Goal: Task Accomplishment & Management: Use online tool/utility

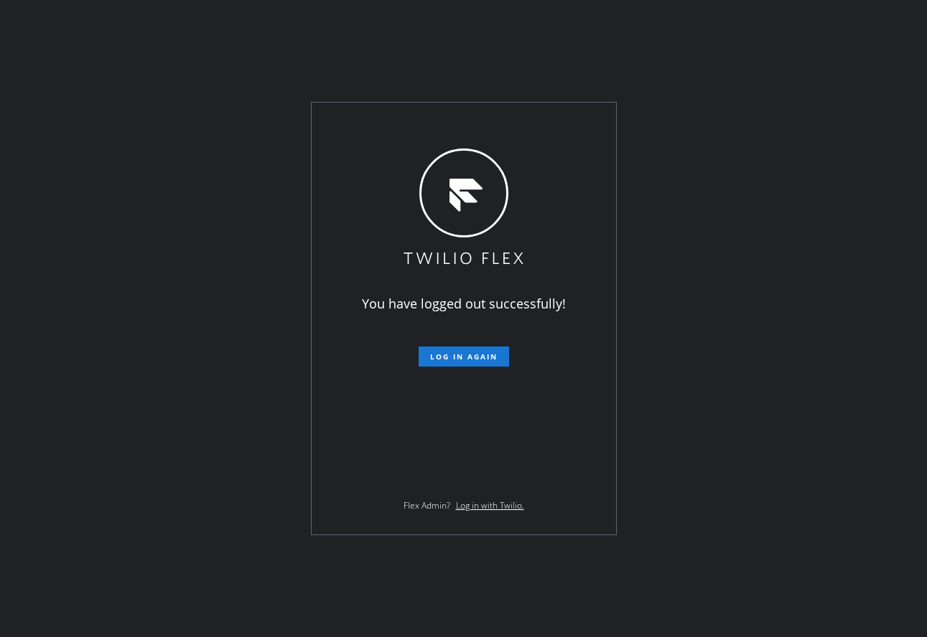
drag, startPoint x: 340, startPoint y: 242, endPoint x: 408, endPoint y: 311, distance: 96.5
click at [340, 242] on div "You have logged out successfully! Log in again Flex Admin? Log in with Twilio." at bounding box center [464, 319] width 304 height 432
click at [466, 356] on span "Log in again" at bounding box center [463, 357] width 67 height 10
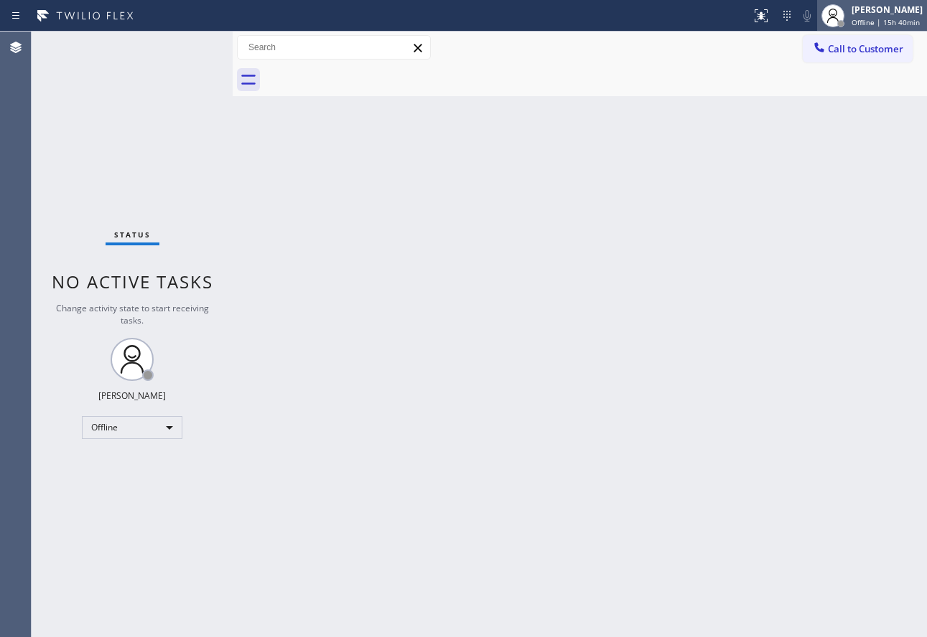
click at [866, 24] on span "Offline | 15h 40min" at bounding box center [885, 22] width 68 height 10
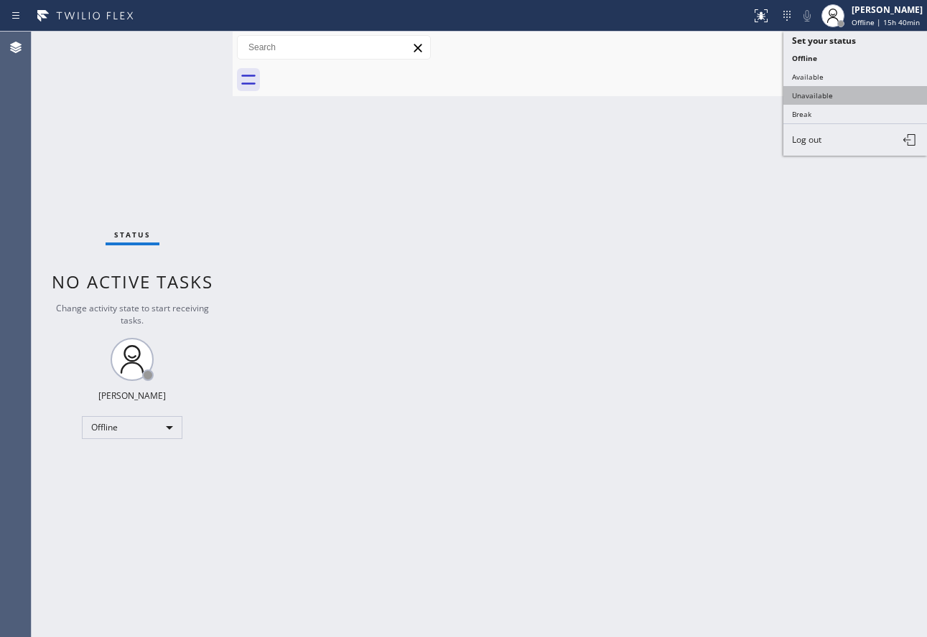
drag, startPoint x: 831, startPoint y: 85, endPoint x: 833, endPoint y: 100, distance: 15.1
click at [833, 100] on ul "Set your status Offline Available Unavailable Break Log out" at bounding box center [855, 94] width 144 height 124
click at [833, 98] on button "Unavailable" at bounding box center [855, 95] width 144 height 19
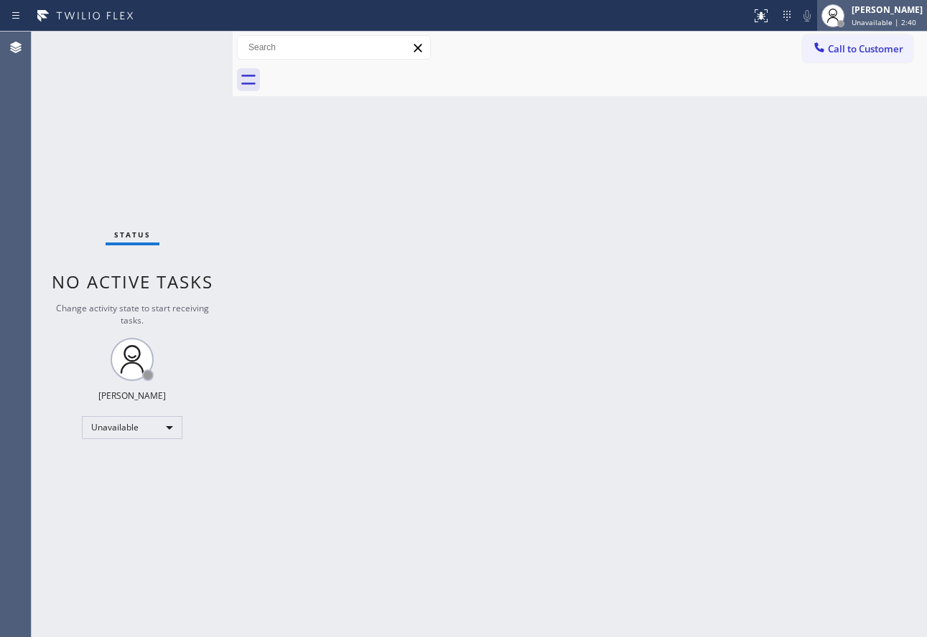
click at [866, 13] on div "[PERSON_NAME]" at bounding box center [886, 10] width 71 height 12
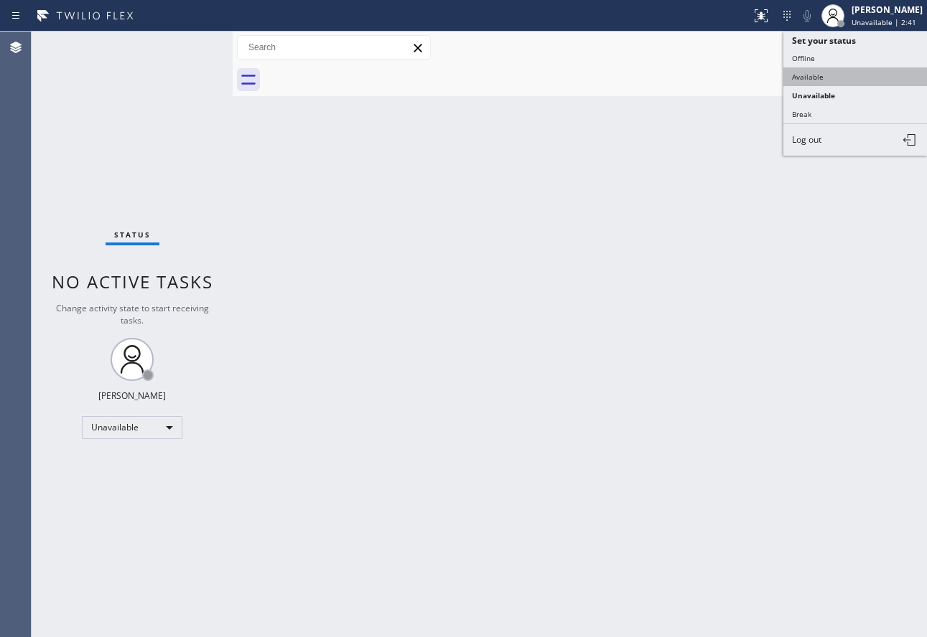
click at [810, 76] on button "Available" at bounding box center [855, 76] width 144 height 19
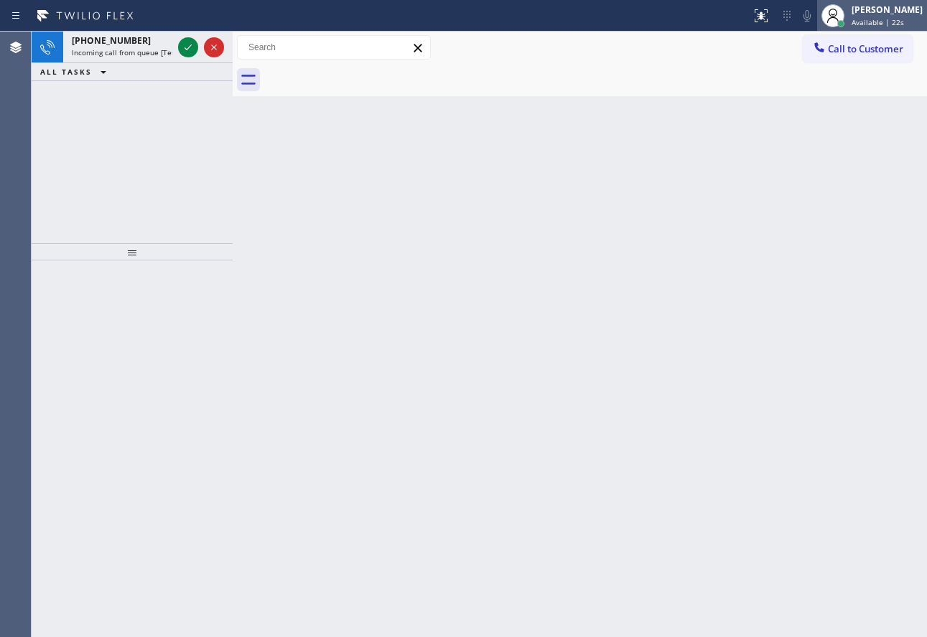
click at [876, 24] on span "Available | 22s" at bounding box center [877, 22] width 52 height 10
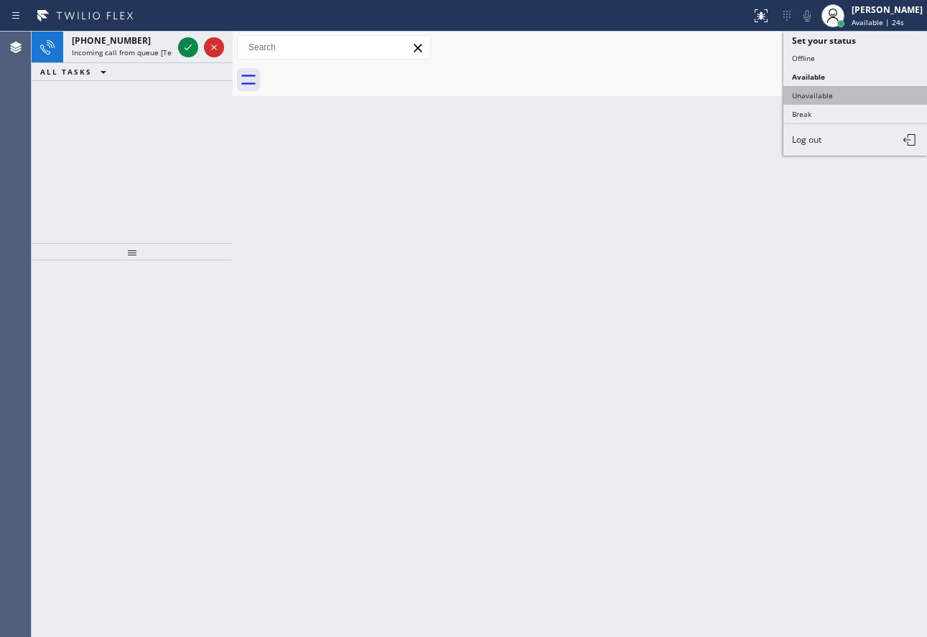
click at [826, 93] on button "Unavailable" at bounding box center [855, 95] width 144 height 19
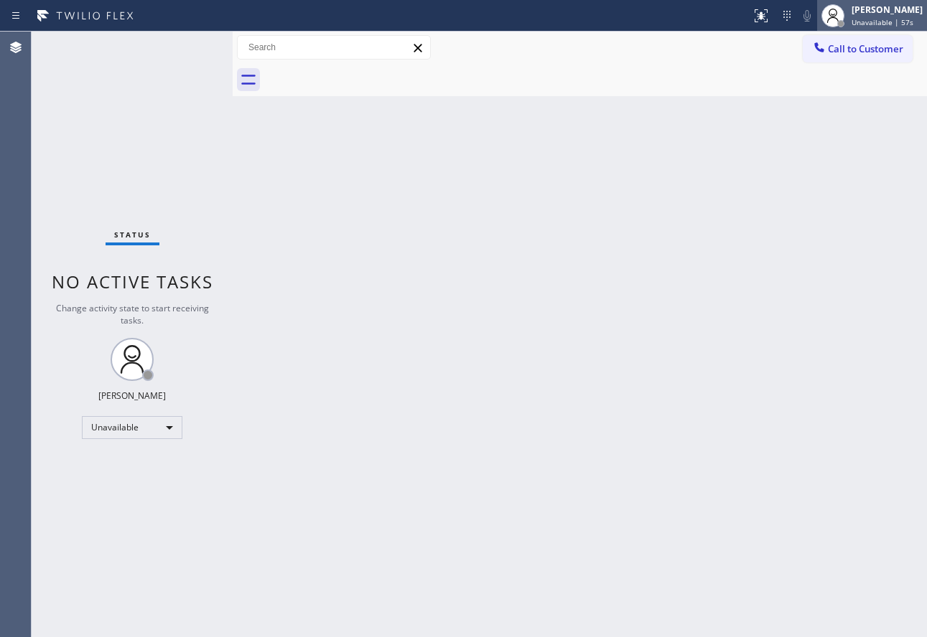
click at [868, 6] on div "[PERSON_NAME]" at bounding box center [886, 10] width 71 height 12
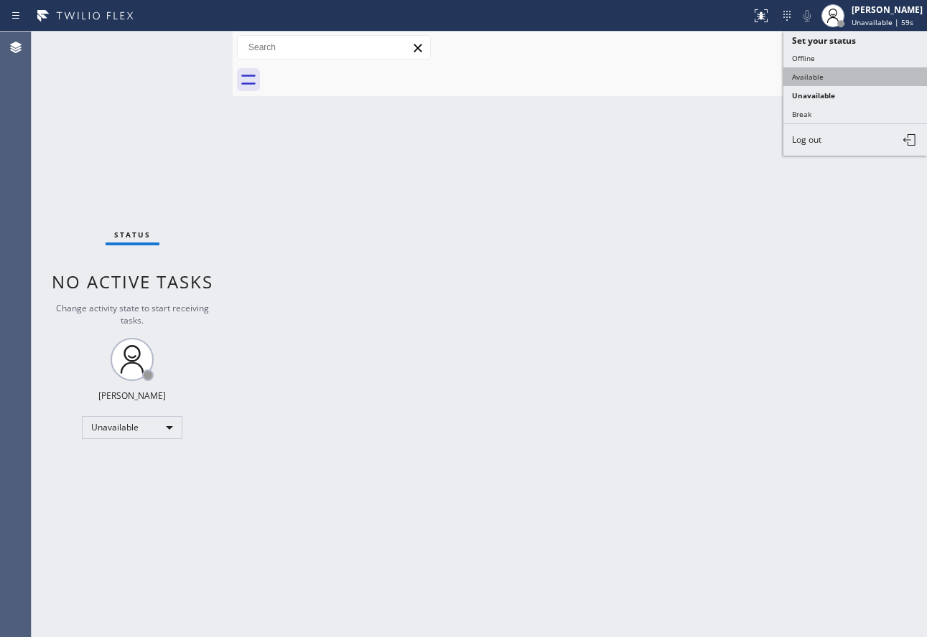
click at [815, 73] on ul "Set your status Offline Available Unavailable Break Log out" at bounding box center [855, 94] width 144 height 124
click at [815, 73] on button "Available" at bounding box center [855, 76] width 144 height 19
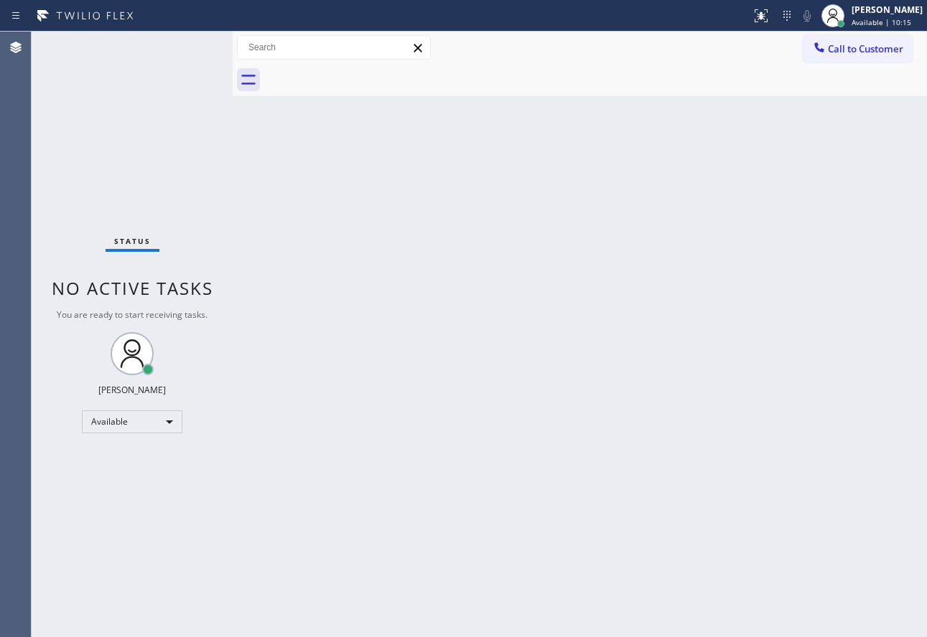
drag, startPoint x: 570, startPoint y: 190, endPoint x: 550, endPoint y: 188, distance: 20.2
click at [551, 189] on div "Back to Dashboard Change Sender ID Customers Technicians Select a contact Outbo…" at bounding box center [580, 335] width 694 height 606
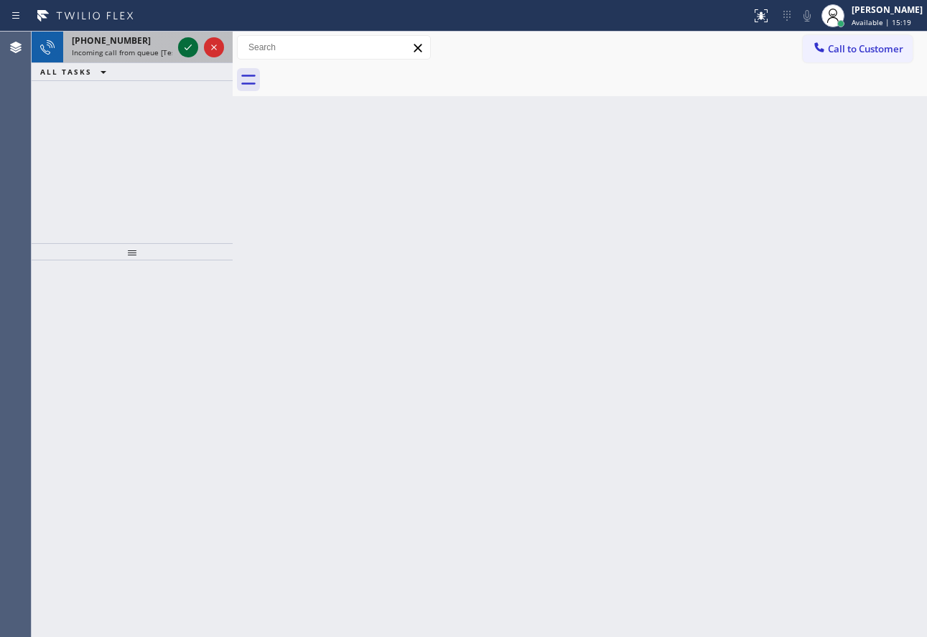
click at [185, 47] on icon at bounding box center [187, 47] width 17 height 17
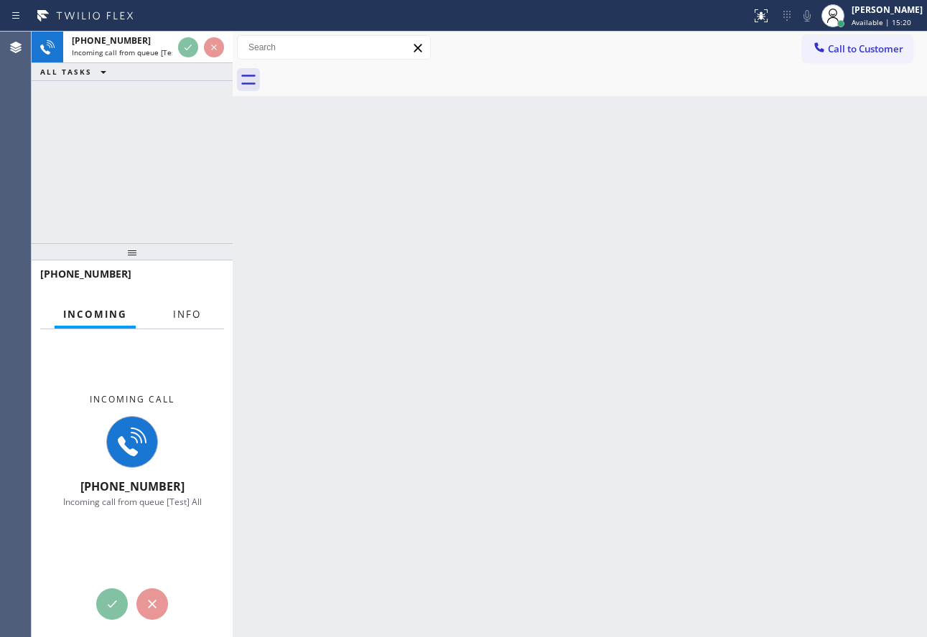
click at [190, 309] on span "Info" at bounding box center [187, 314] width 28 height 13
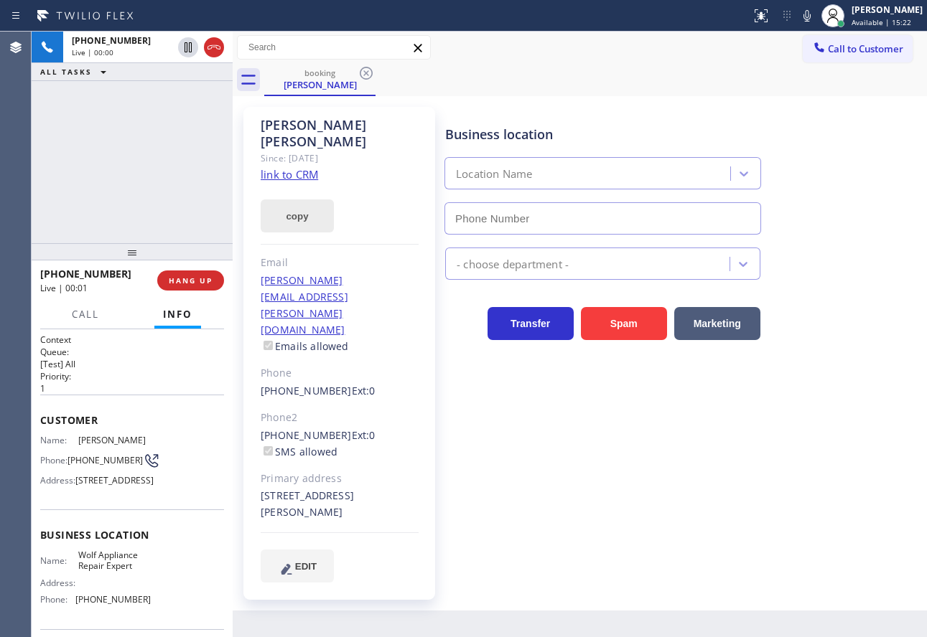
type input "[PHONE_NUMBER]"
click at [296, 167] on link "link to CRM" at bounding box center [289, 174] width 57 height 14
click at [810, 21] on icon at bounding box center [806, 15] width 7 height 11
click at [812, 18] on rect at bounding box center [807, 14] width 10 height 10
click at [816, 18] on icon at bounding box center [806, 15] width 17 height 17
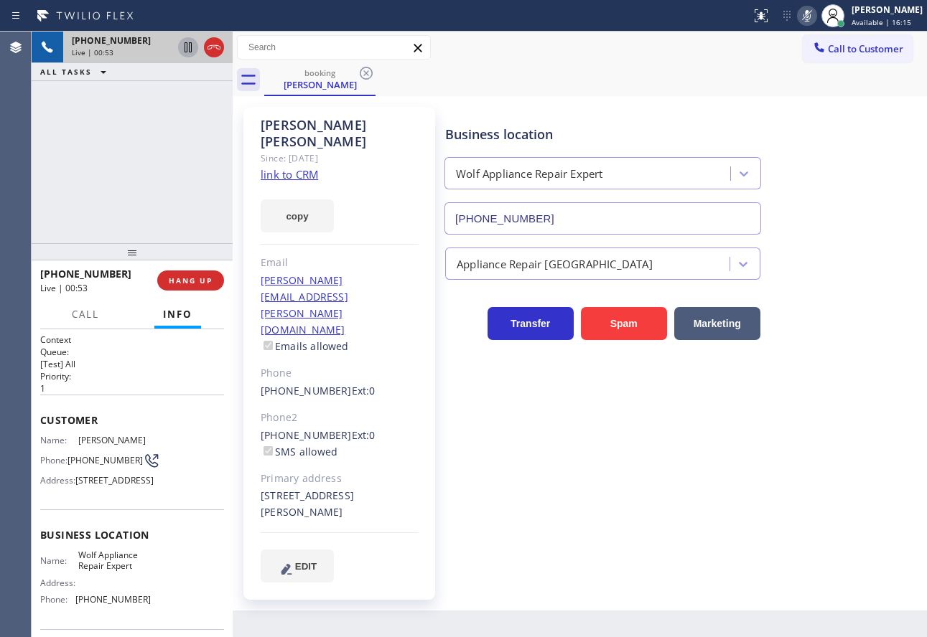
click at [184, 49] on icon at bounding box center [187, 47] width 17 height 17
click at [816, 17] on icon at bounding box center [806, 15] width 17 height 17
click at [815, 17] on icon at bounding box center [806, 15] width 17 height 17
click at [816, 17] on icon at bounding box center [806, 15] width 17 height 17
click at [190, 49] on icon at bounding box center [188, 47] width 10 height 10
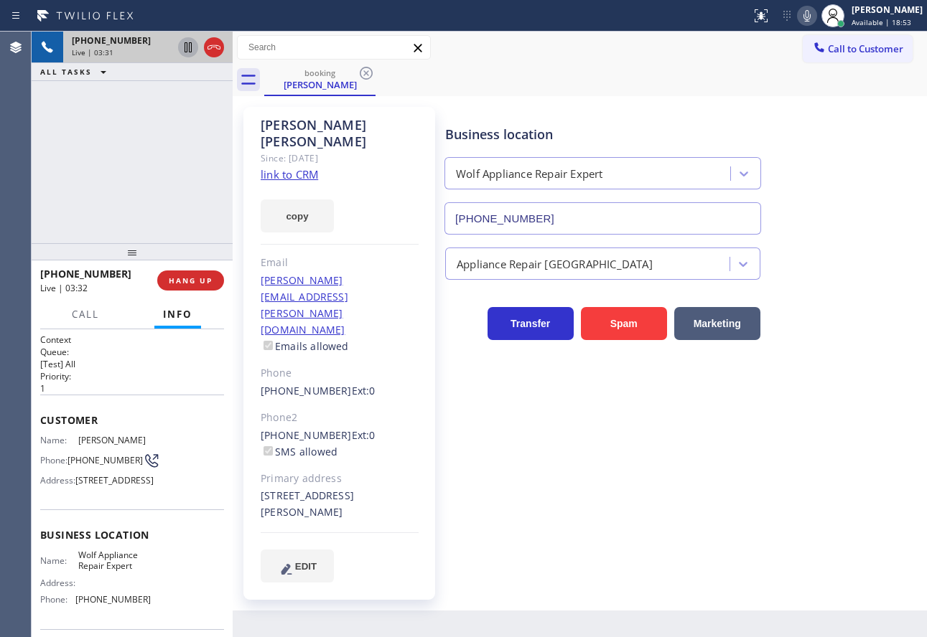
click at [810, 16] on icon at bounding box center [806, 15] width 7 height 11
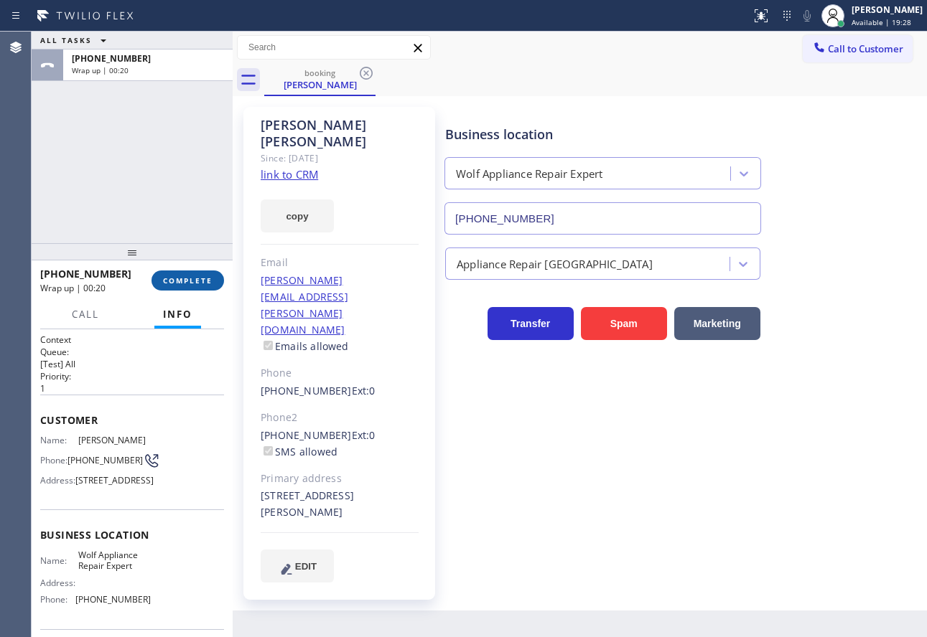
click at [186, 276] on span "COMPLETE" at bounding box center [188, 281] width 50 height 10
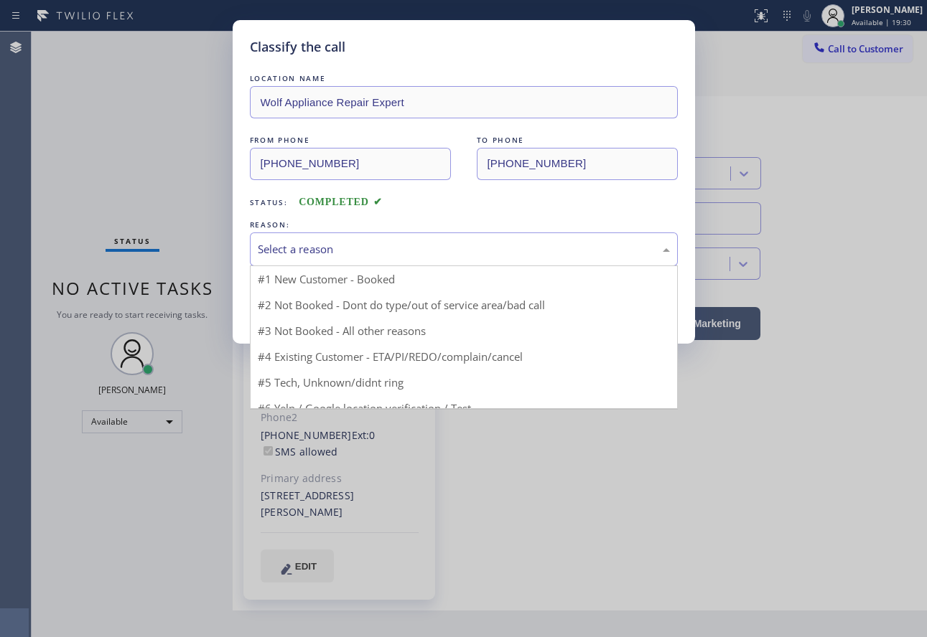
click at [373, 249] on div "Select a reason" at bounding box center [464, 249] width 412 height 17
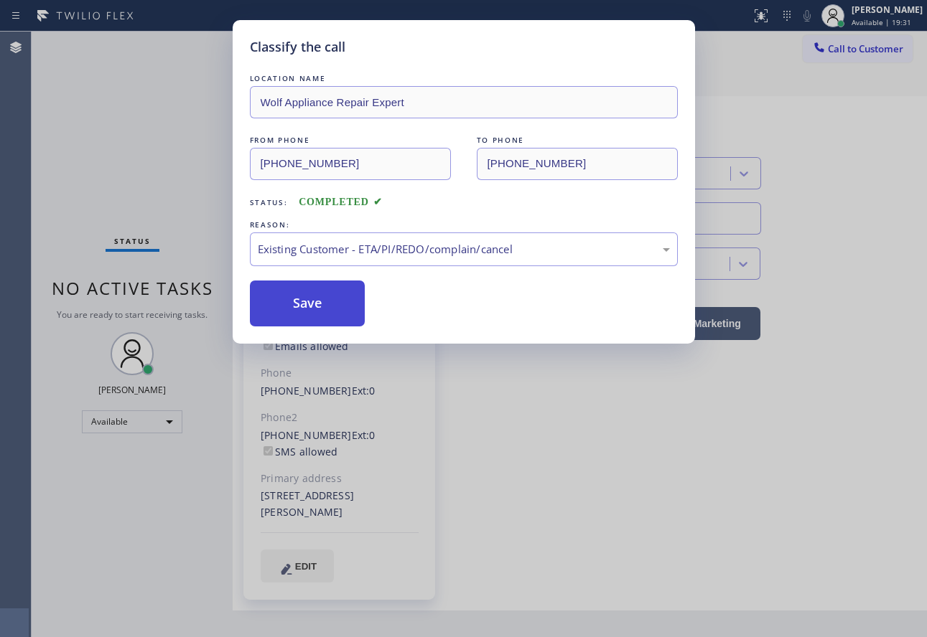
click at [319, 302] on button "Save" at bounding box center [308, 304] width 116 height 46
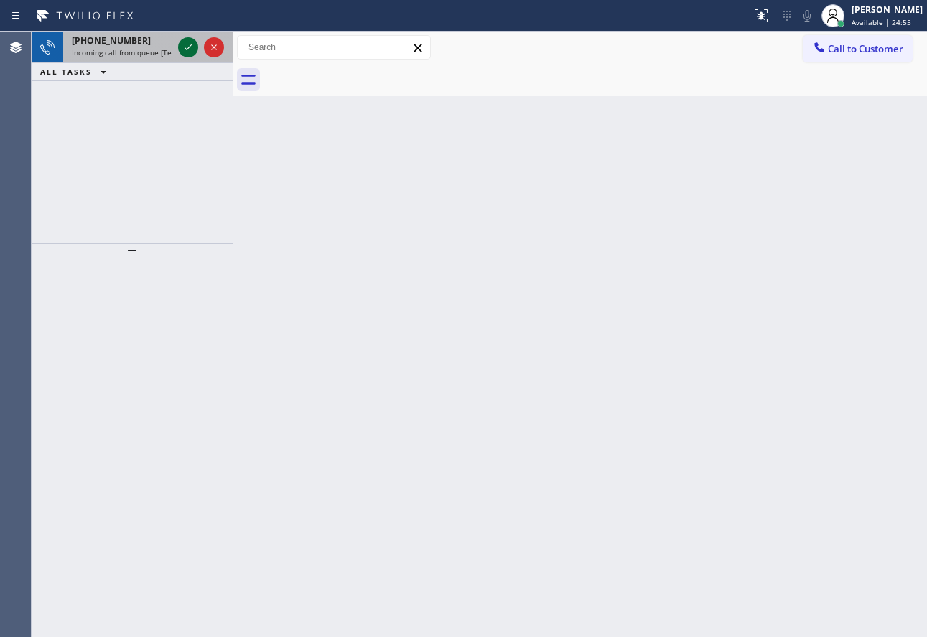
click at [187, 42] on icon at bounding box center [187, 47] width 17 height 17
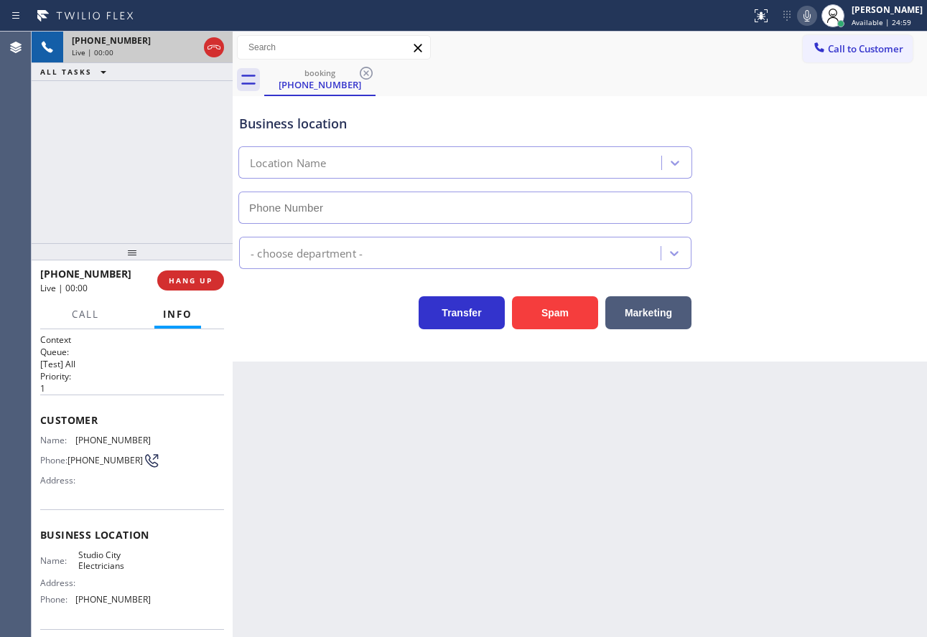
type input "[PHONE_NUMBER]"
click at [188, 276] on span "HANG UP" at bounding box center [191, 281] width 44 height 10
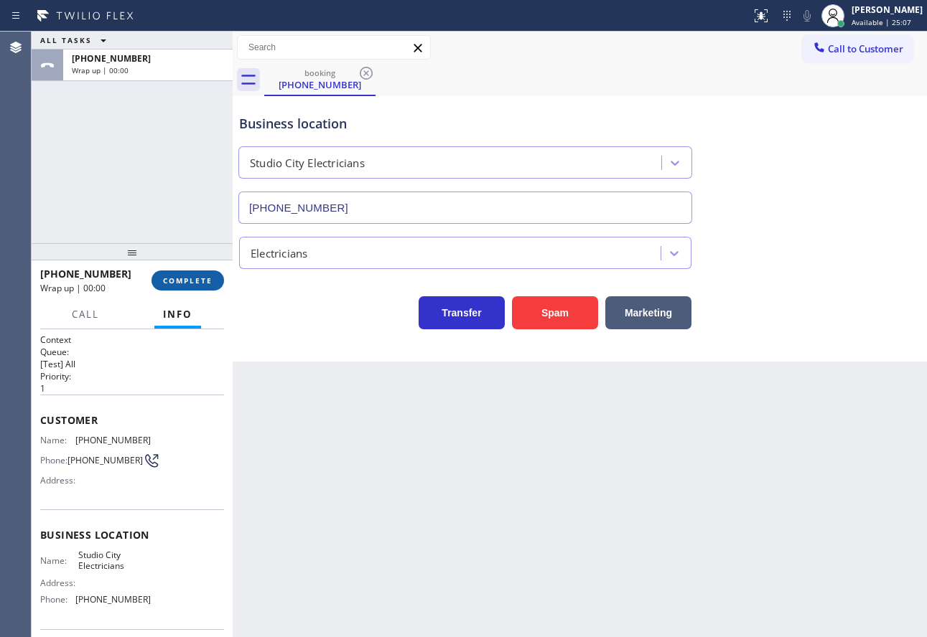
click at [188, 276] on span "COMPLETE" at bounding box center [188, 281] width 50 height 10
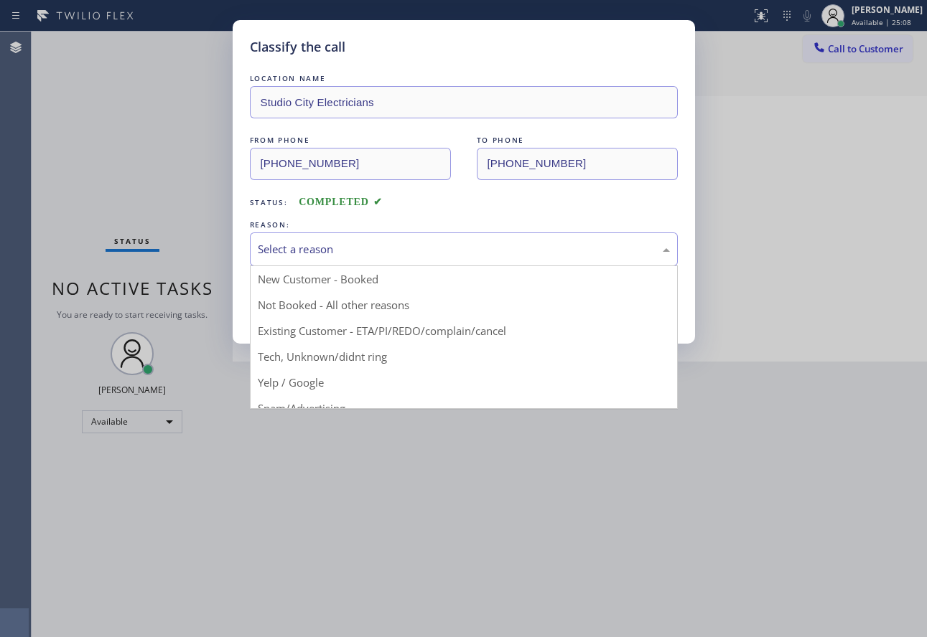
click at [397, 253] on div "Select a reason" at bounding box center [464, 249] width 412 height 17
drag, startPoint x: 332, startPoint y: 355, endPoint x: 318, endPoint y: 319, distance: 38.7
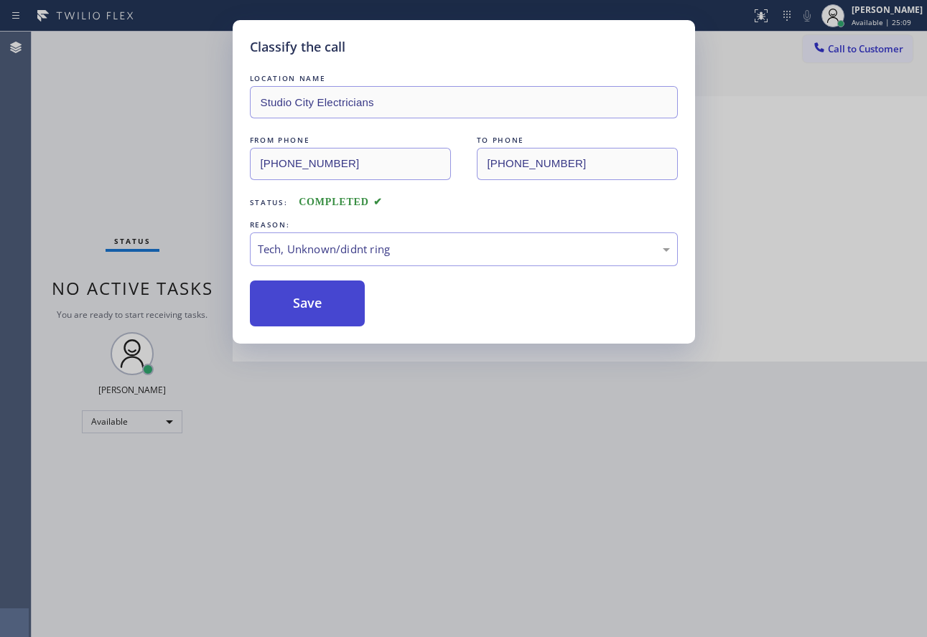
click at [312, 308] on button "Save" at bounding box center [308, 304] width 116 height 46
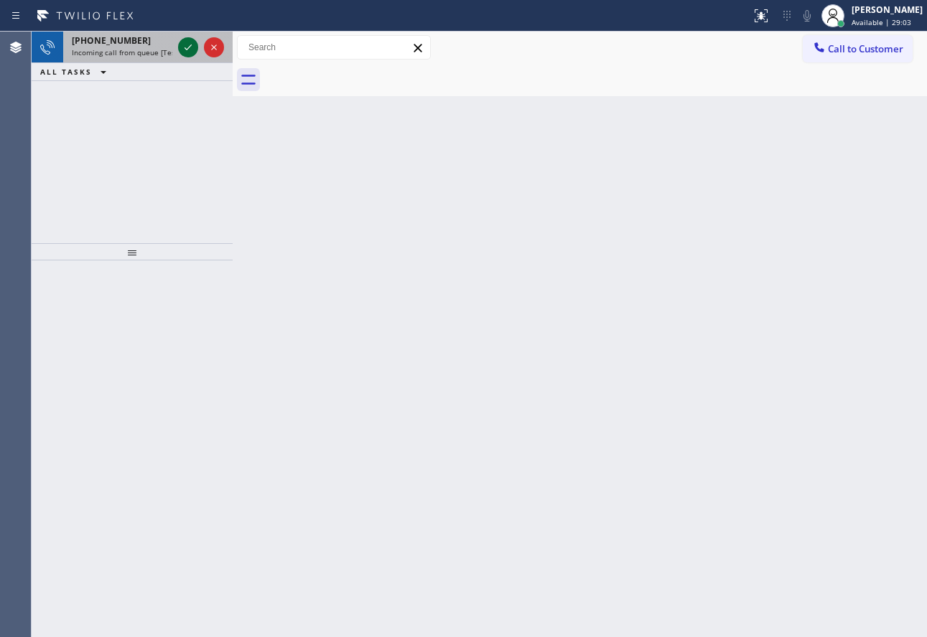
click at [179, 53] on div at bounding box center [188, 47] width 20 height 17
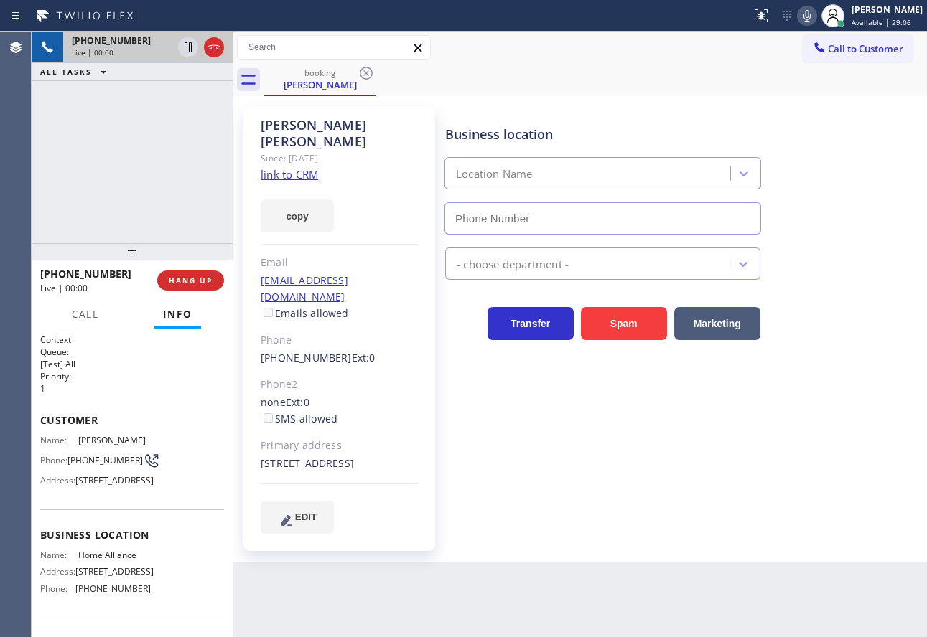
type input "[PHONE_NUMBER]"
click at [296, 167] on link "link to CRM" at bounding box center [289, 174] width 57 height 14
click at [816, 14] on icon at bounding box center [806, 15] width 17 height 17
click at [188, 51] on icon at bounding box center [187, 47] width 17 height 17
click at [816, 18] on icon at bounding box center [806, 15] width 17 height 17
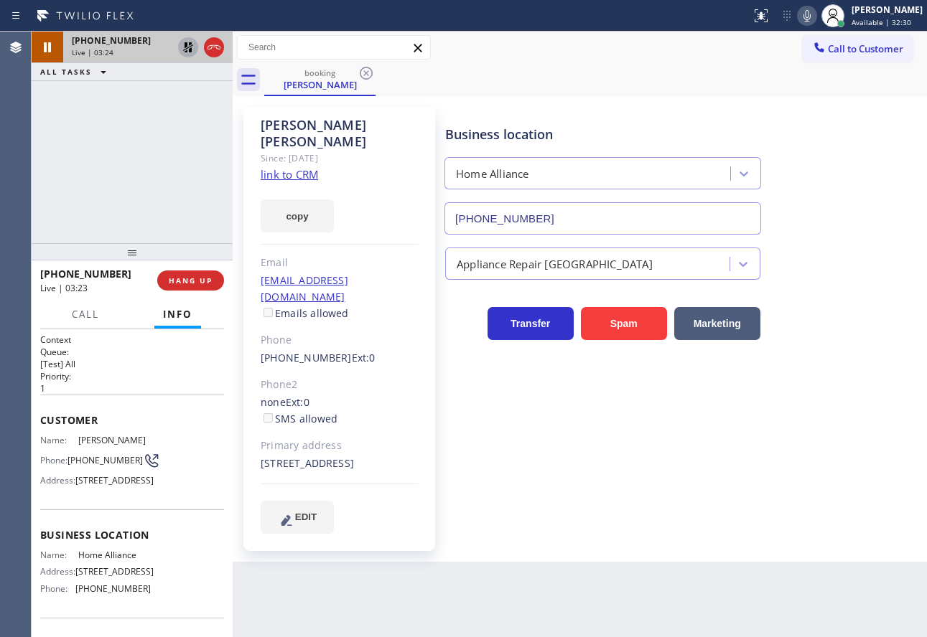
click at [187, 45] on icon at bounding box center [188, 47] width 10 height 10
click at [415, 377] on div "Phone2" at bounding box center [340, 385] width 158 height 17
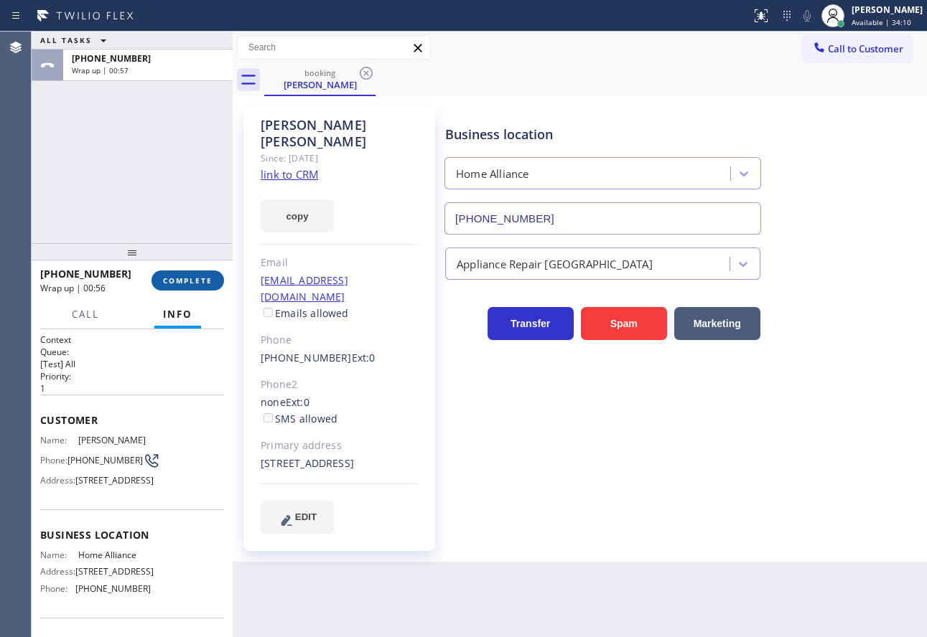
click at [185, 283] on span "COMPLETE" at bounding box center [188, 281] width 50 height 10
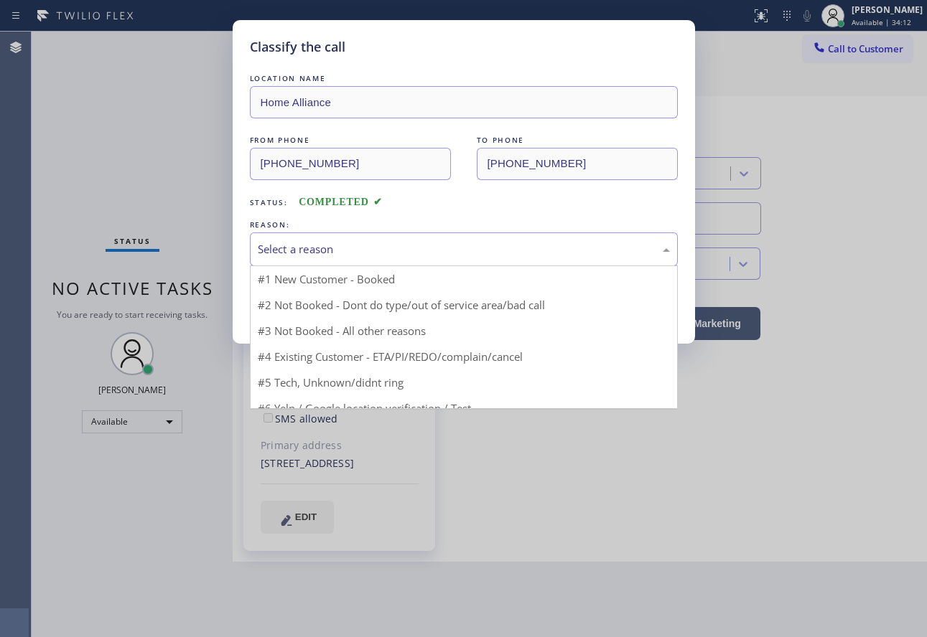
click at [383, 239] on div "Select a reason" at bounding box center [464, 250] width 428 height 34
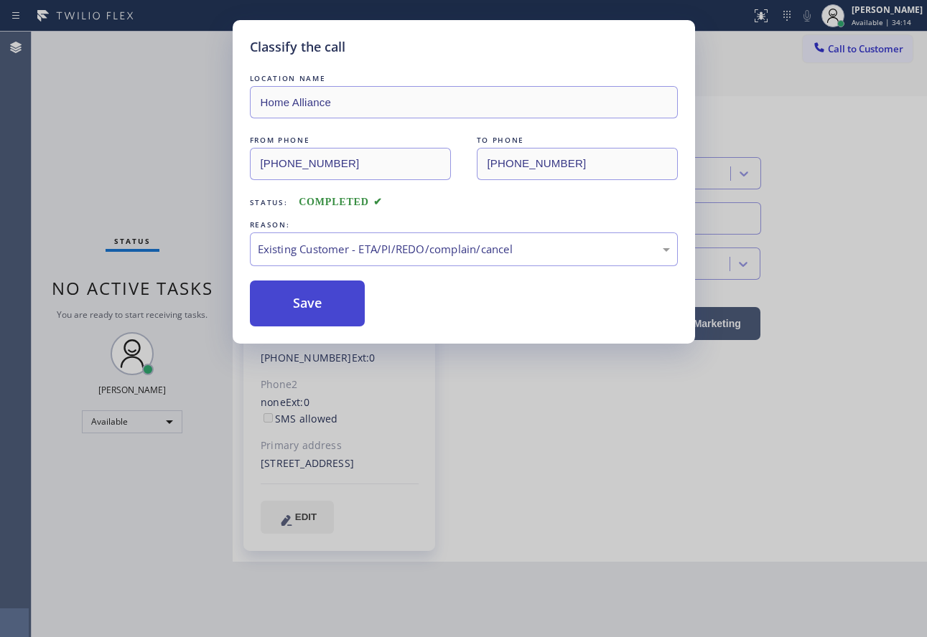
click at [319, 309] on button "Save" at bounding box center [308, 304] width 116 height 46
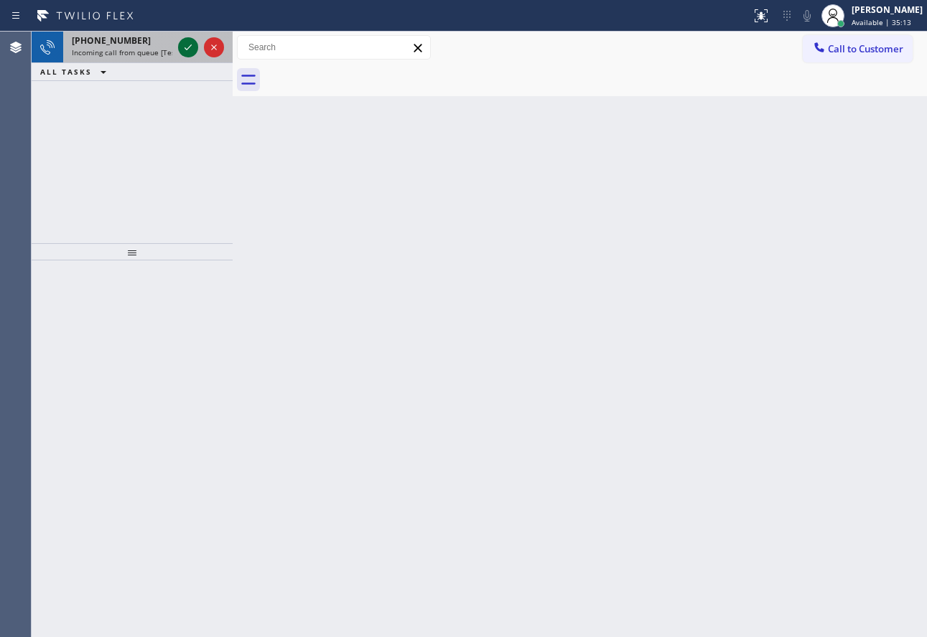
drag, startPoint x: 183, startPoint y: 57, endPoint x: 188, endPoint y: 45, distance: 13.2
click at [184, 52] on div at bounding box center [201, 48] width 52 height 32
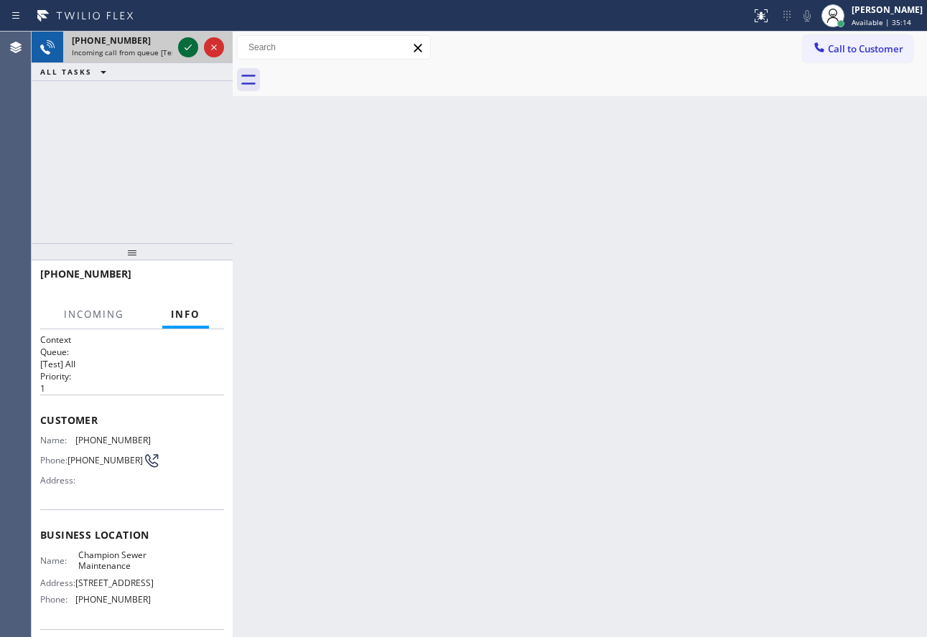
click at [188, 45] on icon at bounding box center [187, 47] width 17 height 17
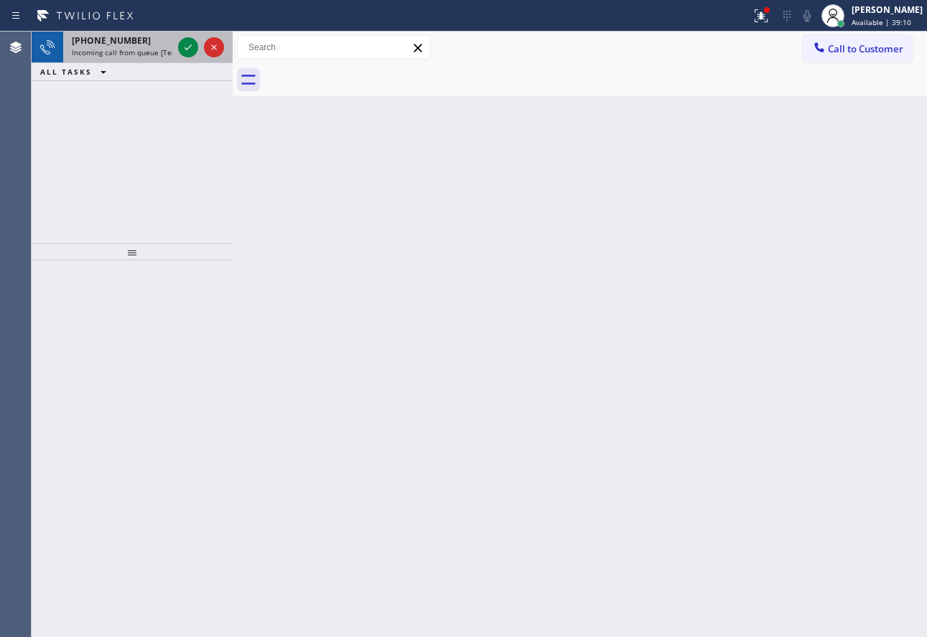
click at [101, 49] on span "Incoming call from queue [Test] All" at bounding box center [131, 52] width 119 height 10
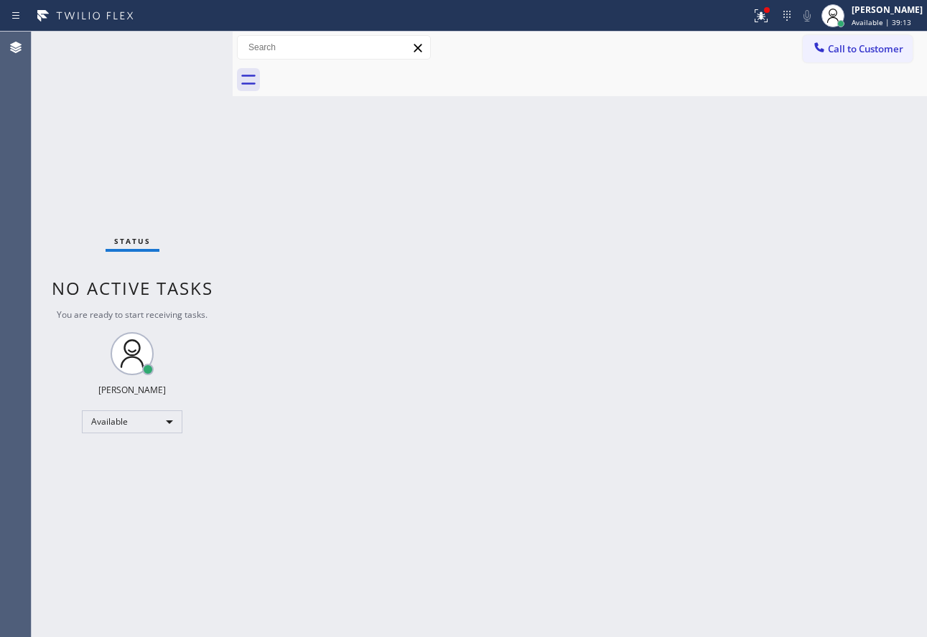
click at [187, 37] on div "Status No active tasks You are ready to start receiving tasks. [PERSON_NAME] Av…" at bounding box center [132, 335] width 201 height 606
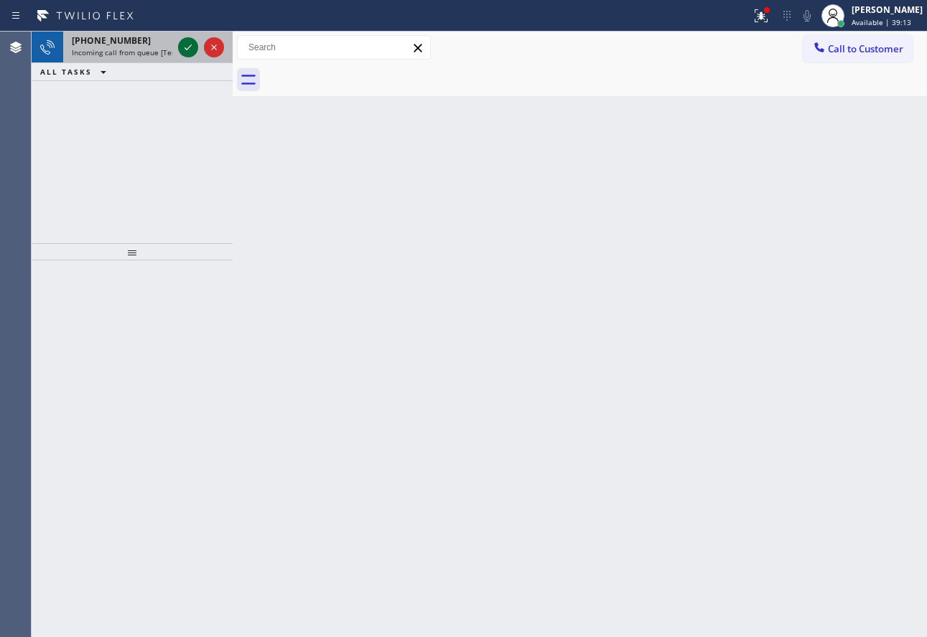
click at [186, 42] on icon at bounding box center [187, 47] width 17 height 17
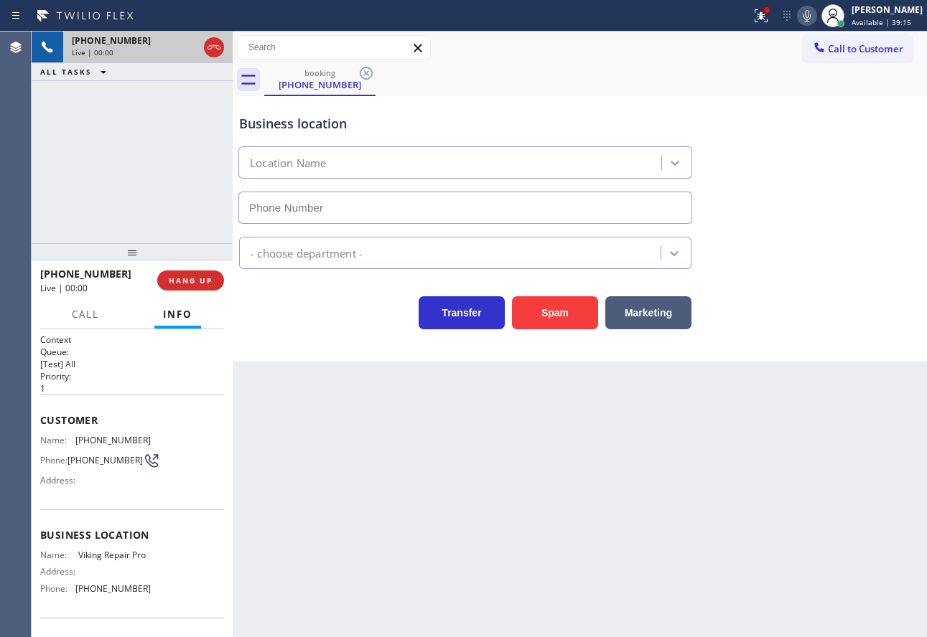
type input "[PHONE_NUMBER]"
click at [363, 297] on div "Transfer Spam Marketing" at bounding box center [465, 309] width 458 height 40
click at [205, 279] on span "HANG UP" at bounding box center [191, 281] width 44 height 10
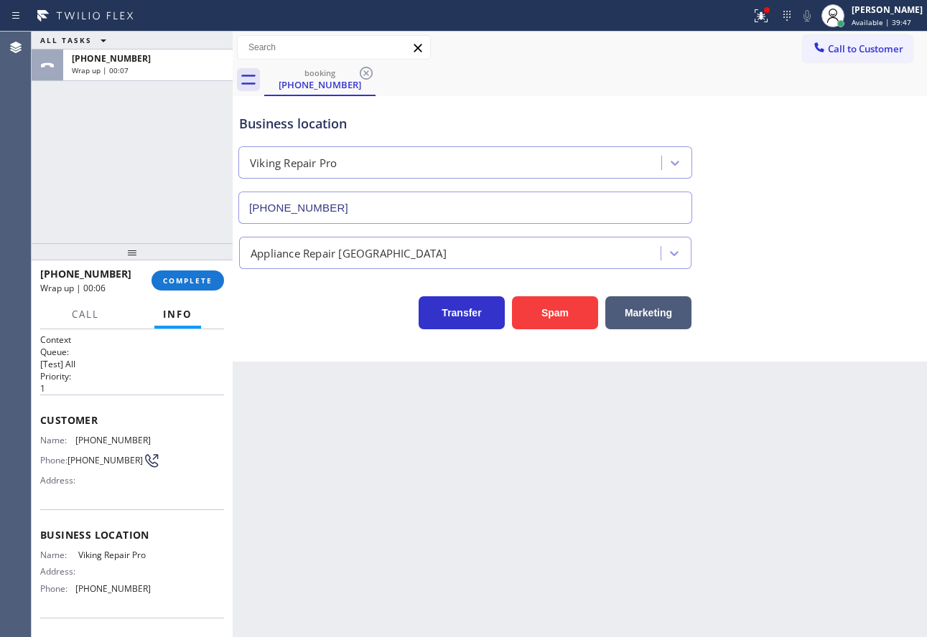
click at [195, 291] on div "[PHONE_NUMBER] Wrap up | 00:06 COMPLETE" at bounding box center [132, 280] width 184 height 37
click at [192, 288] on button "COMPLETE" at bounding box center [187, 281] width 73 height 20
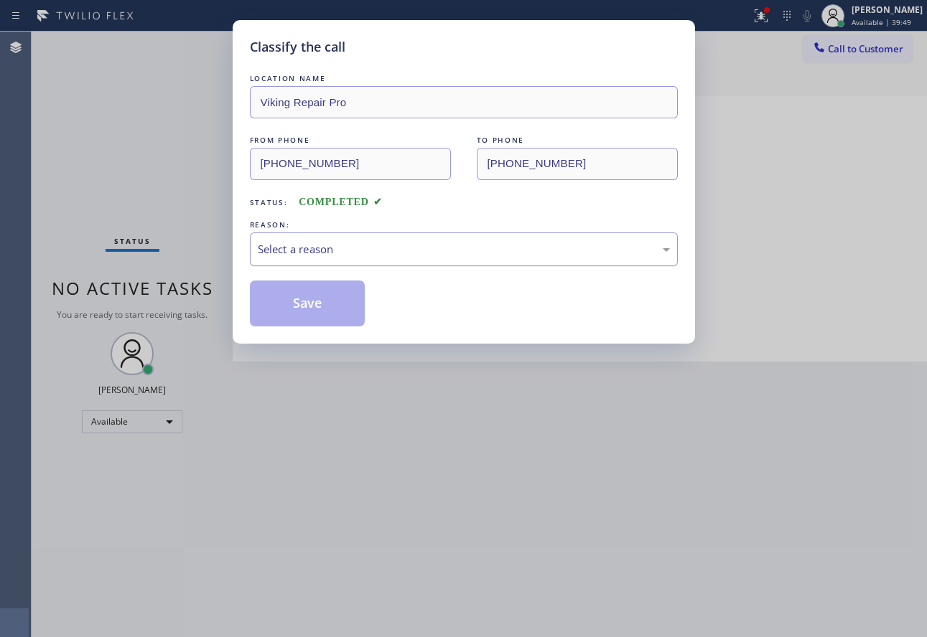
click at [307, 252] on div "Select a reason" at bounding box center [464, 249] width 412 height 17
click at [293, 315] on button "Save" at bounding box center [308, 304] width 116 height 46
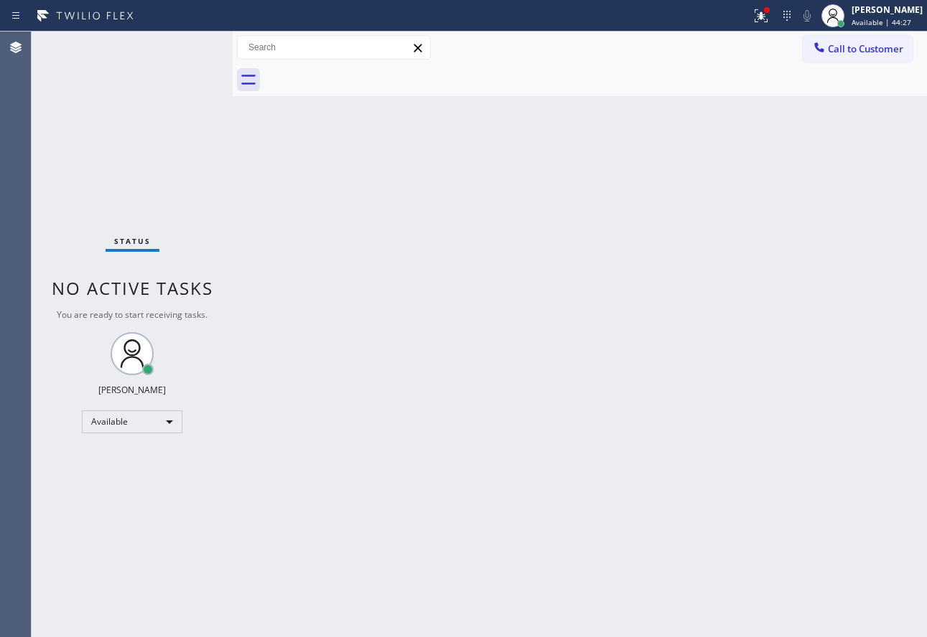
click at [602, 455] on div "Back to Dashboard Change Sender ID Customers Technicians Select a contact Outbo…" at bounding box center [580, 335] width 694 height 606
click at [849, 12] on div at bounding box center [833, 16] width 32 height 32
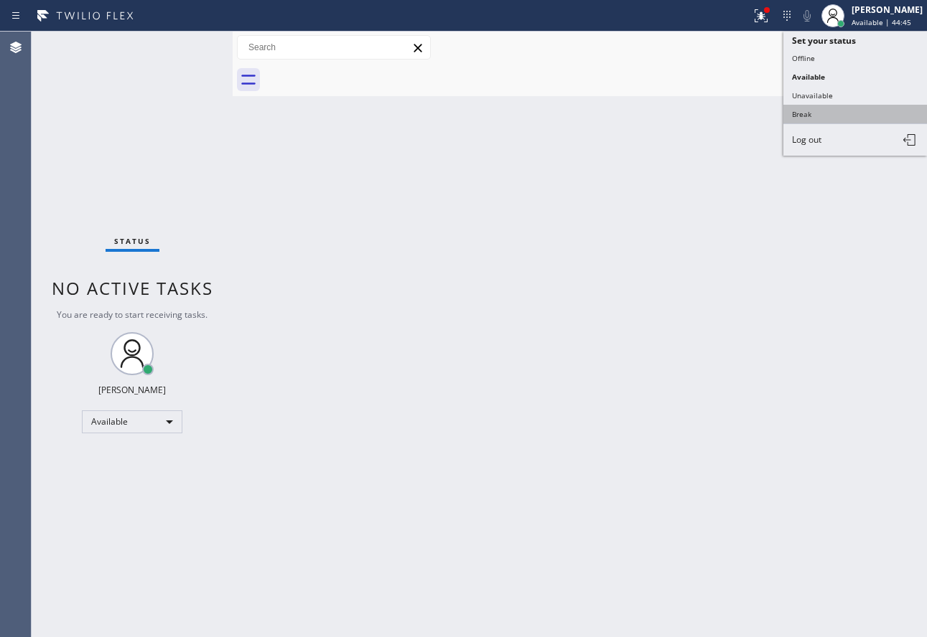
click at [816, 114] on button "Break" at bounding box center [855, 114] width 144 height 19
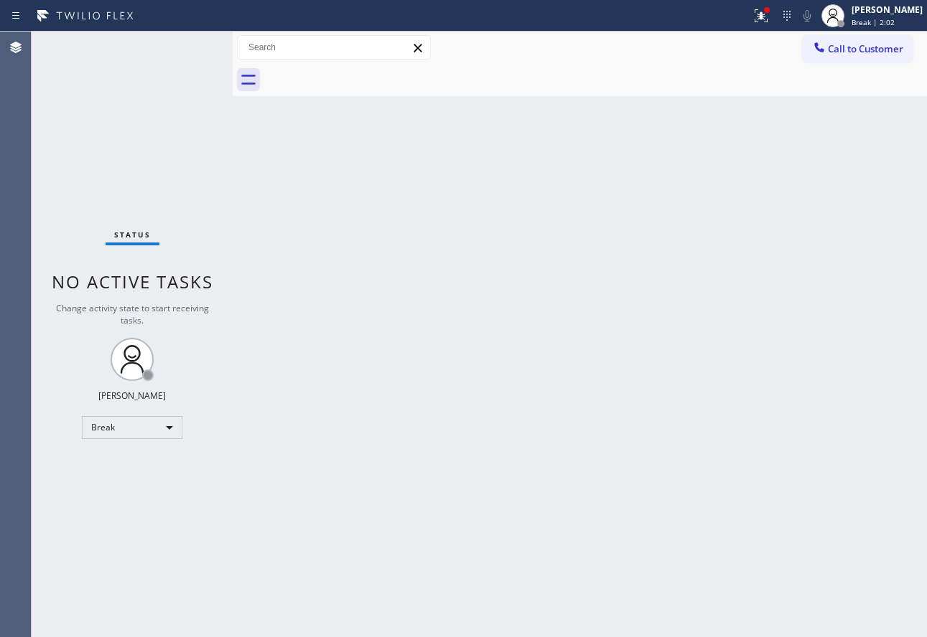
drag, startPoint x: 604, startPoint y: 318, endPoint x: 593, endPoint y: 336, distance: 21.3
click at [598, 328] on div "Back to Dashboard Change Sender ID Customers Technicians Select a contact Outbo…" at bounding box center [580, 335] width 694 height 606
click at [849, 11] on div at bounding box center [833, 16] width 32 height 32
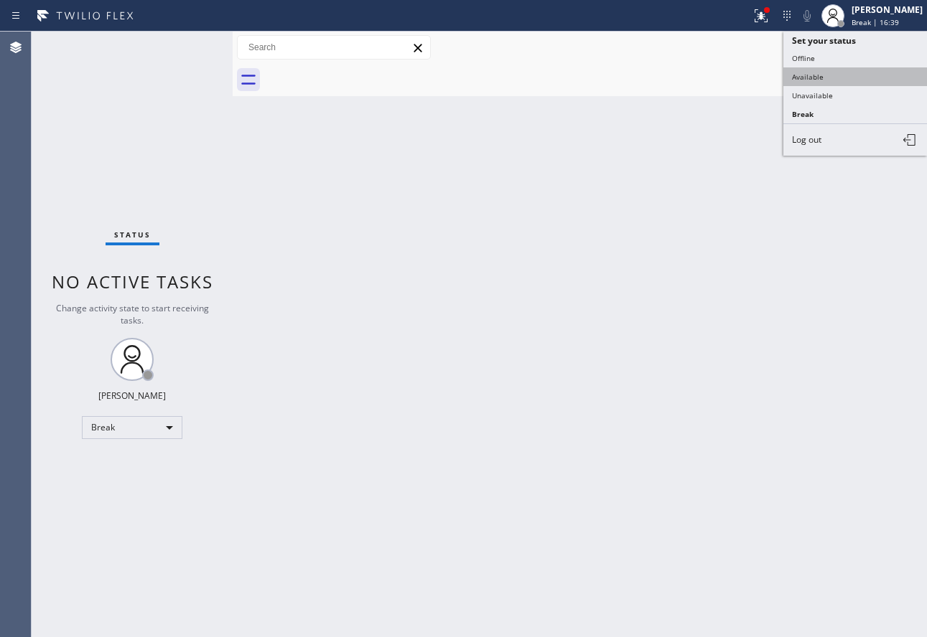
click at [836, 70] on button "Available" at bounding box center [855, 76] width 144 height 19
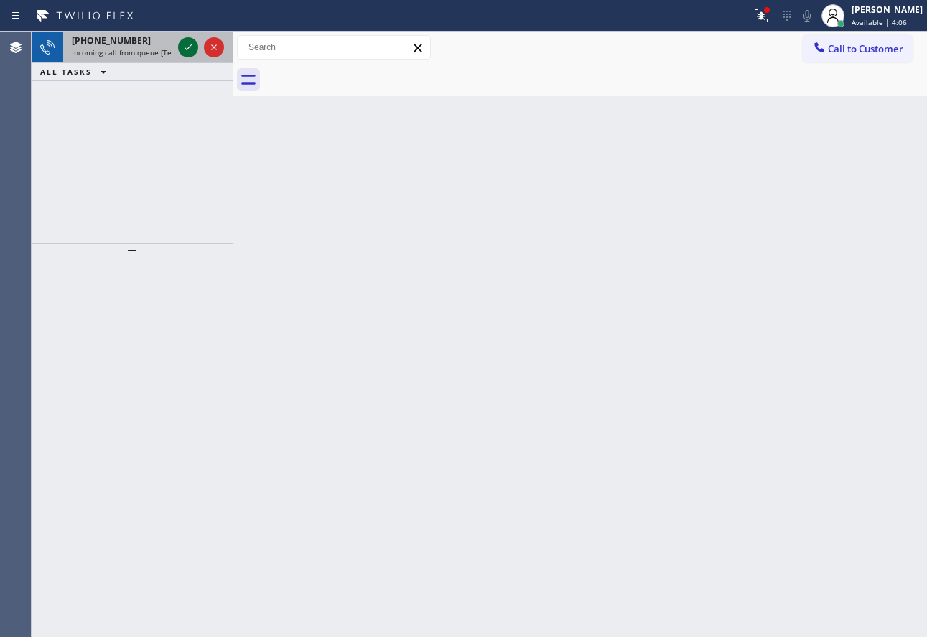
click at [189, 50] on icon at bounding box center [187, 47] width 17 height 17
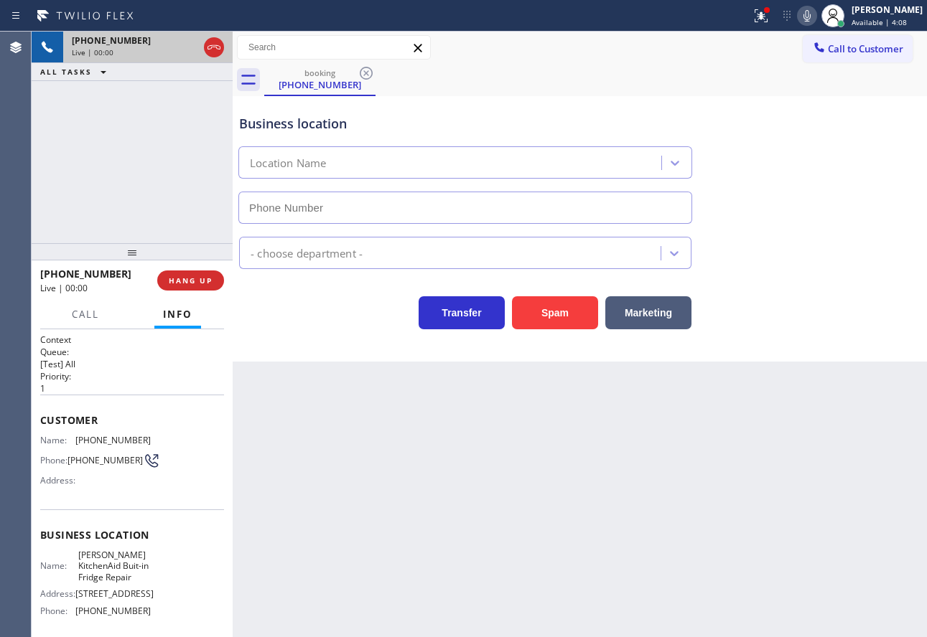
type input "[PHONE_NUMBER]"
click at [99, 455] on span "[PHONE_NUMBER]" at bounding box center [104, 460] width 75 height 11
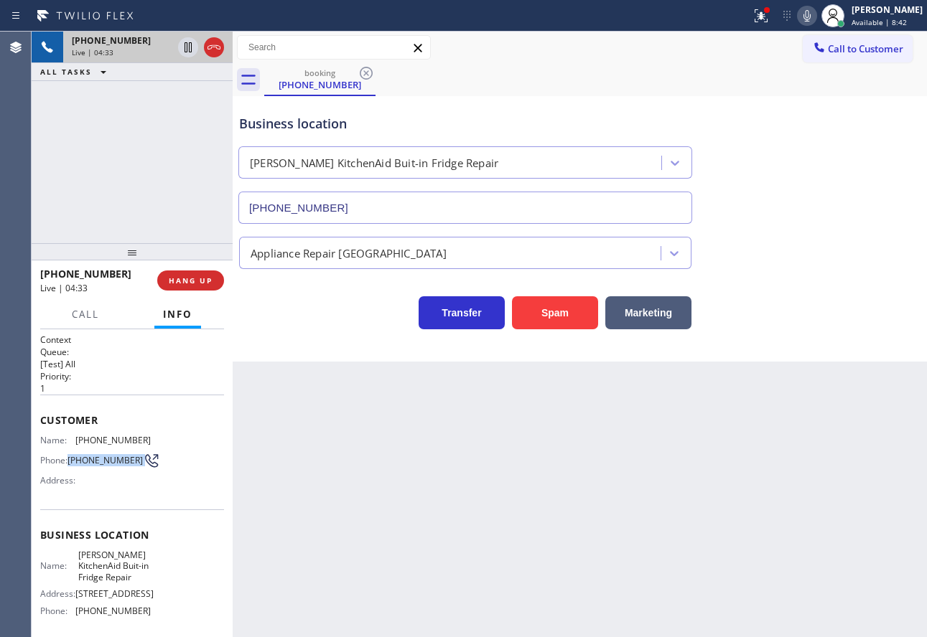
click at [99, 455] on span "[PHONE_NUMBER]" at bounding box center [104, 460] width 75 height 11
copy div "[PHONE_NUMBER]"
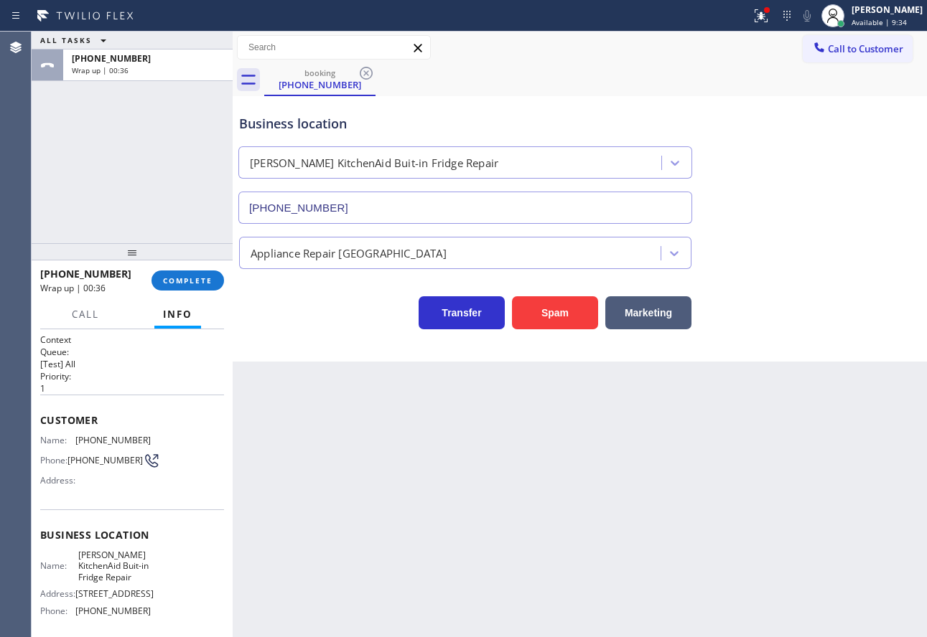
click at [118, 617] on span "[PHONE_NUMBER]" at bounding box center [112, 611] width 75 height 11
copy span "8623"
click at [118, 617] on span "[PHONE_NUMBER]" at bounding box center [112, 611] width 75 height 11
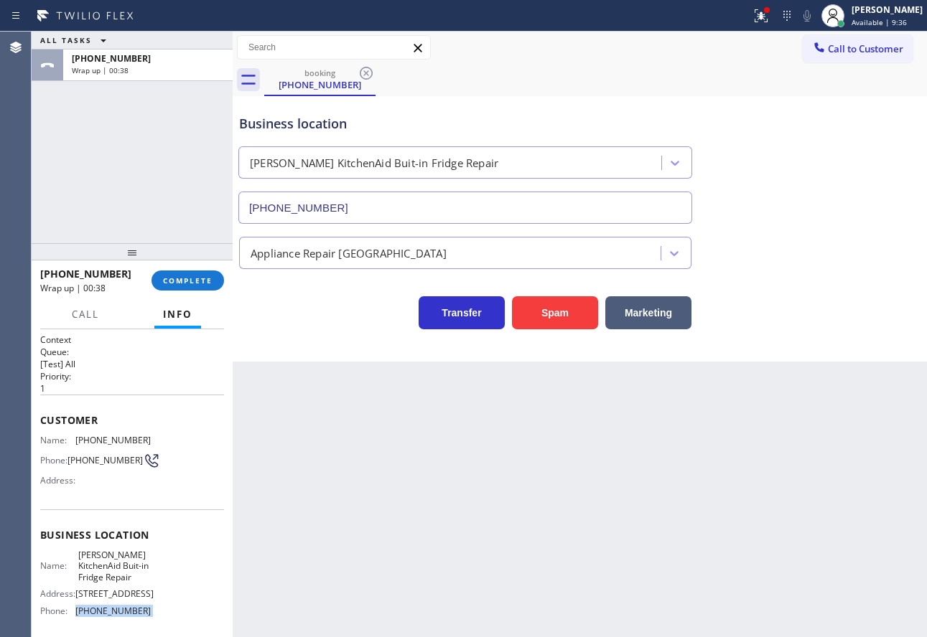
click at [118, 617] on span "[PHONE_NUMBER]" at bounding box center [112, 611] width 75 height 11
click at [105, 561] on span "[PERSON_NAME] KitchenAid Buit-in Fridge Repair" at bounding box center [114, 566] width 72 height 33
copy span "[PERSON_NAME] KitchenAid Buit-in Fridge Repair"
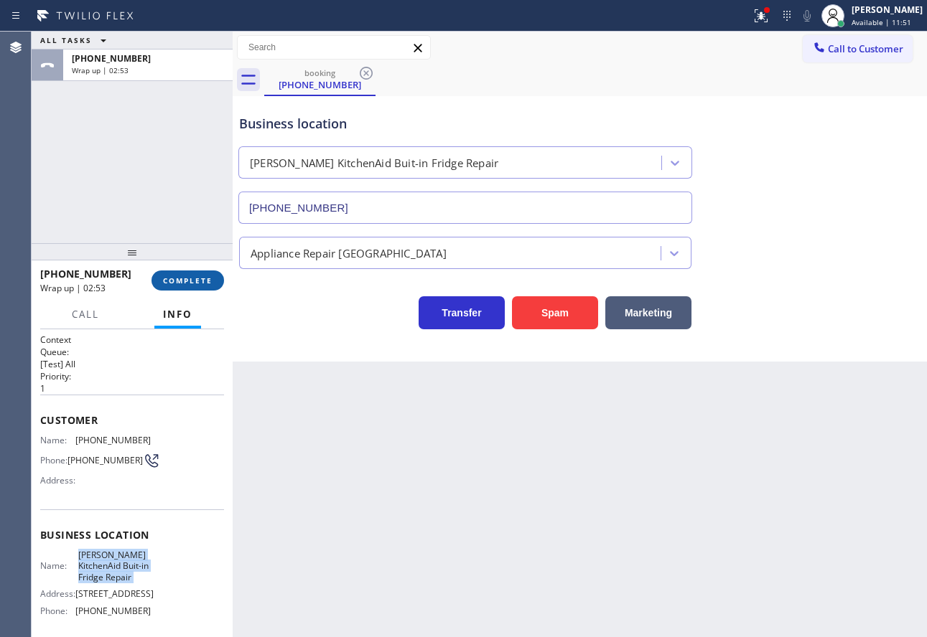
click at [172, 281] on span "COMPLETE" at bounding box center [188, 281] width 50 height 10
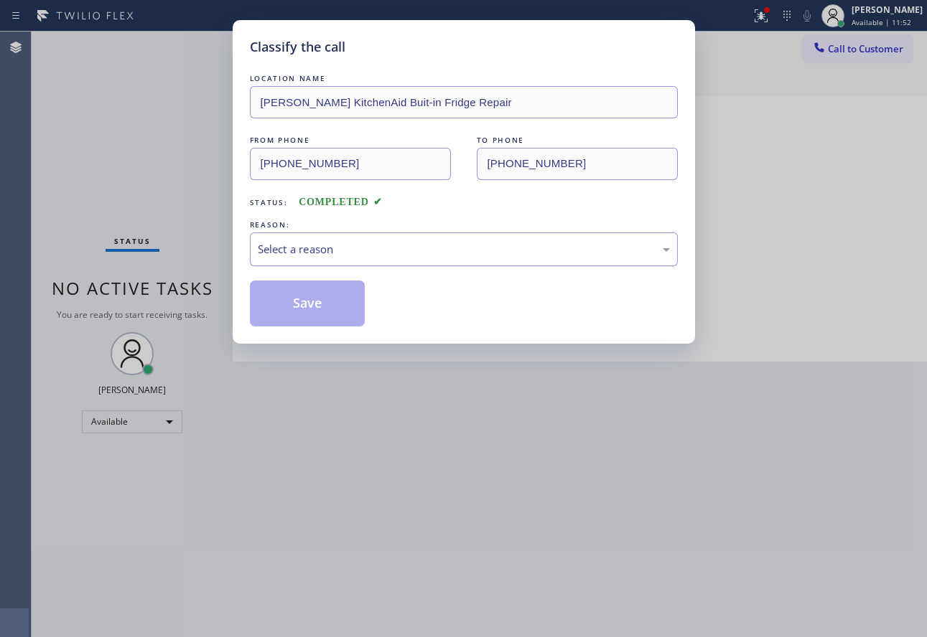
click at [420, 233] on div "Select a reason" at bounding box center [464, 250] width 428 height 34
click at [322, 307] on button "Save" at bounding box center [308, 304] width 116 height 46
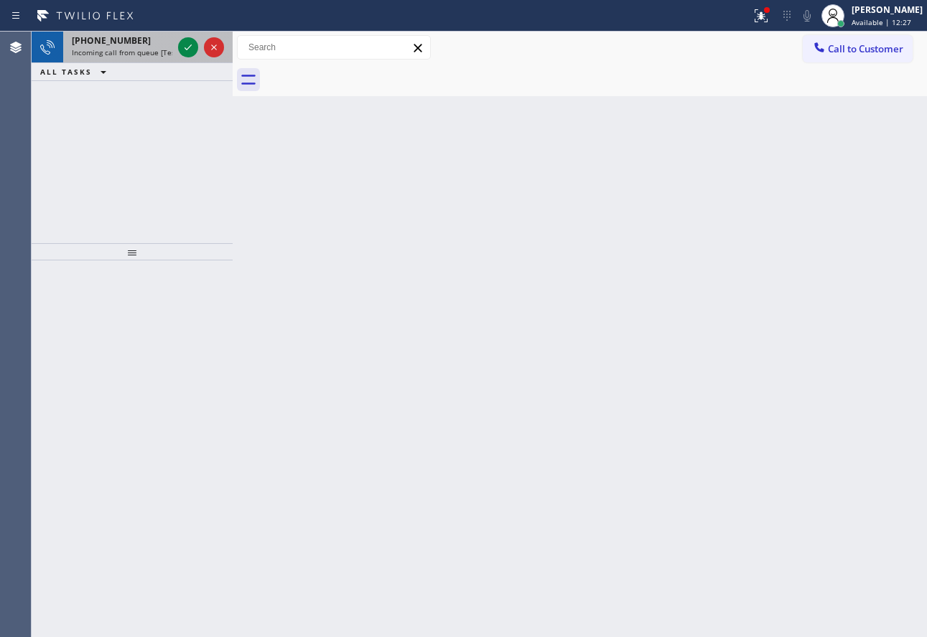
click at [162, 48] on span "Incoming call from queue [Test] All" at bounding box center [131, 52] width 119 height 10
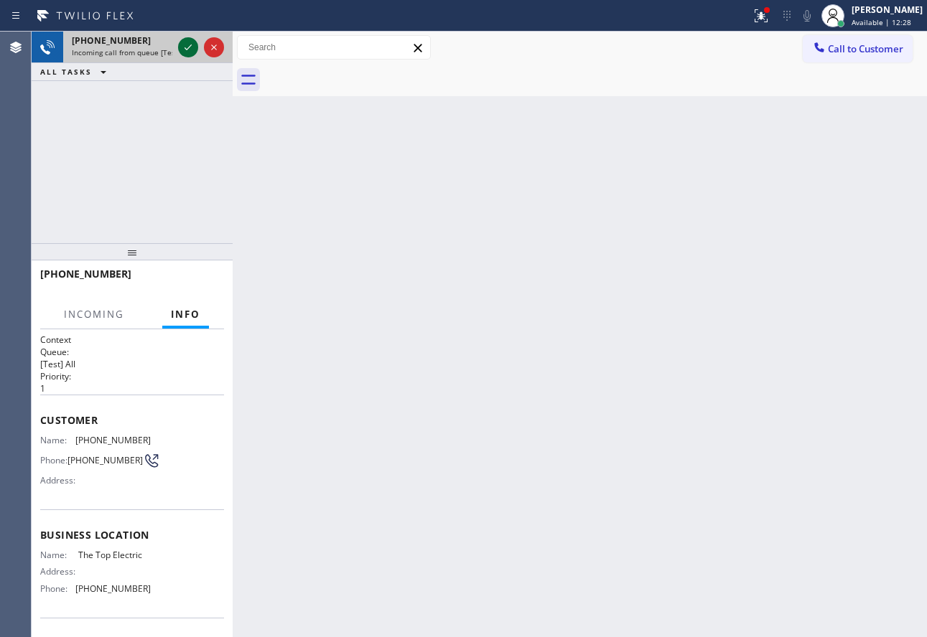
click at [184, 47] on icon at bounding box center [187, 47] width 17 height 17
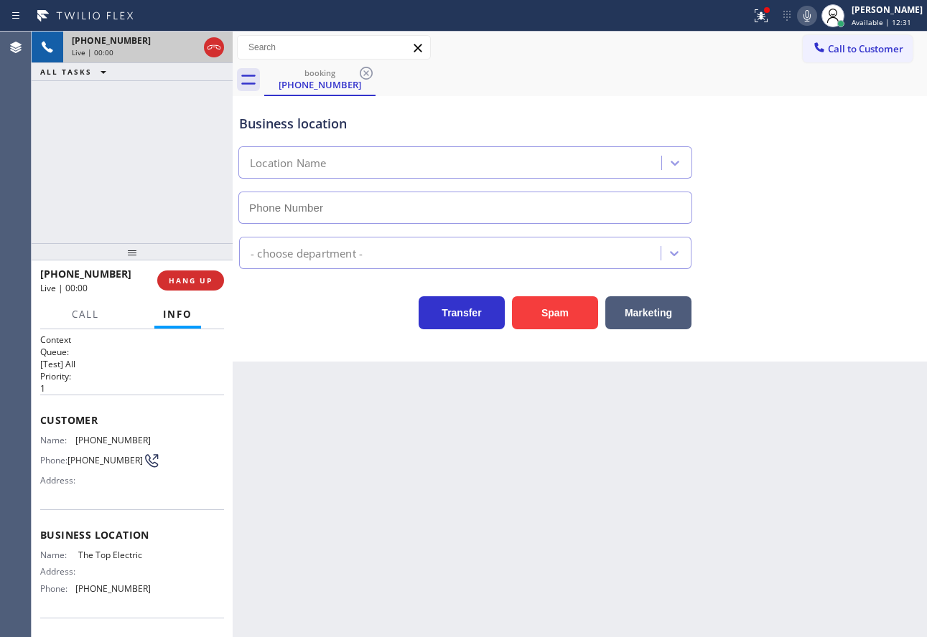
type input "[PHONE_NUMBER]"
click at [816, 19] on icon at bounding box center [806, 15] width 17 height 17
click at [189, 52] on icon at bounding box center [187, 47] width 7 height 10
click at [97, 447] on div "Name: [PHONE_NUMBER] Phone: [PHONE_NUMBER] Address:" at bounding box center [95, 463] width 111 height 57
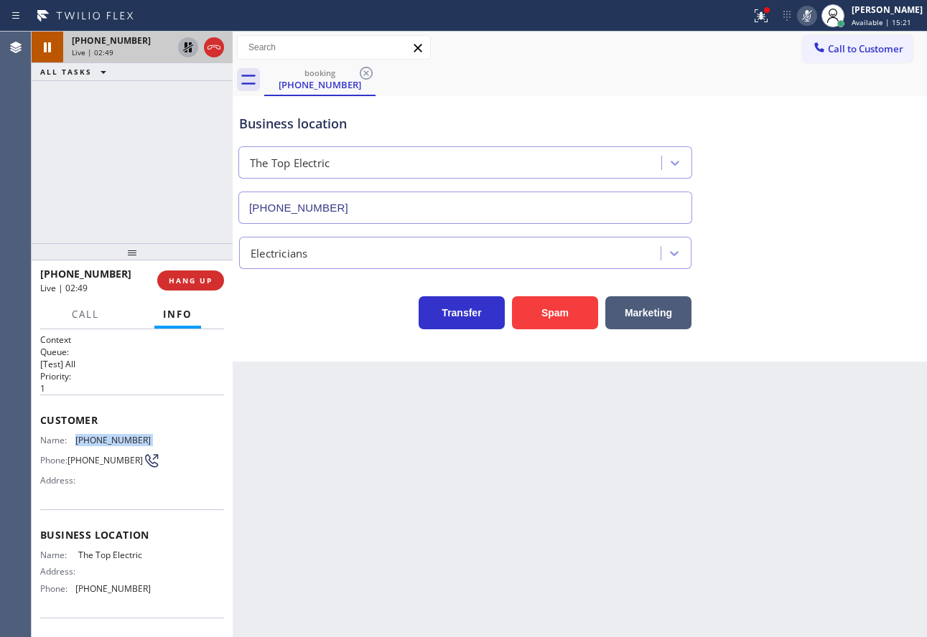
click at [97, 447] on div "Name: [PHONE_NUMBER] Phone: [PHONE_NUMBER] Address:" at bounding box center [95, 463] width 111 height 57
copy span "[PHONE_NUMBER]"
click at [816, 20] on icon at bounding box center [806, 15] width 17 height 17
click at [189, 50] on icon at bounding box center [188, 47] width 10 height 10
click at [751, 229] on div "Electricians" at bounding box center [579, 246] width 687 height 45
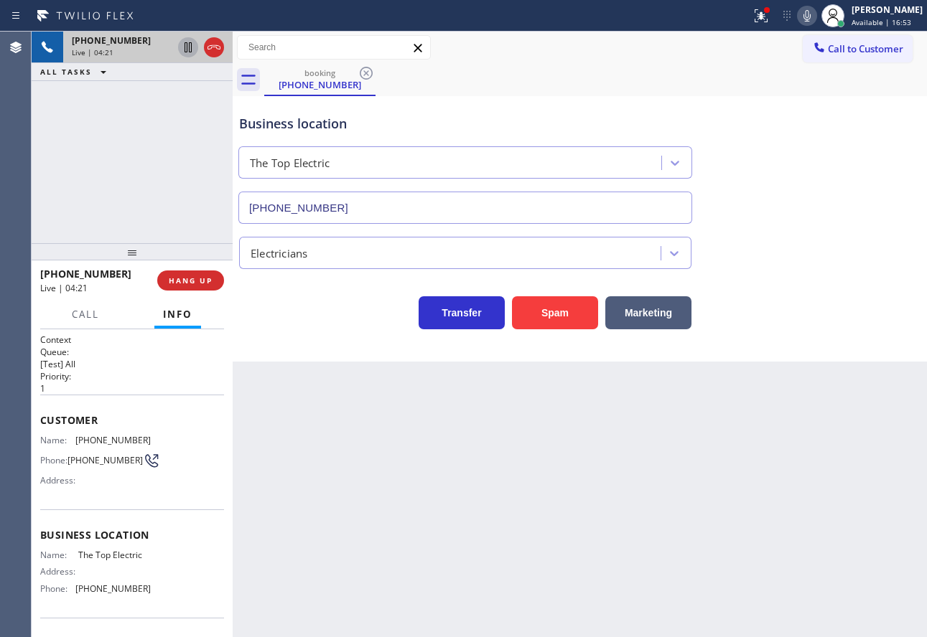
click at [810, 14] on icon at bounding box center [806, 15] width 7 height 11
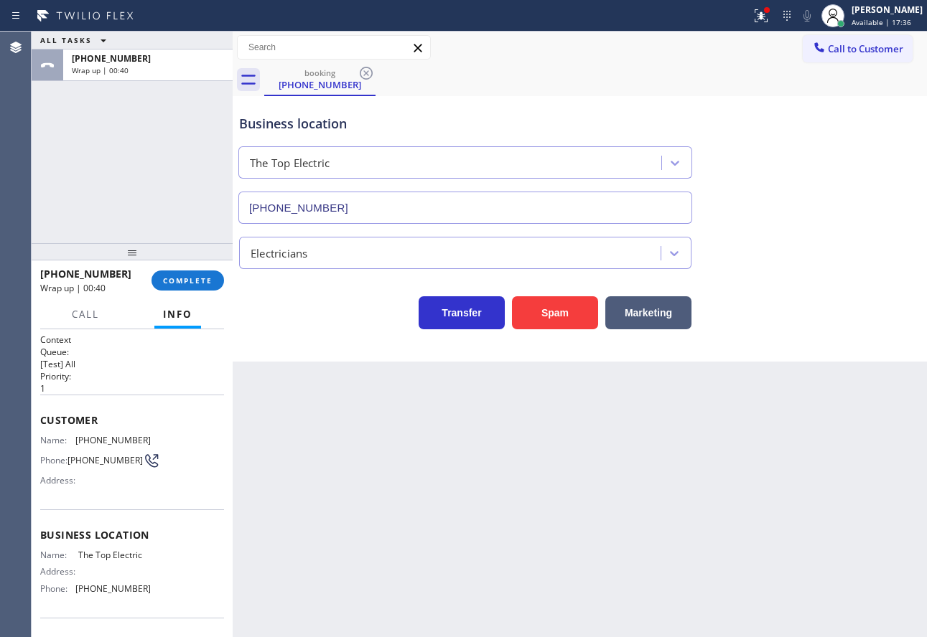
click at [121, 594] on span "[PHONE_NUMBER]" at bounding box center [112, 589] width 75 height 11
copy span "[PHONE_NUMBER]"
click at [199, 286] on span "COMPLETE" at bounding box center [188, 281] width 50 height 10
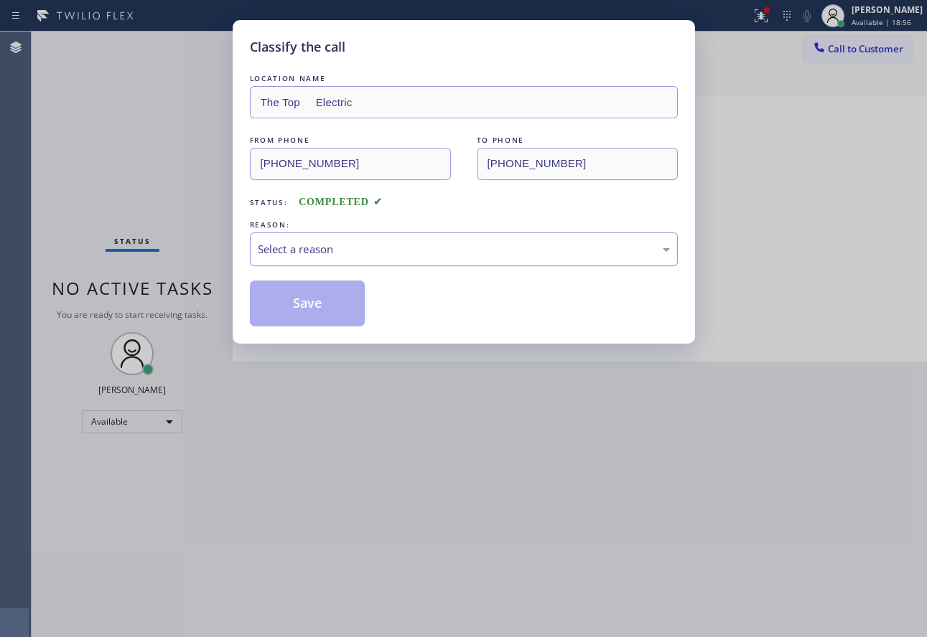
click at [314, 246] on div "Select a reason" at bounding box center [464, 249] width 412 height 17
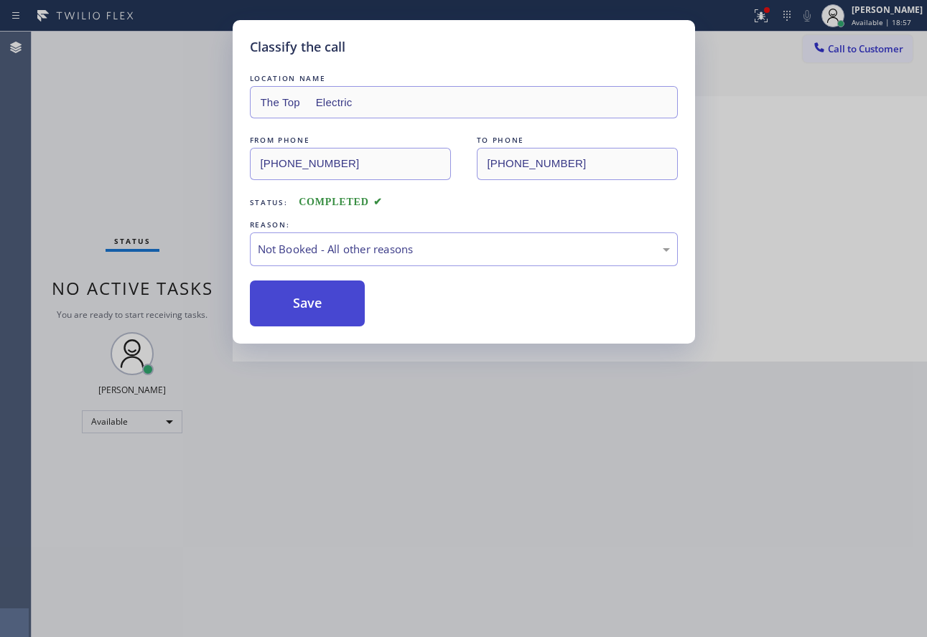
click at [299, 303] on button "Save" at bounding box center [308, 304] width 116 height 46
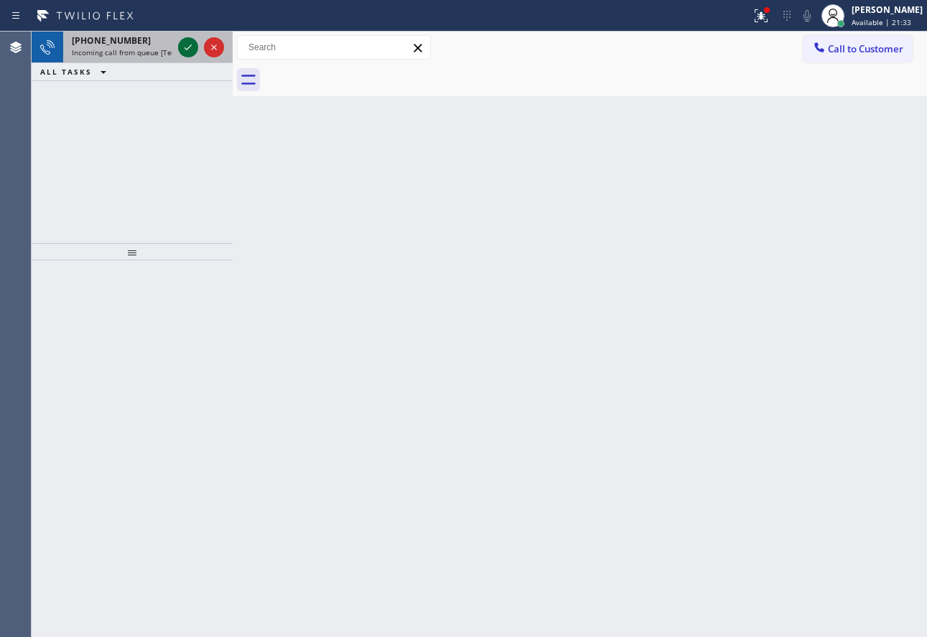
drag, startPoint x: 111, startPoint y: 39, endPoint x: 188, endPoint y: 49, distance: 77.4
click at [111, 39] on span "[PHONE_NUMBER]" at bounding box center [111, 40] width 79 height 12
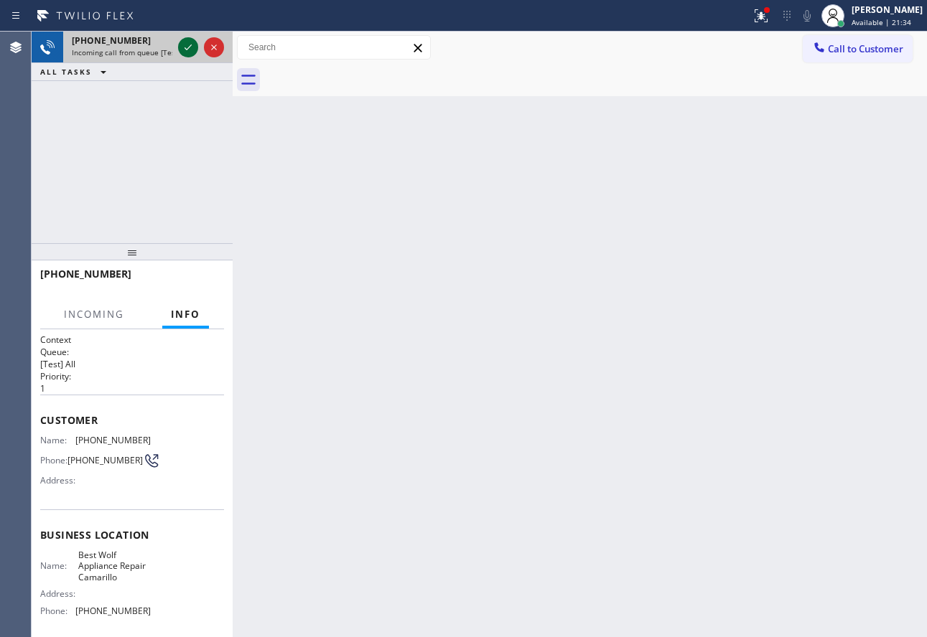
click at [188, 49] on icon at bounding box center [187, 48] width 7 height 6
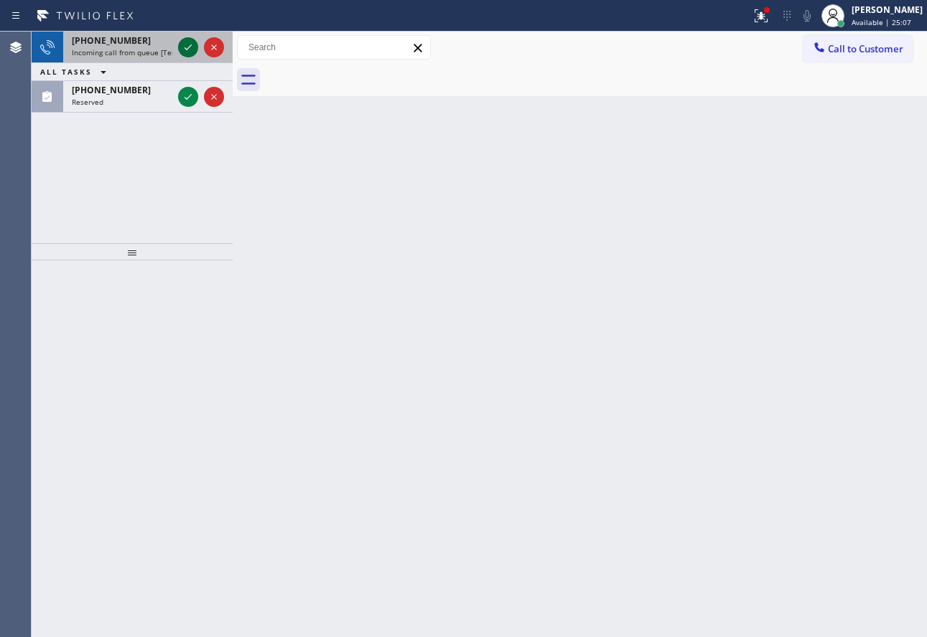
click at [193, 45] on icon at bounding box center [187, 47] width 17 height 17
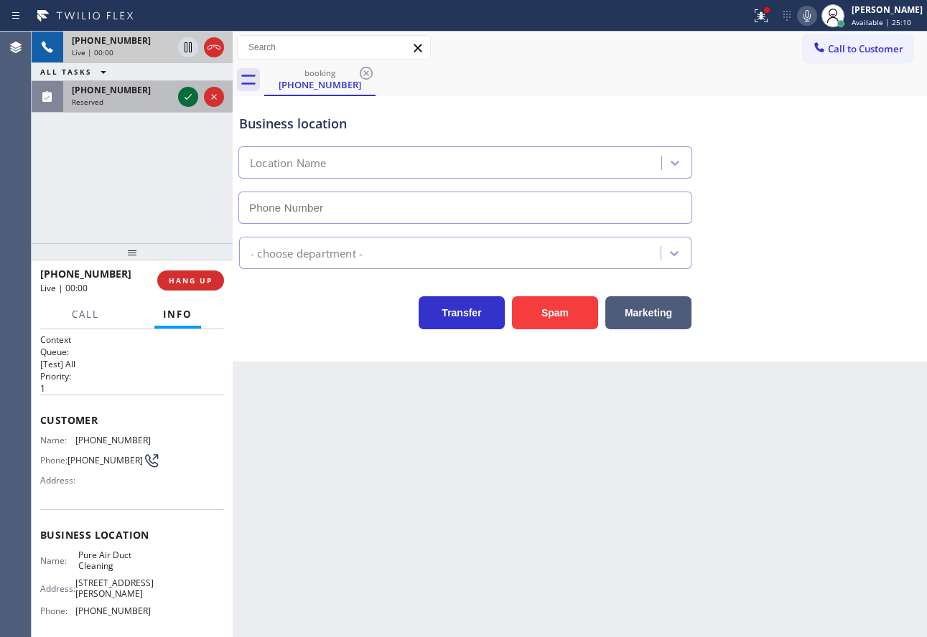
type input "[PHONE_NUMBER]"
click at [191, 93] on icon at bounding box center [187, 96] width 17 height 17
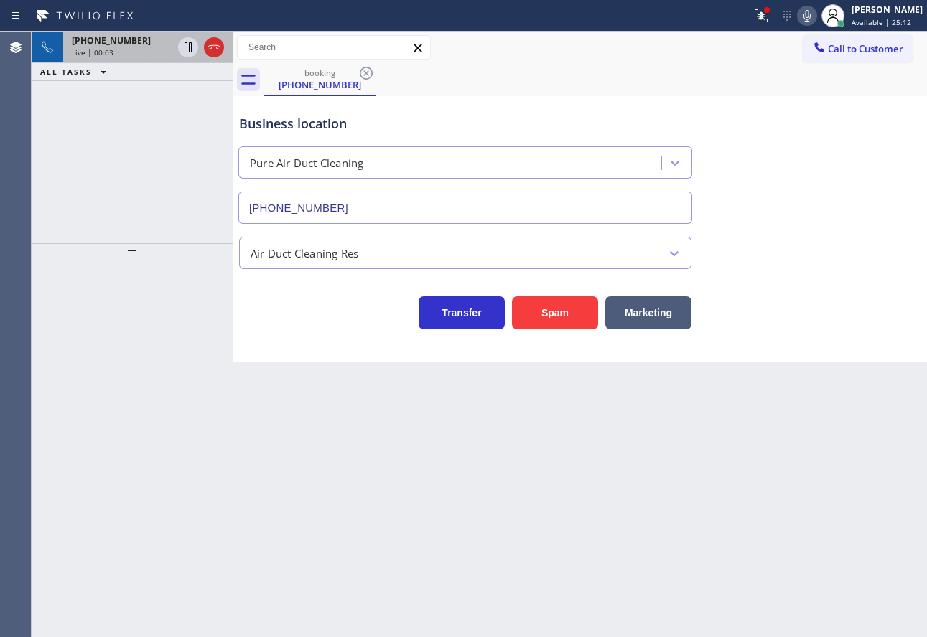
click at [558, 133] on div "Business location" at bounding box center [465, 123] width 452 height 19
click at [135, 55] on div "Live | 00:04" at bounding box center [122, 52] width 101 height 10
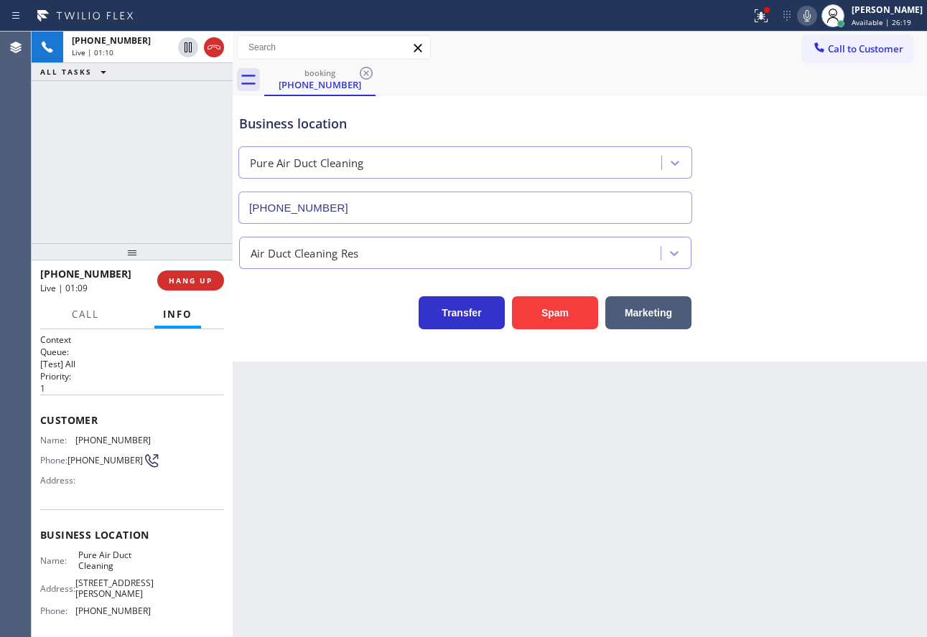
click at [593, 121] on div "Business location" at bounding box center [465, 123] width 452 height 19
click at [816, 11] on icon at bounding box center [806, 15] width 17 height 17
click at [186, 47] on icon at bounding box center [187, 47] width 17 height 17
drag, startPoint x: 189, startPoint y: 52, endPoint x: 182, endPoint y: 89, distance: 38.0
click at [188, 52] on icon at bounding box center [187, 47] width 17 height 17
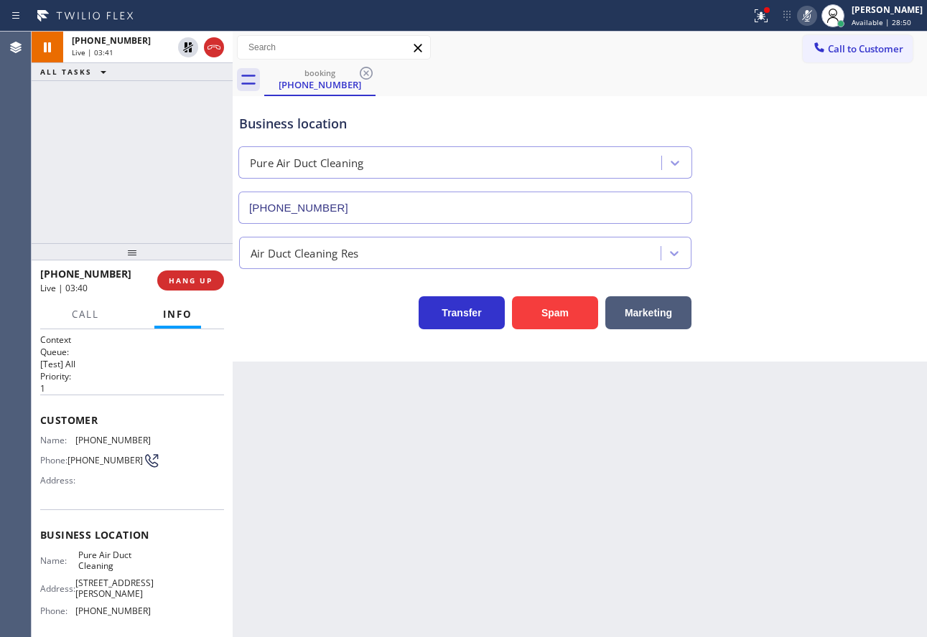
click at [114, 439] on span "[PHONE_NUMBER]" at bounding box center [112, 440] width 75 height 11
copy span "[PHONE_NUMBER]"
click at [816, 14] on icon at bounding box center [806, 15] width 17 height 17
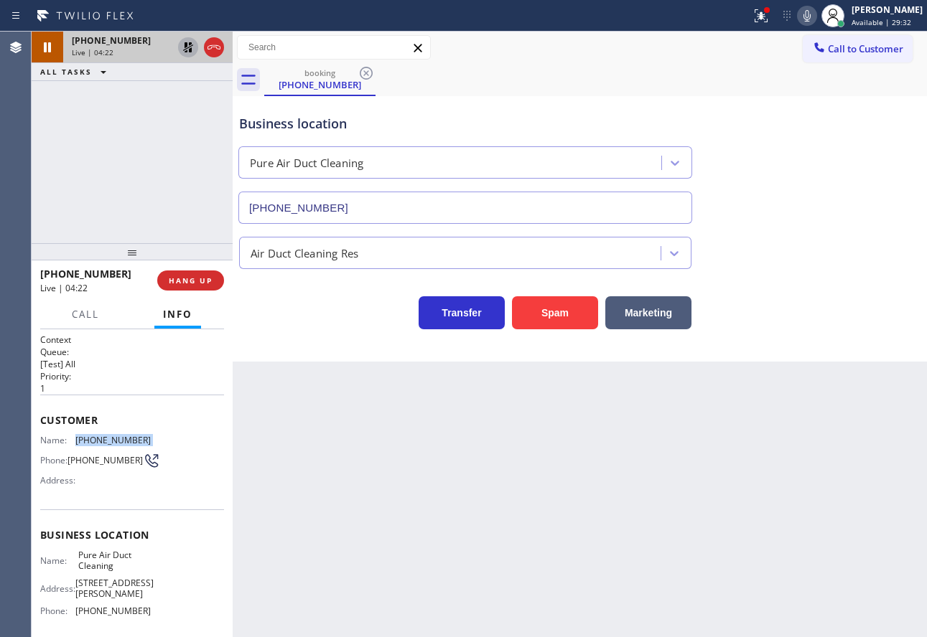
click at [184, 50] on icon at bounding box center [188, 47] width 10 height 10
click at [578, 123] on div "Business location" at bounding box center [465, 123] width 452 height 19
click at [95, 617] on span "[PHONE_NUMBER]" at bounding box center [112, 611] width 75 height 11
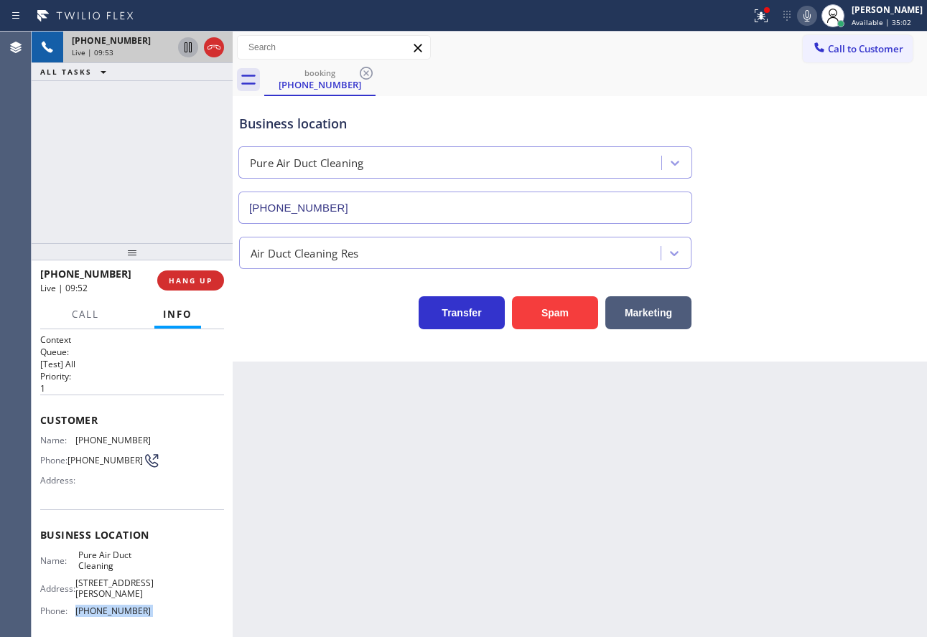
copy span "[PHONE_NUMBER]"
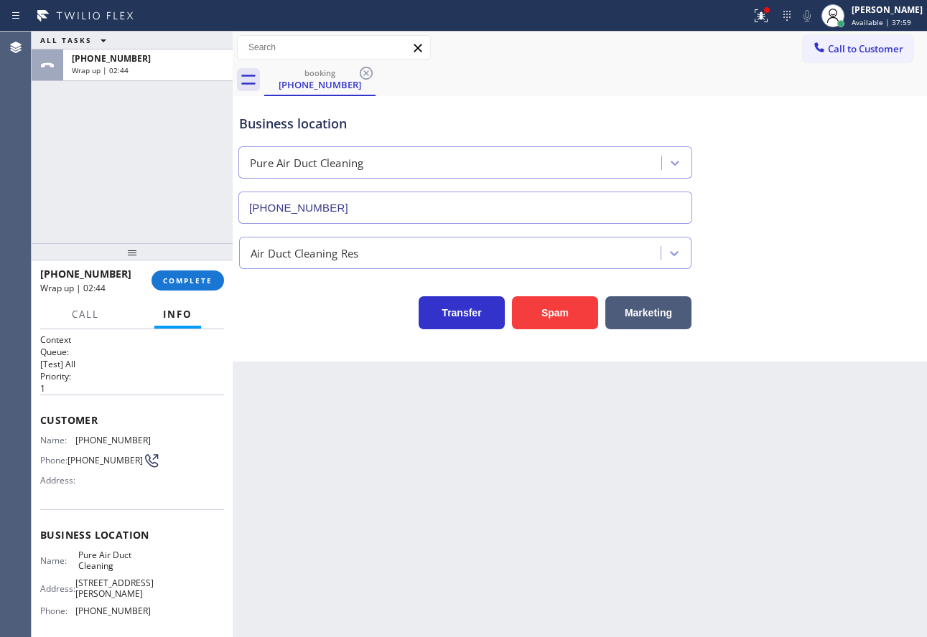
click at [113, 556] on span "Pure Air Duct Cleaning" at bounding box center [114, 561] width 72 height 22
copy span "Pure Air Duct Cleaning"
click at [111, 444] on span "[PHONE_NUMBER]" at bounding box center [112, 440] width 75 height 11
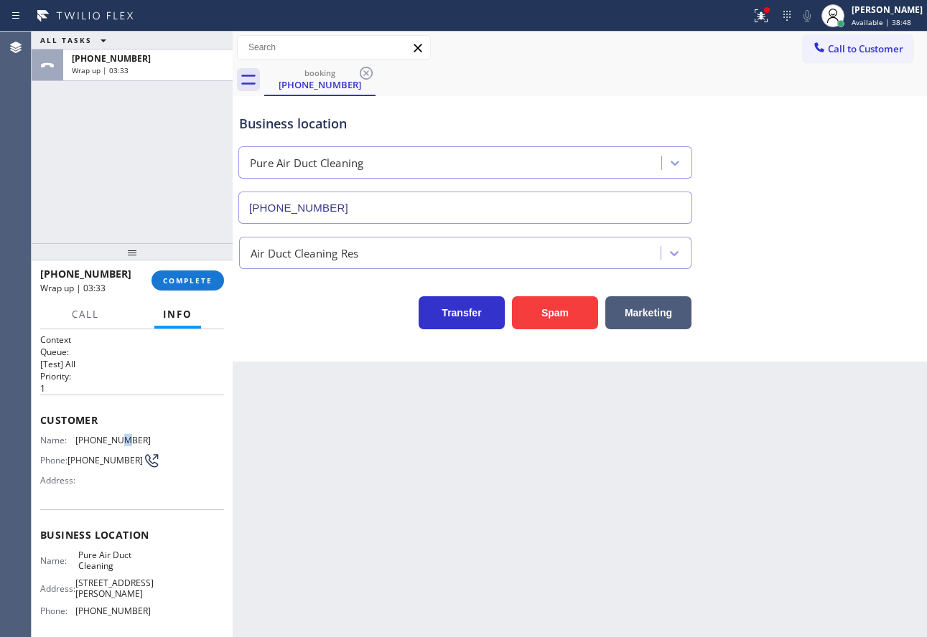
click at [111, 444] on span "[PHONE_NUMBER]" at bounding box center [112, 440] width 75 height 11
copy span "[PHONE_NUMBER]"
click at [179, 284] on span "COMPLETE" at bounding box center [188, 281] width 50 height 10
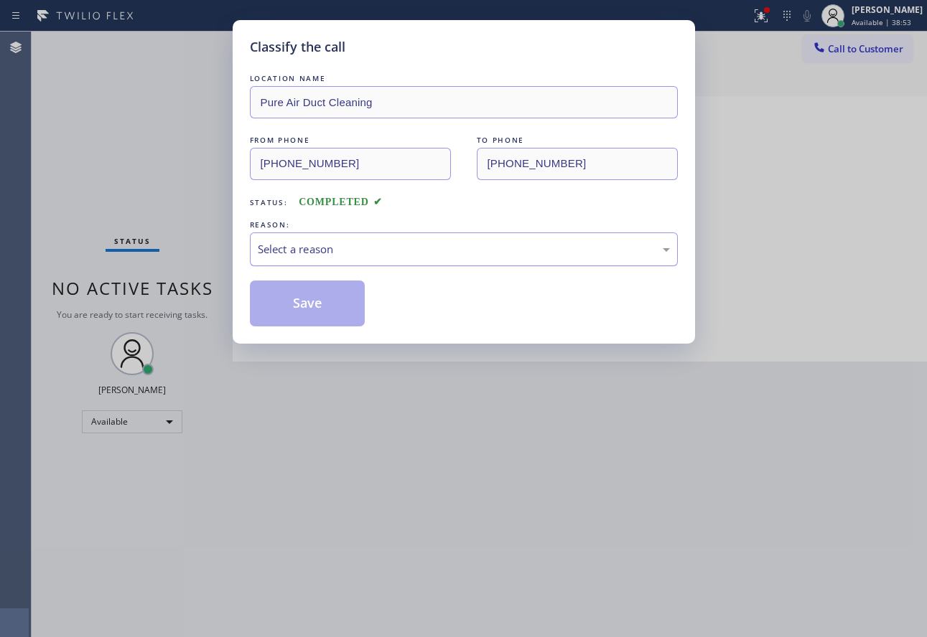
click at [383, 246] on div "Select a reason" at bounding box center [464, 249] width 412 height 17
click at [303, 317] on button "Save" at bounding box center [308, 304] width 116 height 46
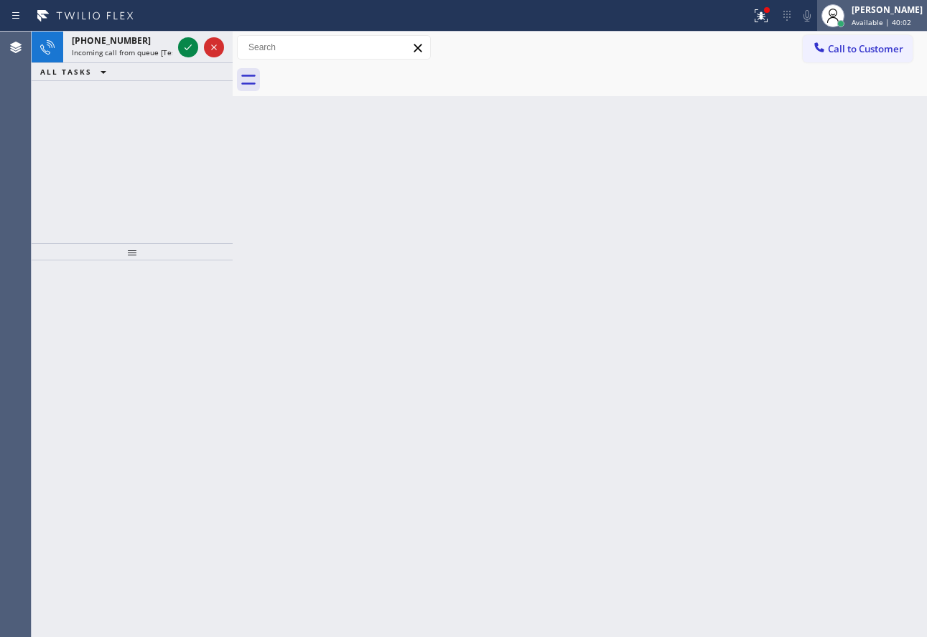
click at [891, 25] on span "Available | 40:02" at bounding box center [881, 22] width 60 height 10
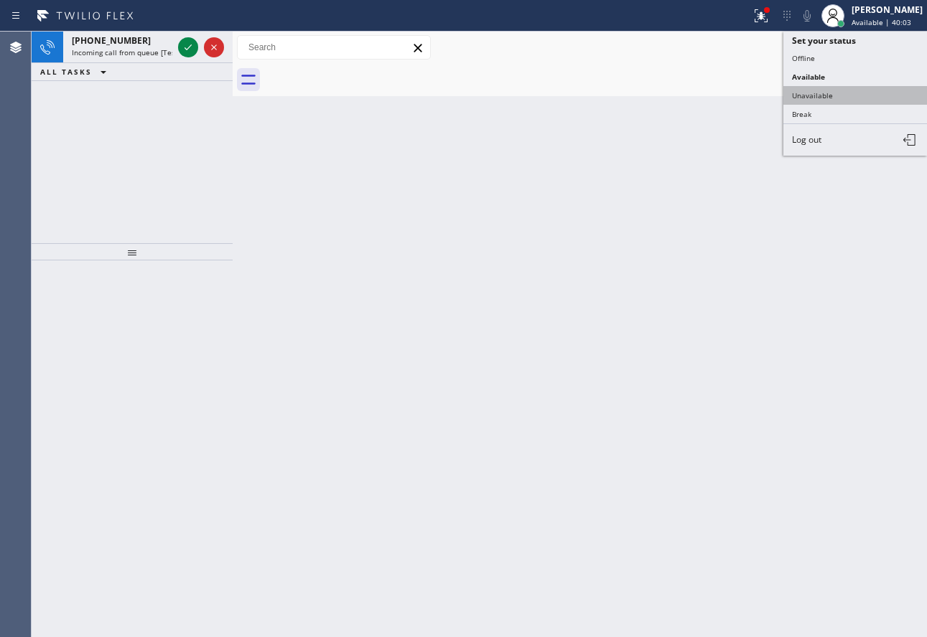
click at [823, 103] on button "Unavailable" at bounding box center [855, 95] width 144 height 19
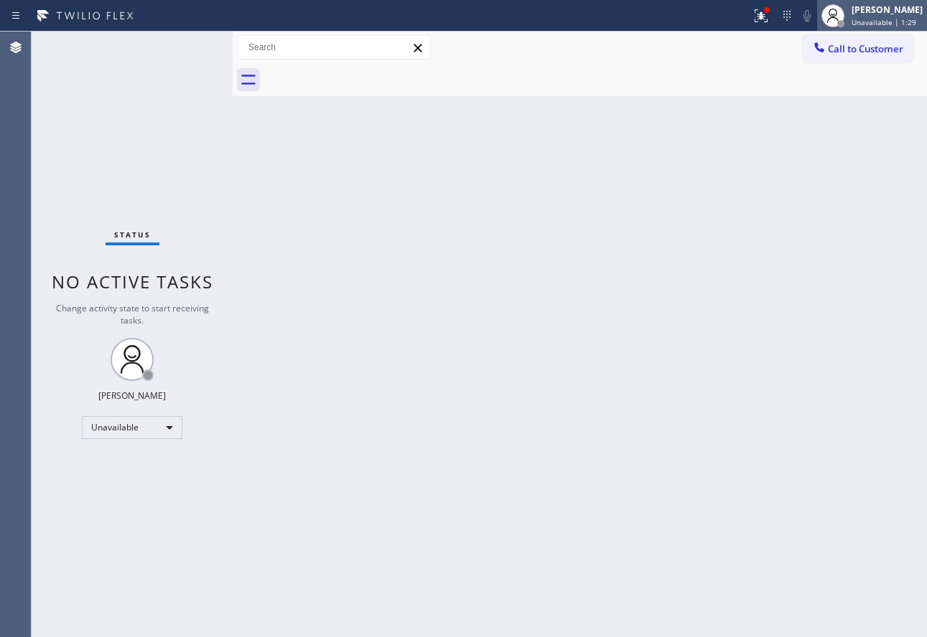
click at [891, 16] on div "[PERSON_NAME] Unavailable | 1:29" at bounding box center [888, 15] width 78 height 25
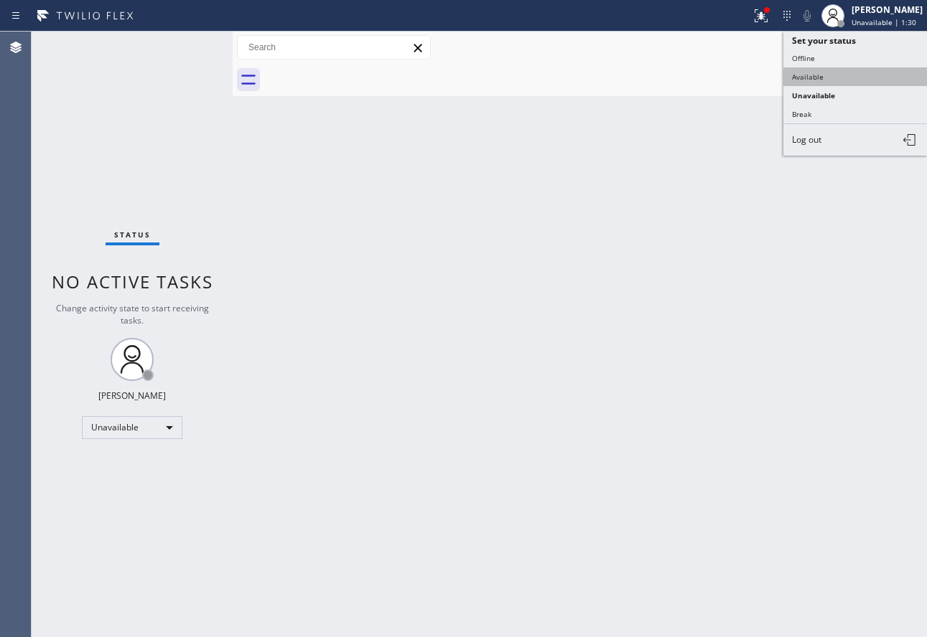
click at [827, 84] on button "Available" at bounding box center [855, 76] width 144 height 19
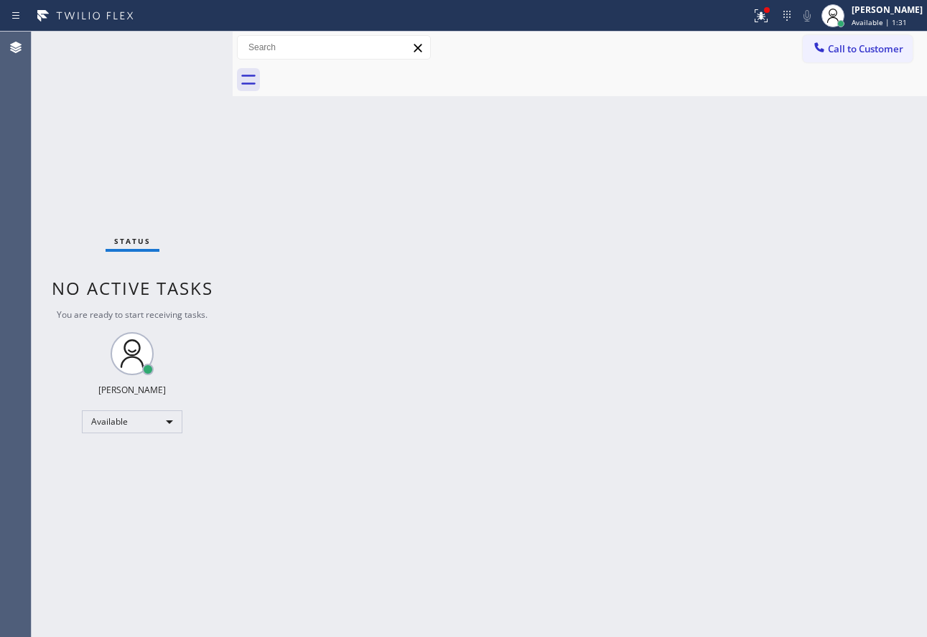
click at [802, 389] on div "Back to Dashboard Change Sender ID Customers Technicians Select a contact Outbo…" at bounding box center [580, 335] width 694 height 606
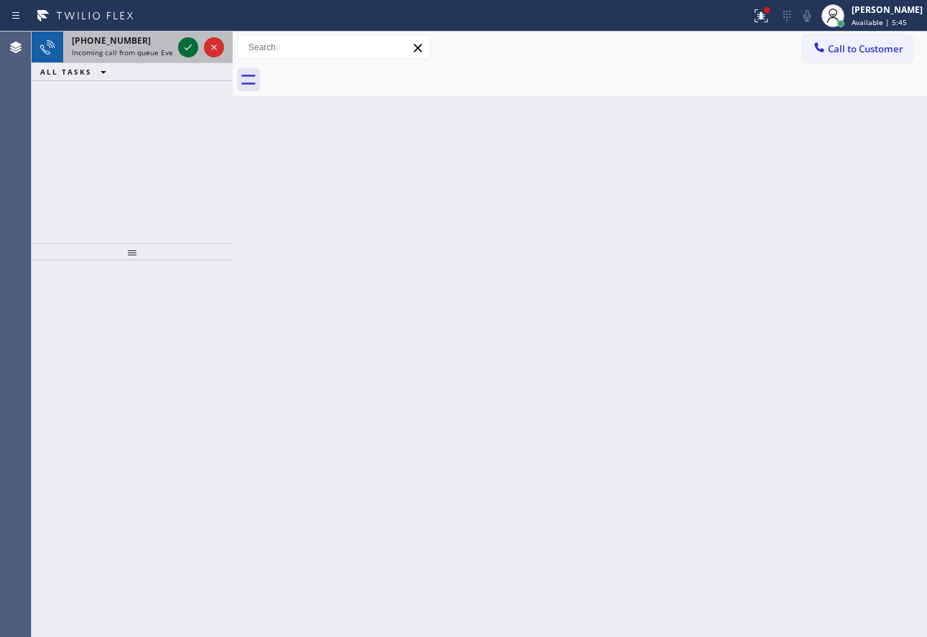
click at [182, 51] on icon at bounding box center [187, 47] width 17 height 17
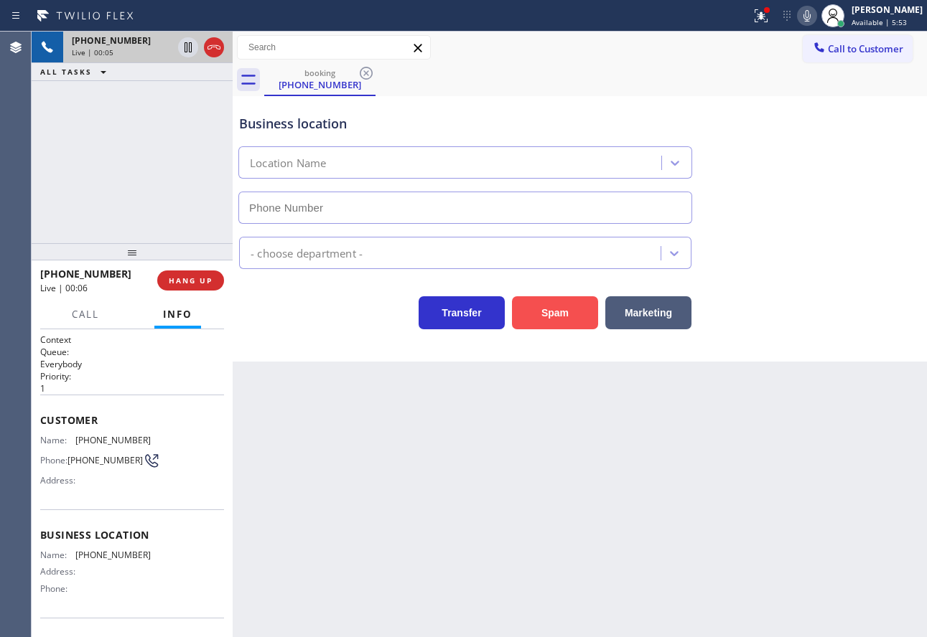
click at [549, 314] on button "Spam" at bounding box center [555, 312] width 86 height 33
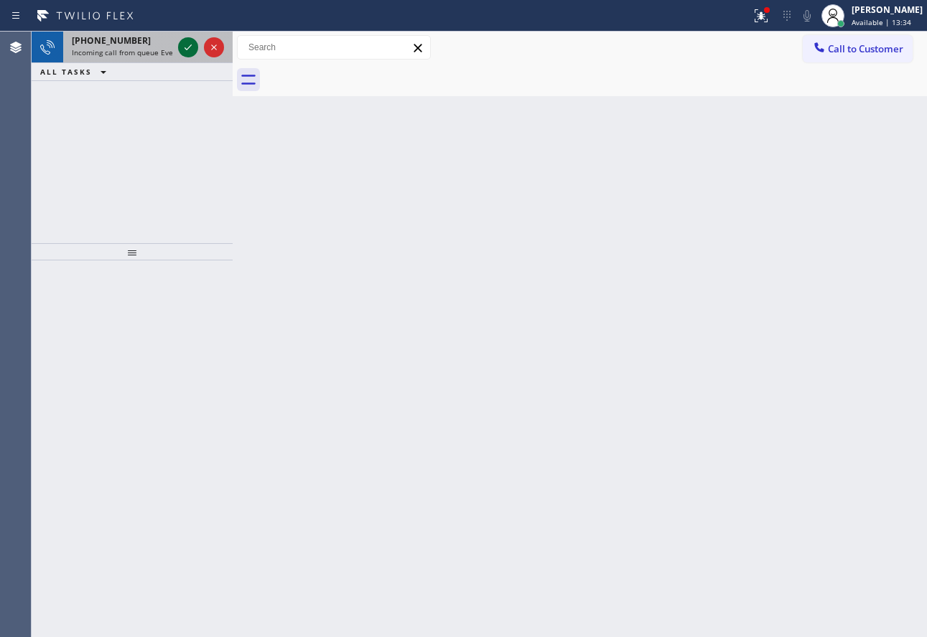
click at [188, 50] on icon at bounding box center [187, 47] width 17 height 17
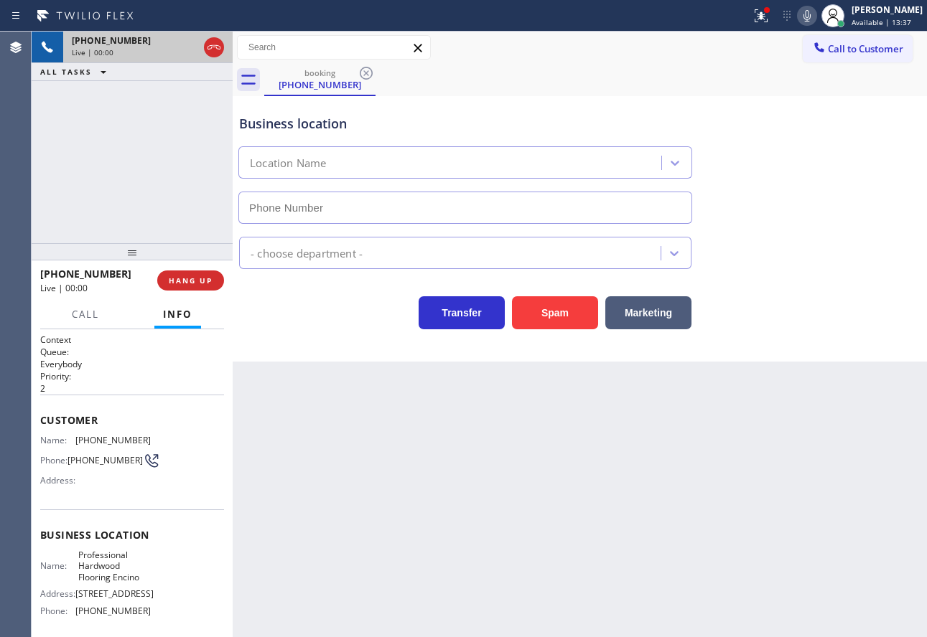
type input "[PHONE_NUMBER]"
click at [339, 125] on div "Business location" at bounding box center [465, 123] width 452 height 19
click at [545, 313] on button "Spam" at bounding box center [555, 312] width 86 height 33
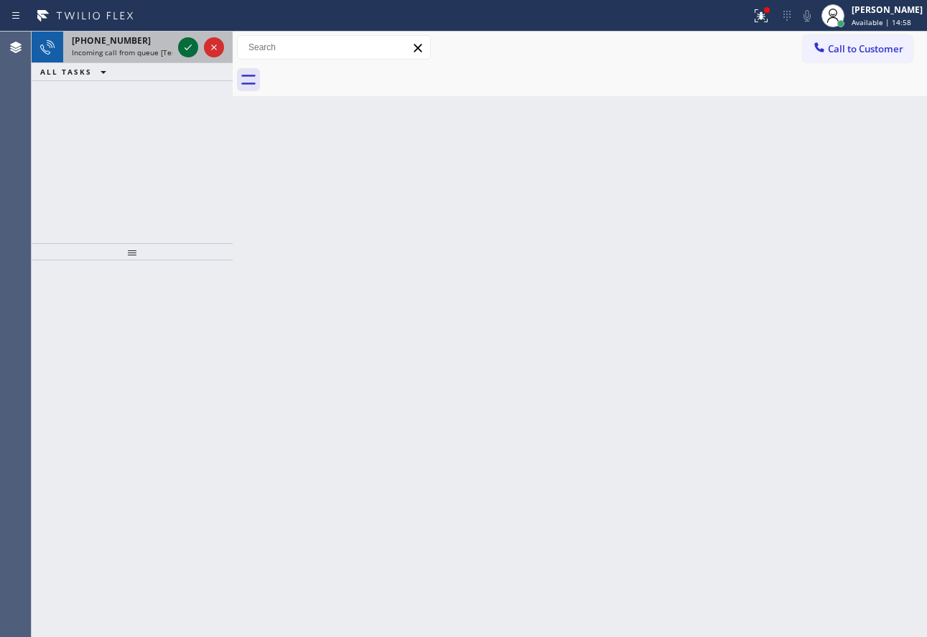
click at [190, 50] on icon at bounding box center [187, 47] width 17 height 17
click at [127, 41] on span "[PHONE_NUMBER]" at bounding box center [111, 40] width 79 height 12
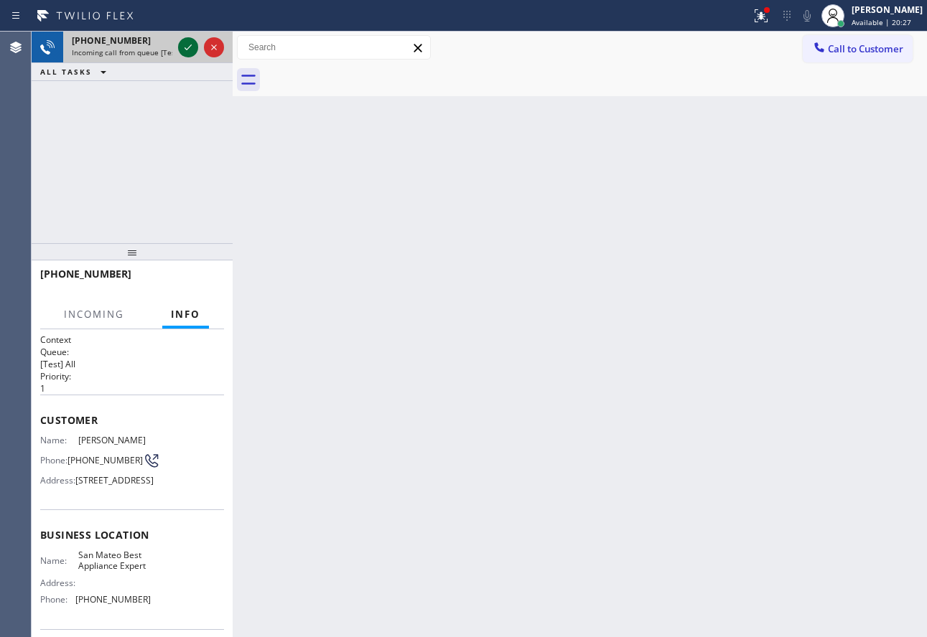
click at [182, 47] on icon at bounding box center [187, 47] width 17 height 17
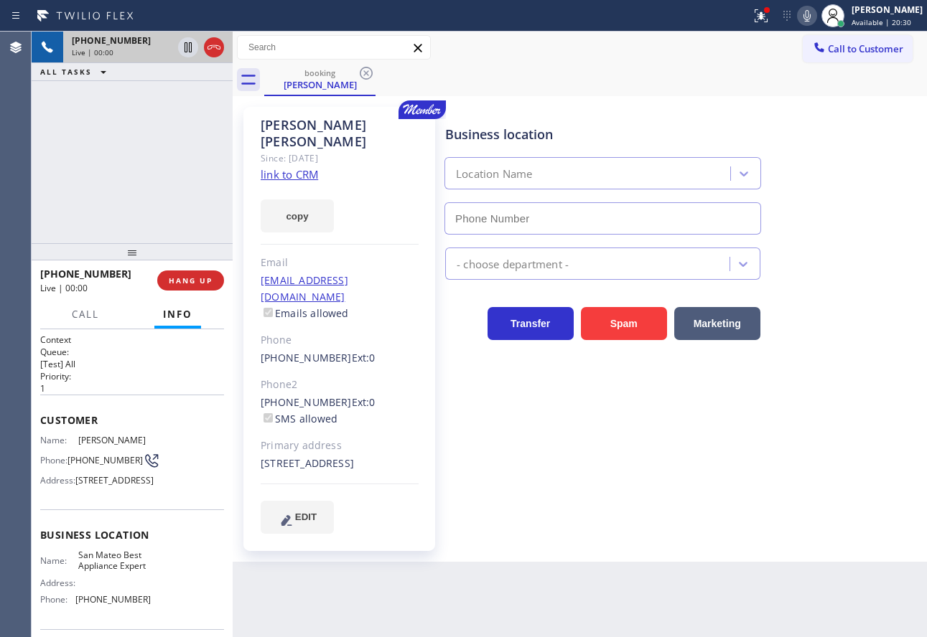
type input "[PHONE_NUMBER]"
click at [296, 167] on link "link to CRM" at bounding box center [289, 174] width 57 height 14
click at [816, 15] on icon at bounding box center [806, 15] width 17 height 17
click at [184, 45] on icon at bounding box center [187, 47] width 7 height 10
click at [816, 20] on icon at bounding box center [806, 15] width 17 height 17
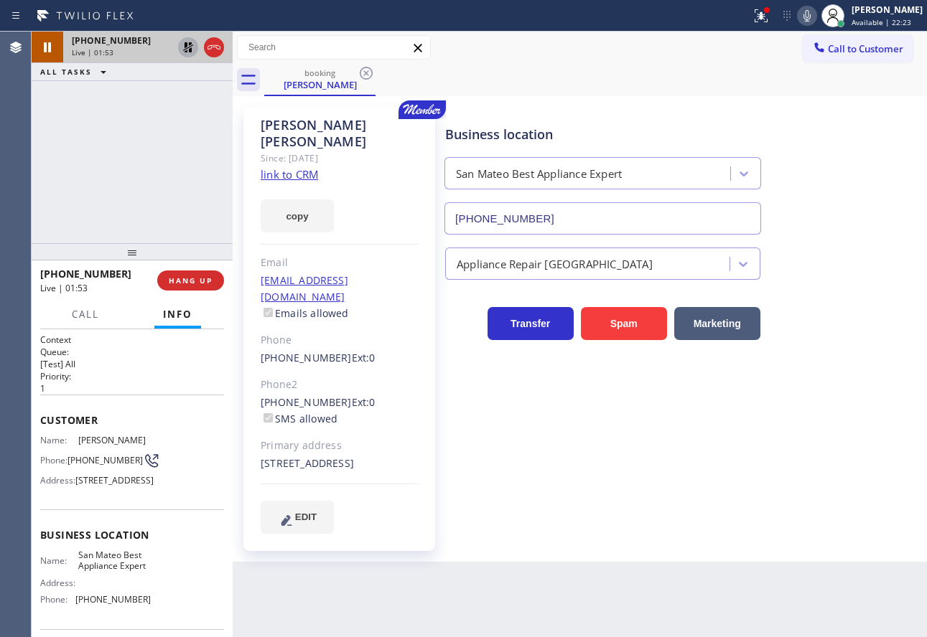
click at [186, 46] on icon at bounding box center [188, 47] width 10 height 10
click at [647, 124] on div "Business location [GEOGRAPHIC_DATA] Best Appliance Expert [PHONE_NUMBER]" at bounding box center [602, 173] width 321 height 124
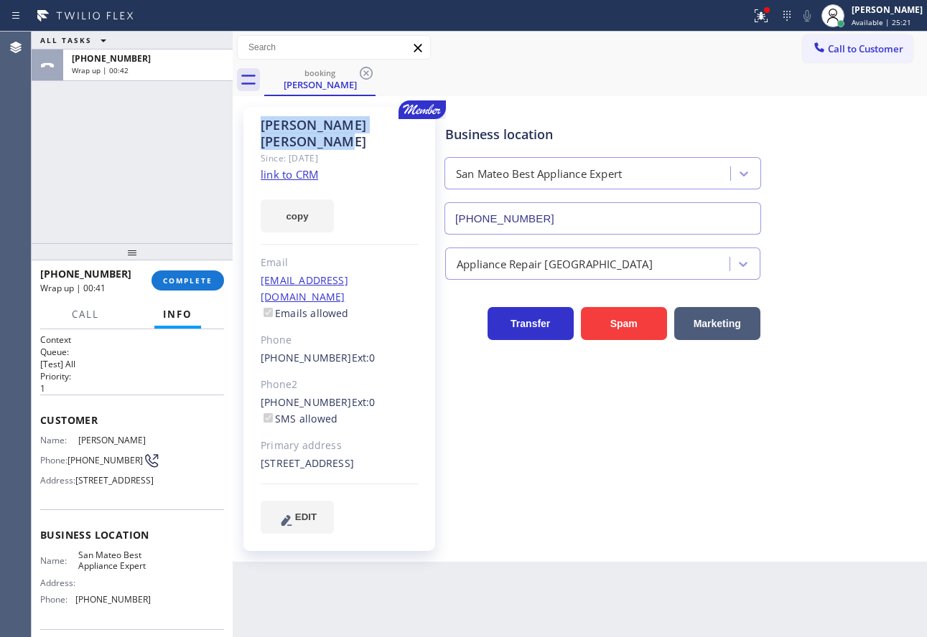
drag, startPoint x: 258, startPoint y: 124, endPoint x: 365, endPoint y: 125, distance: 107.0
click at [365, 125] on div "[PERSON_NAME] Since: [DATE] link to CRM copy Email [EMAIL_ADDRESS][DOMAIN_NAME]…" at bounding box center [339, 329] width 192 height 444
copy div "[PERSON_NAME]"
click at [88, 466] on span "[PHONE_NUMBER]" at bounding box center [104, 460] width 75 height 11
click at [87, 466] on span "[PHONE_NUMBER]" at bounding box center [104, 460] width 75 height 11
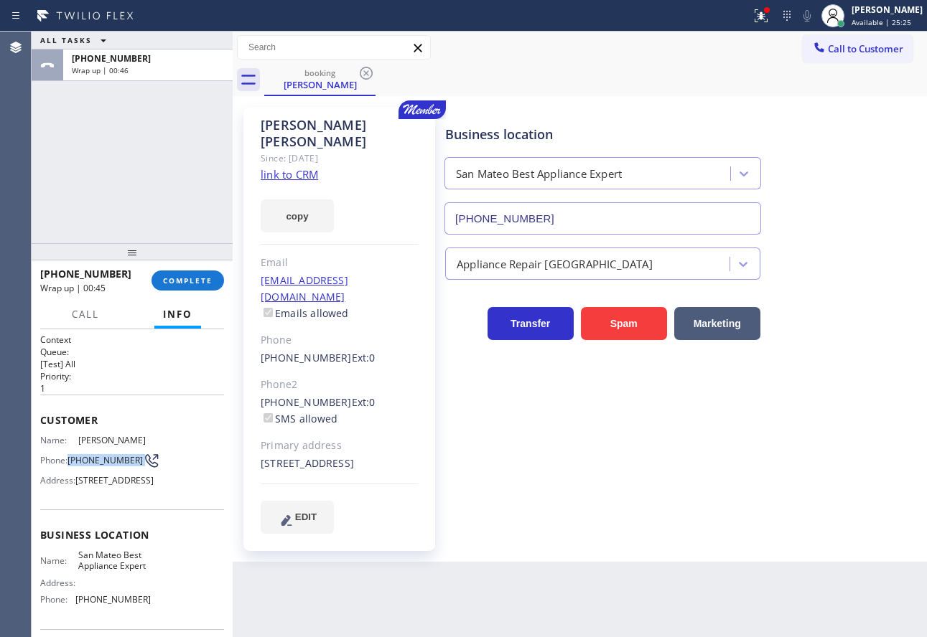
click at [87, 466] on span "[PHONE_NUMBER]" at bounding box center [104, 460] width 75 height 11
click at [186, 281] on span "COMPLETE" at bounding box center [188, 281] width 50 height 10
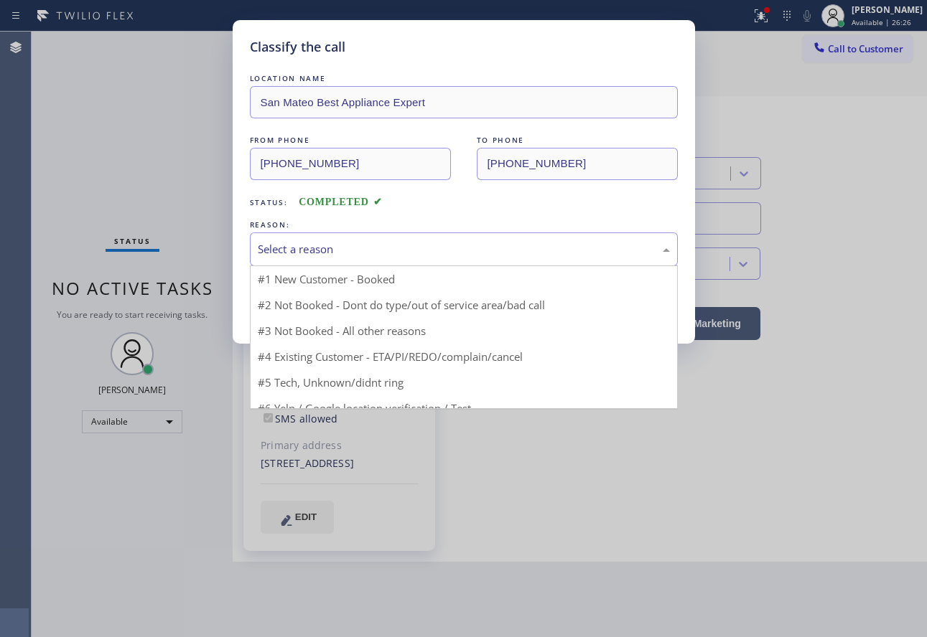
click at [399, 253] on div "Select a reason" at bounding box center [464, 249] width 412 height 17
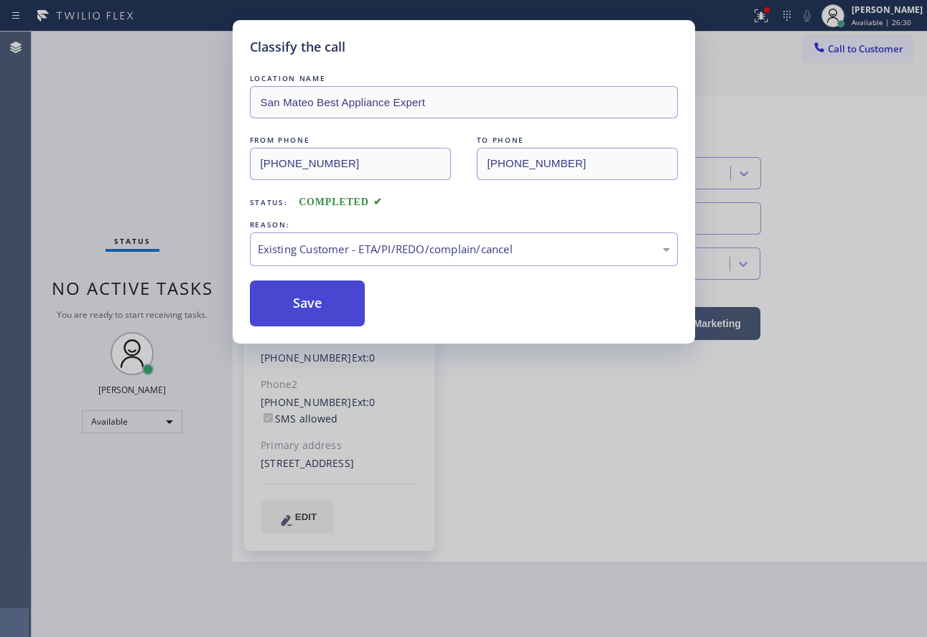
click at [332, 304] on button "Save" at bounding box center [308, 304] width 116 height 46
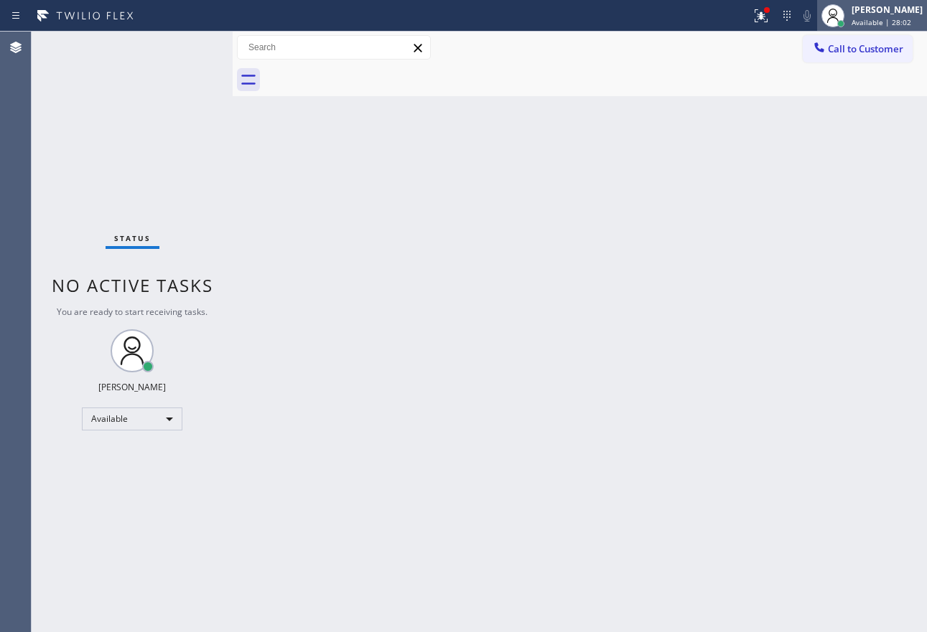
click at [879, 19] on span "Available | 28:02" at bounding box center [881, 22] width 60 height 10
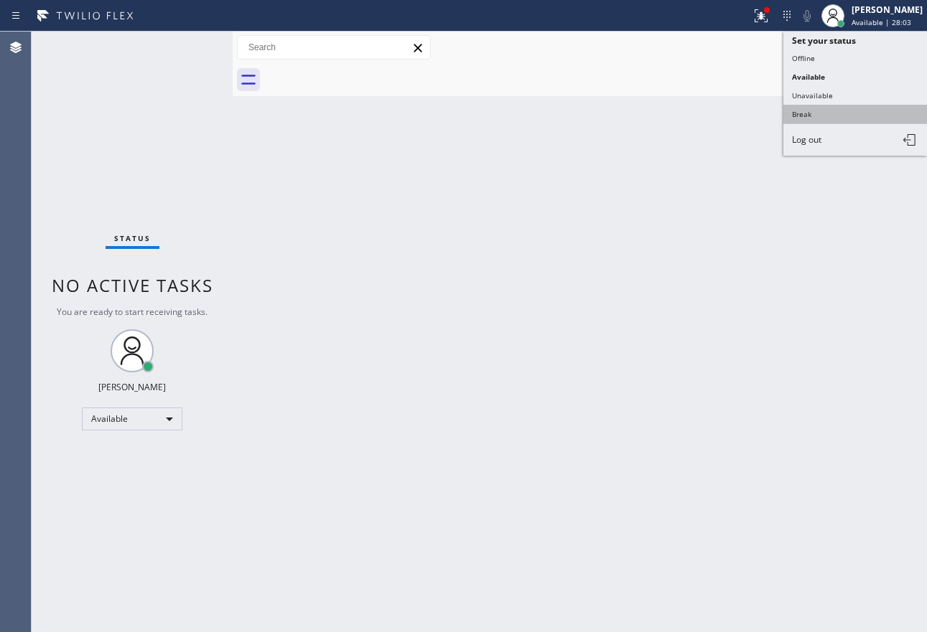
click at [827, 111] on button "Break" at bounding box center [855, 114] width 144 height 19
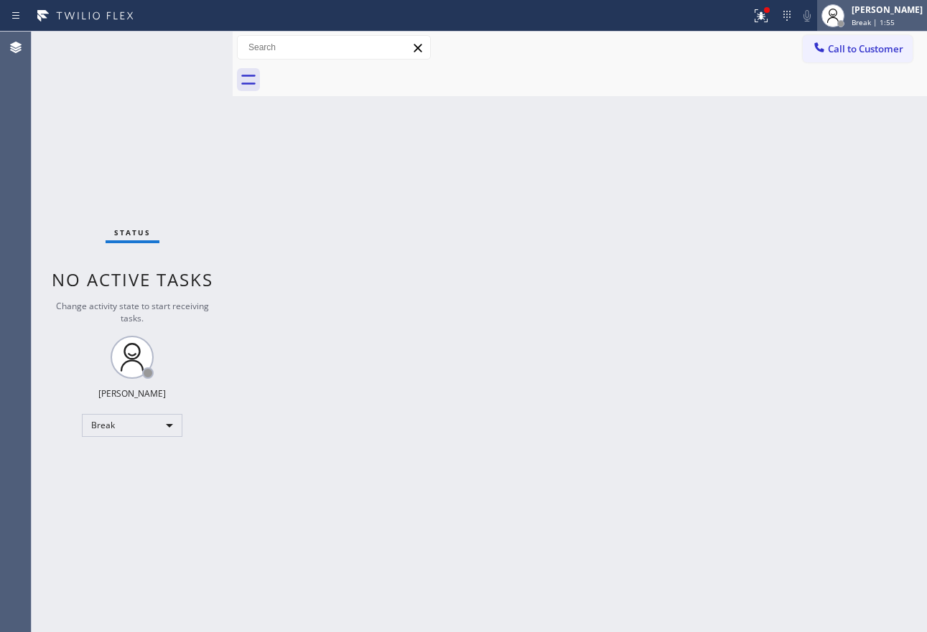
click at [887, 19] on span "Break | 1:55" at bounding box center [872, 22] width 43 height 10
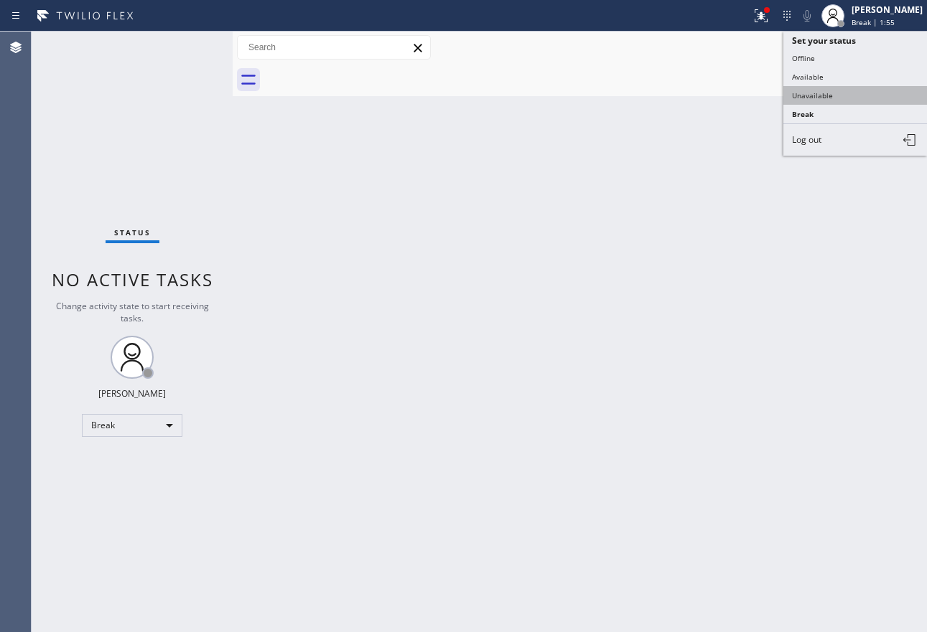
click at [838, 90] on button "Unavailable" at bounding box center [855, 95] width 144 height 19
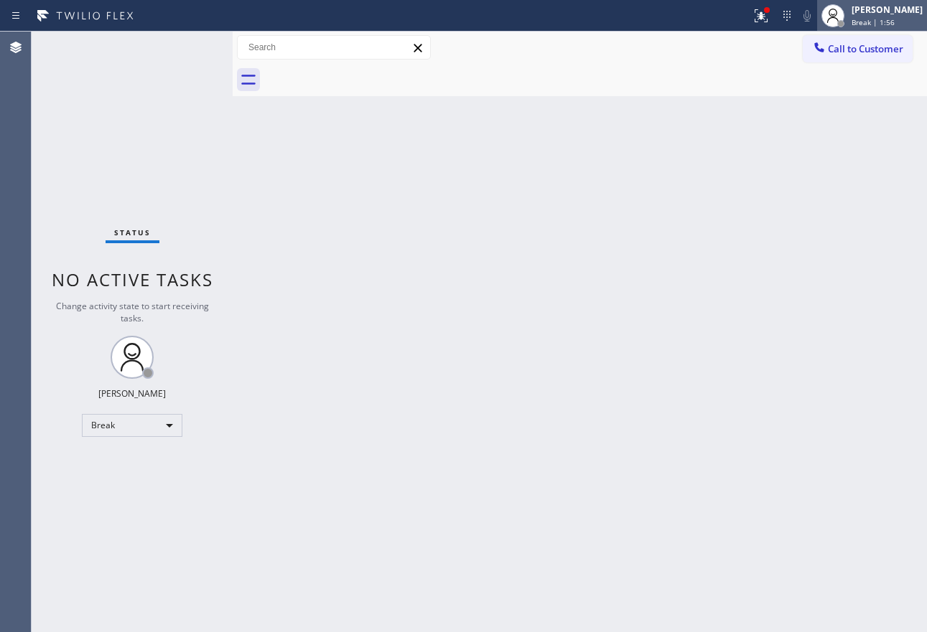
click at [886, 8] on div "[PERSON_NAME]" at bounding box center [886, 10] width 71 height 12
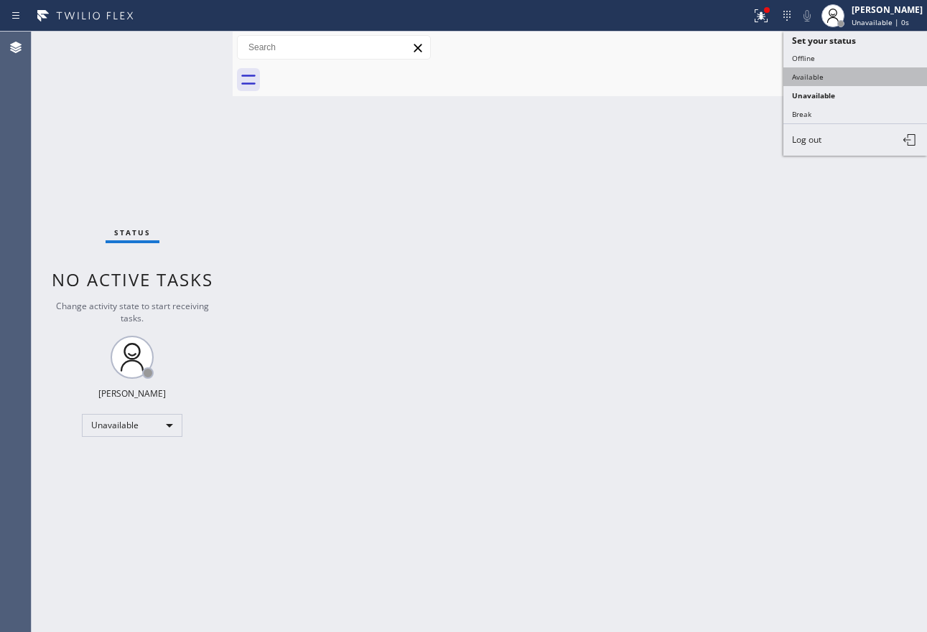
click at [830, 77] on button "Available" at bounding box center [855, 76] width 144 height 19
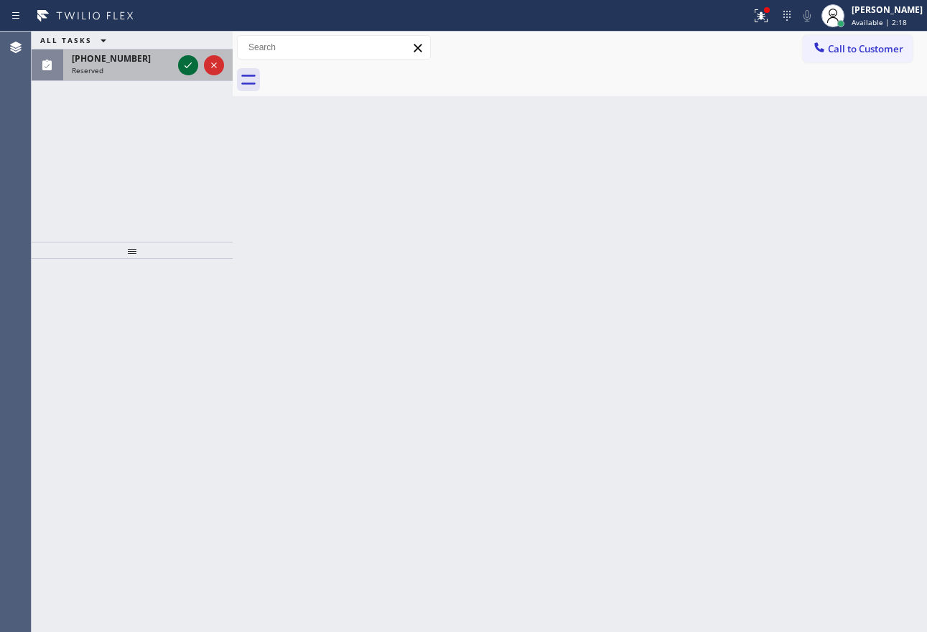
click at [188, 62] on icon at bounding box center [187, 65] width 17 height 17
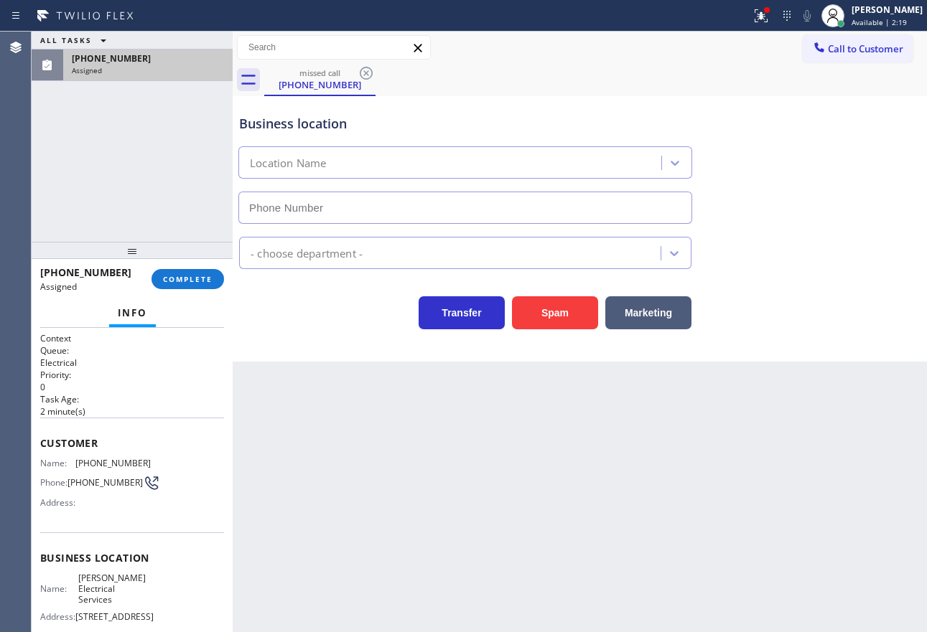
type input "[PHONE_NUMBER]"
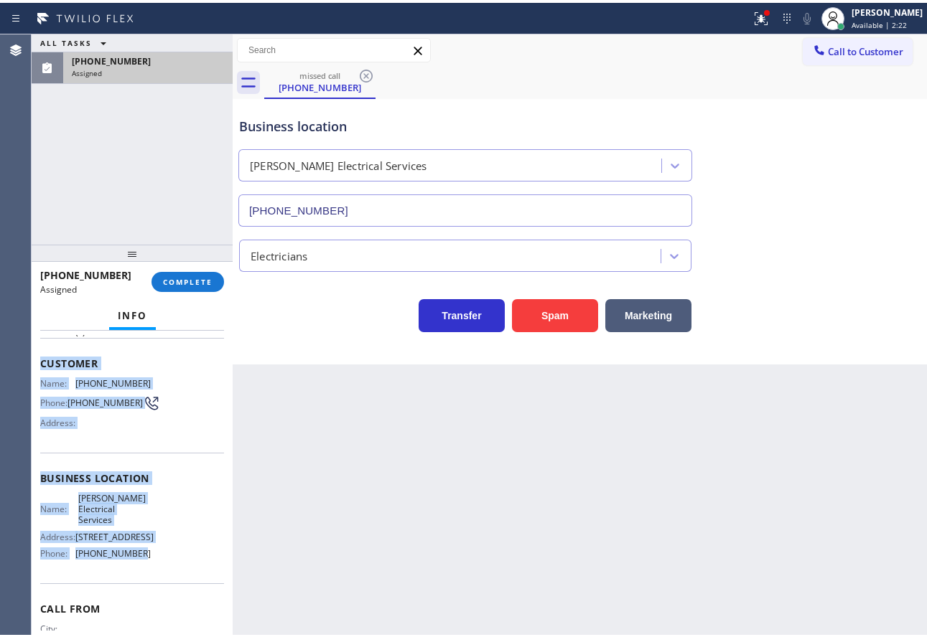
scroll to position [84, 0]
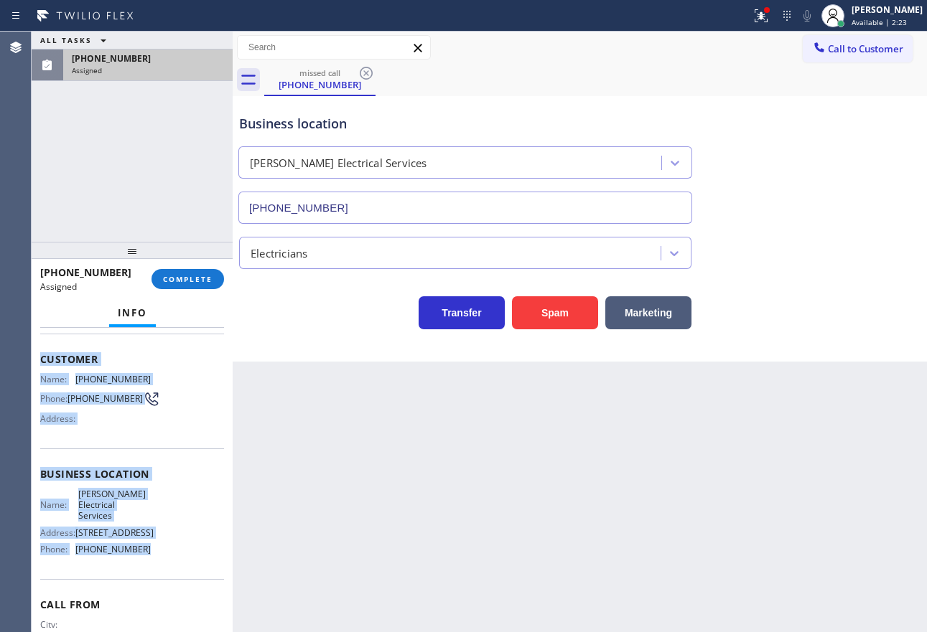
drag, startPoint x: 42, startPoint y: 448, endPoint x: 143, endPoint y: 552, distance: 145.2
click at [143, 552] on div "Context Queue: Electrical Priority: 0 Task Age: [DEMOGRAPHIC_DATA] minute(s) Cu…" at bounding box center [132, 468] width 184 height 440
click at [192, 277] on span "COMPLETE" at bounding box center [188, 279] width 50 height 10
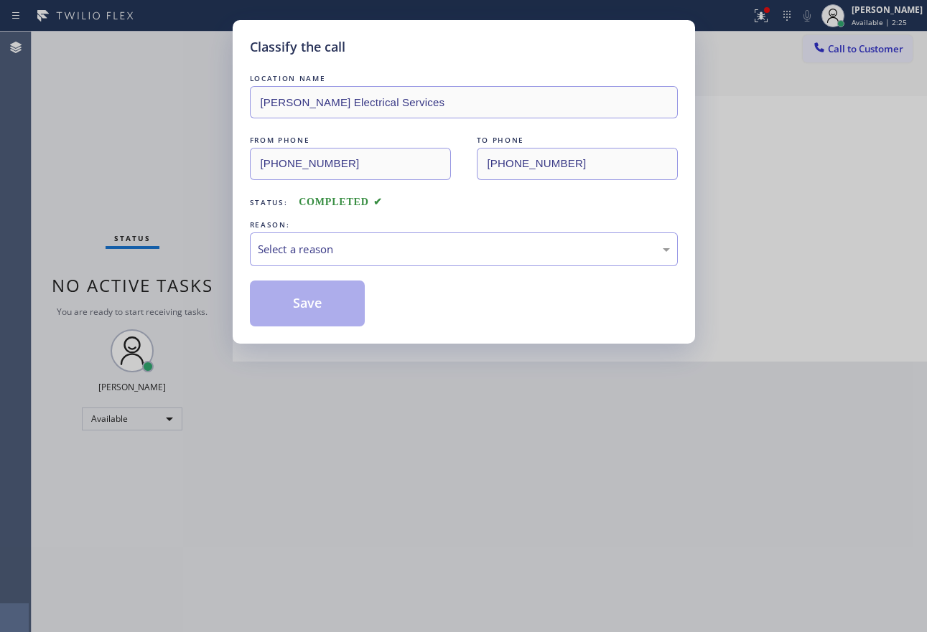
click at [358, 233] on div "Select a reason" at bounding box center [464, 250] width 428 height 34
click at [333, 315] on button "Save" at bounding box center [308, 304] width 116 height 46
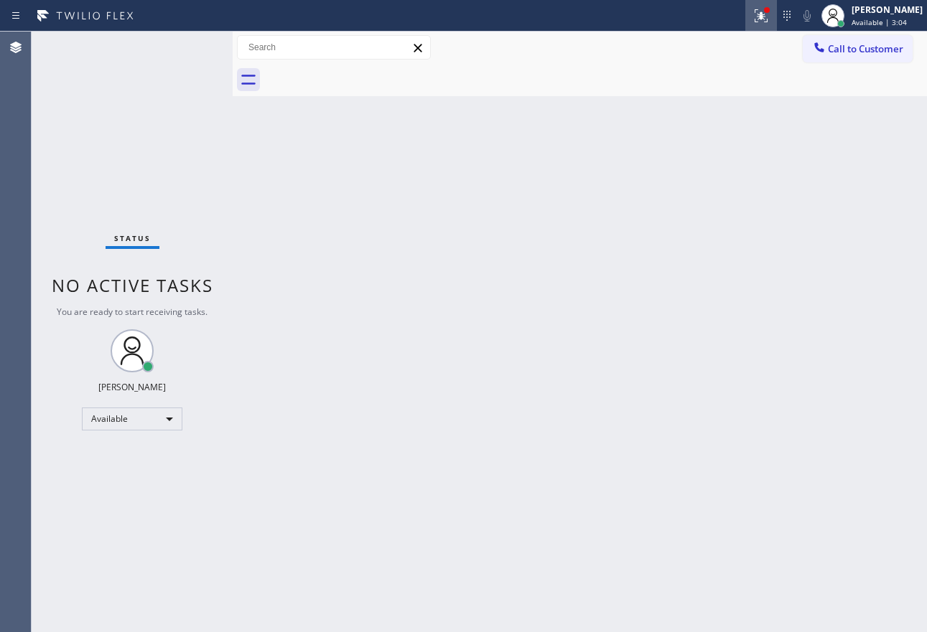
click at [770, 15] on icon at bounding box center [760, 15] width 17 height 17
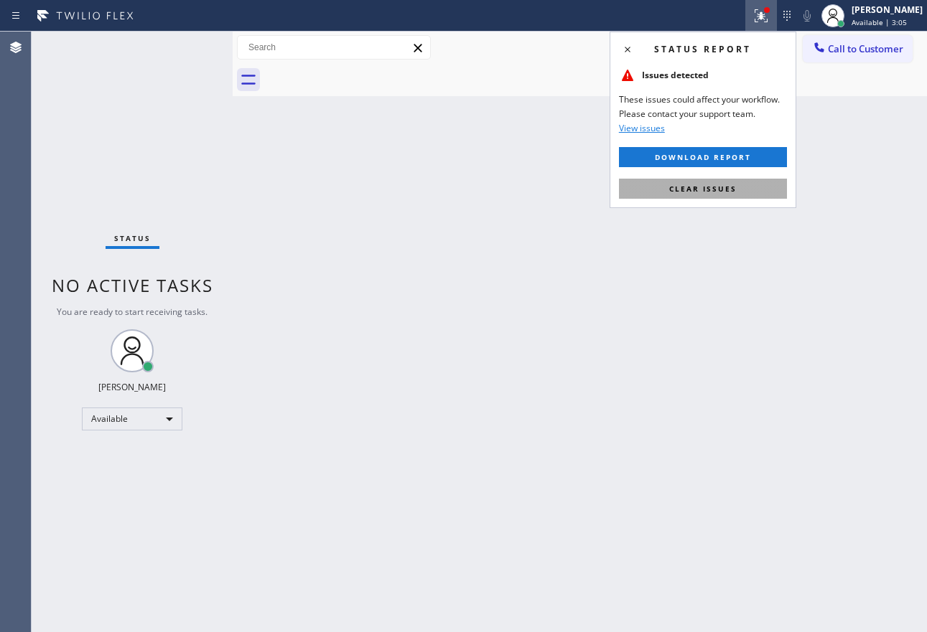
click at [718, 195] on button "Clear issues" at bounding box center [703, 189] width 168 height 20
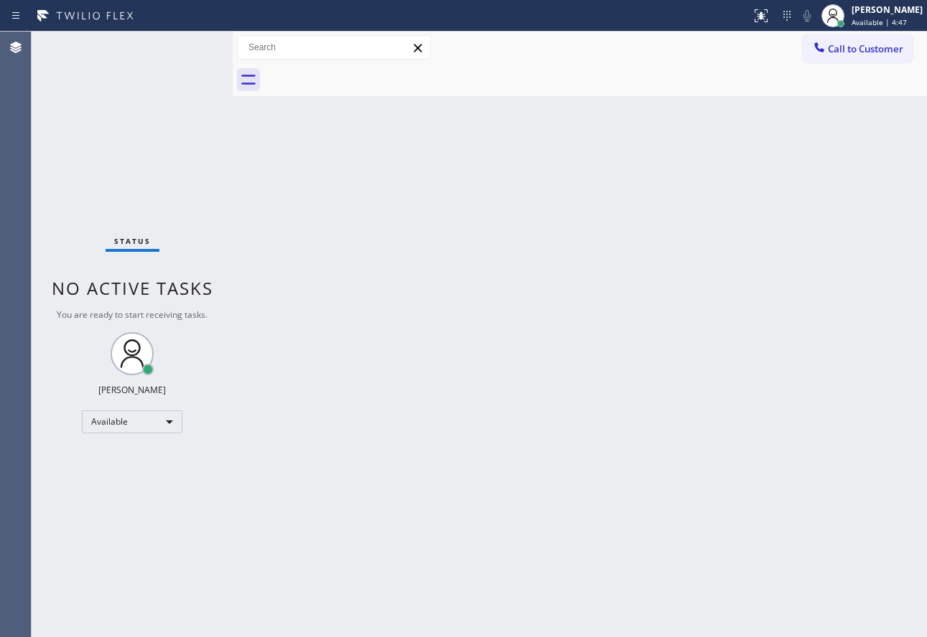
click at [711, 525] on div "Back to Dashboard Change Sender ID Customers Technicians Select a contact Outbo…" at bounding box center [580, 335] width 694 height 606
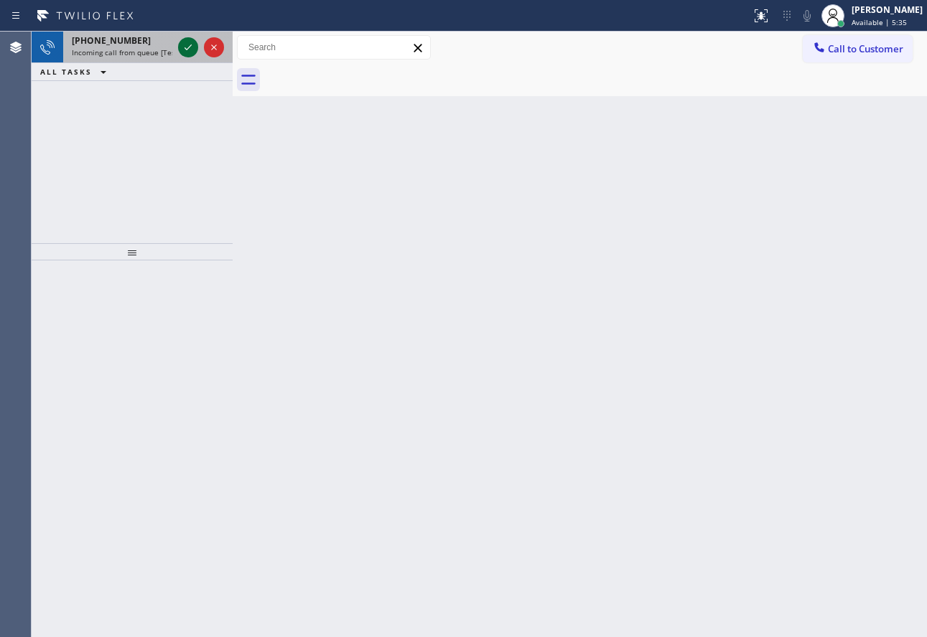
click at [195, 45] on icon at bounding box center [187, 47] width 17 height 17
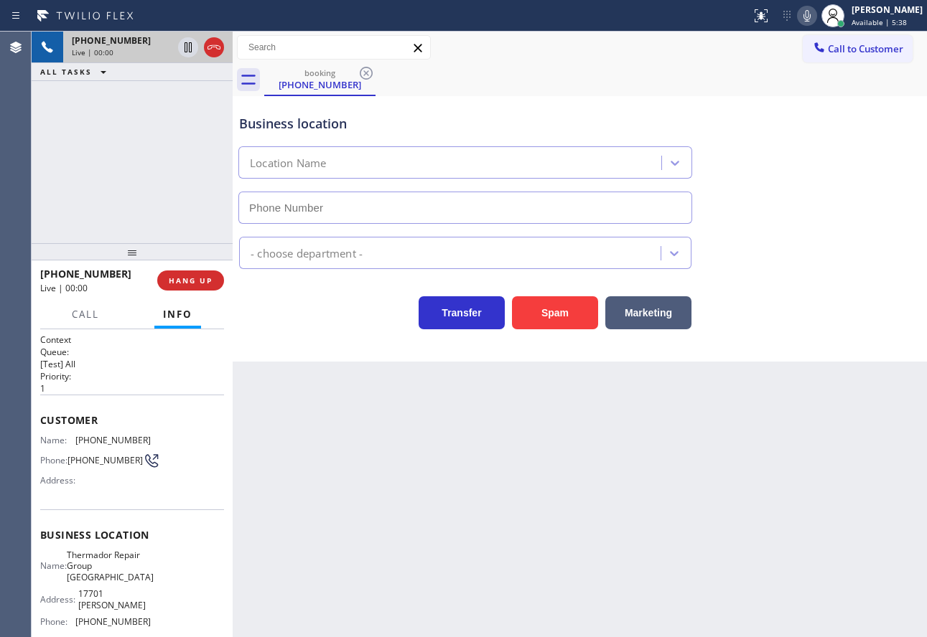
type input "[PHONE_NUMBER]"
click at [202, 284] on span "HANG UP" at bounding box center [191, 281] width 44 height 10
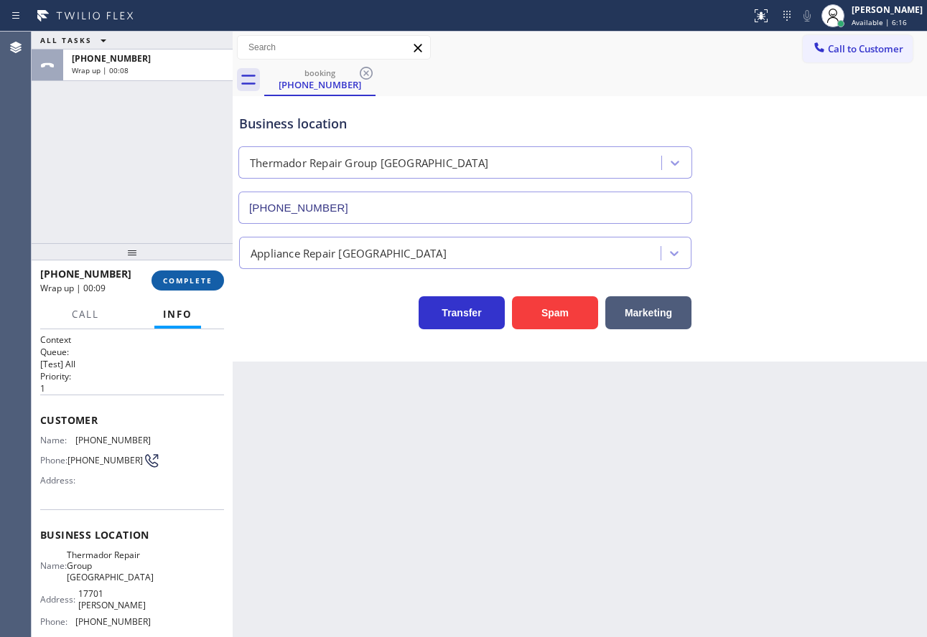
click at [186, 280] on span "COMPLETE" at bounding box center [188, 281] width 50 height 10
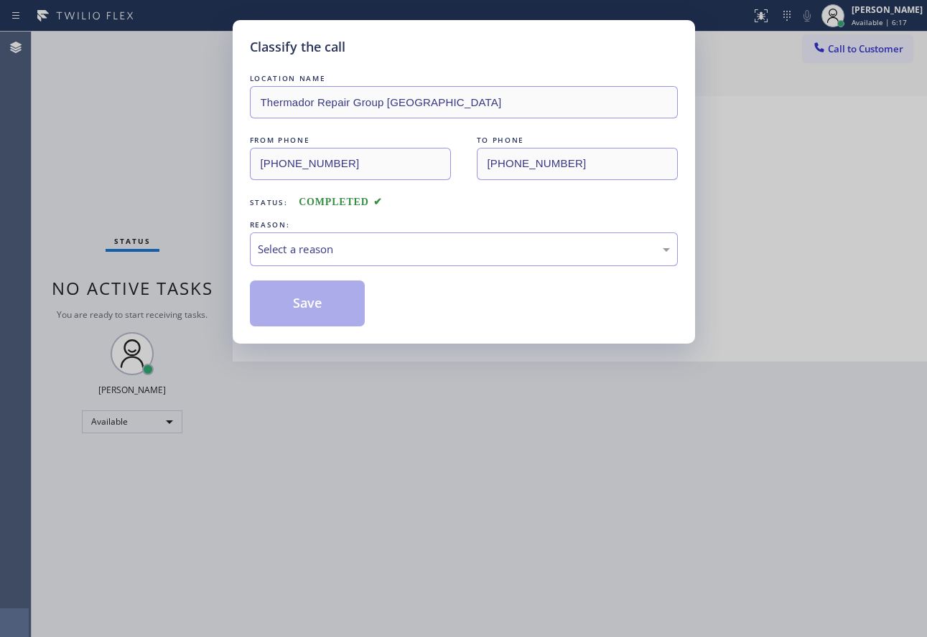
click at [342, 253] on div "Select a reason" at bounding box center [464, 249] width 412 height 17
drag, startPoint x: 304, startPoint y: 407, endPoint x: 309, endPoint y: 328, distance: 79.2
click at [309, 319] on button "Save" at bounding box center [308, 304] width 116 height 46
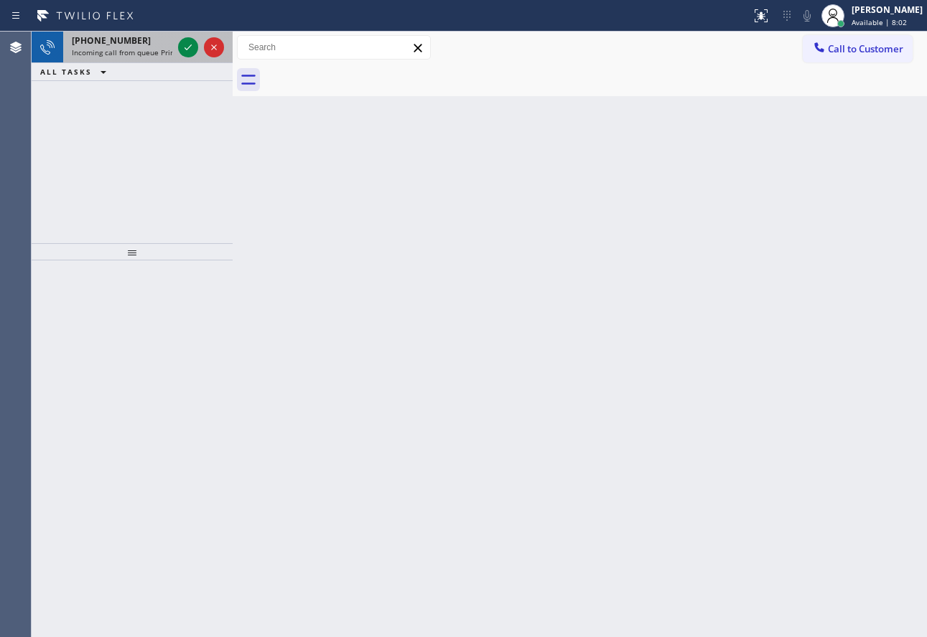
click at [156, 41] on div "[PHONE_NUMBER]" at bounding box center [122, 40] width 101 height 12
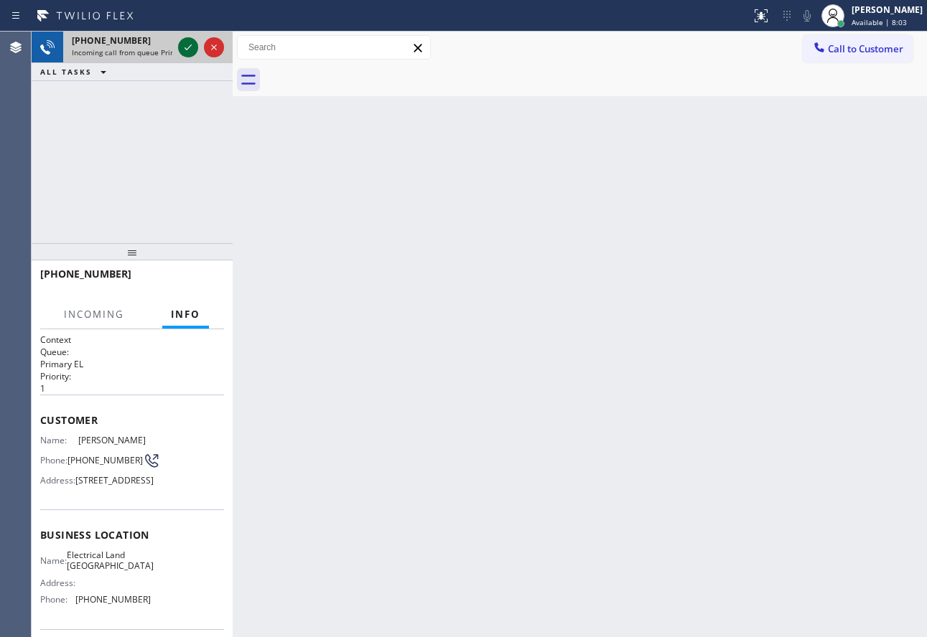
click at [189, 43] on icon at bounding box center [187, 47] width 17 height 17
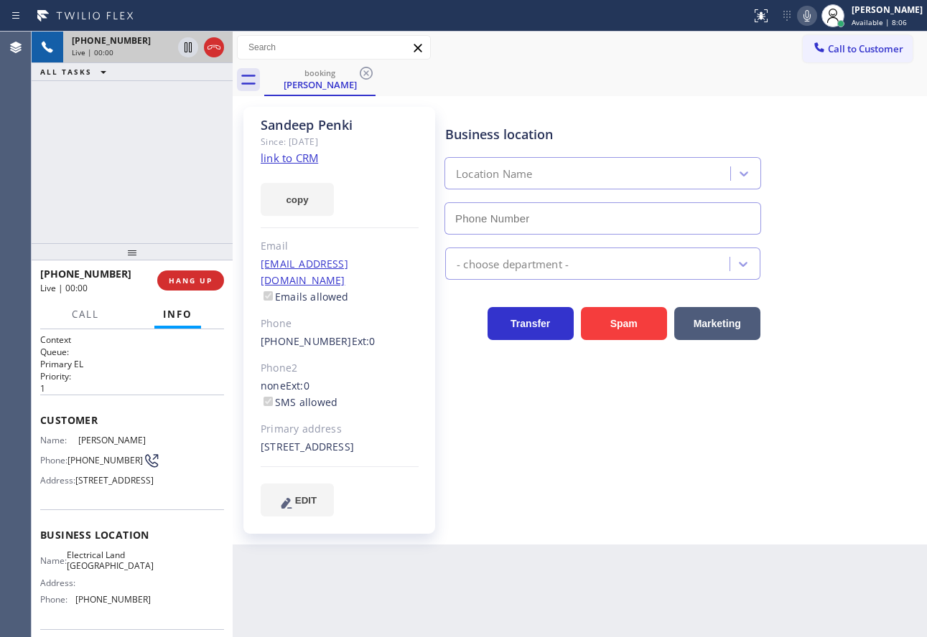
type input "[PHONE_NUMBER]"
click at [309, 159] on link "link to CRM" at bounding box center [289, 158] width 57 height 14
click at [816, 21] on icon at bounding box center [806, 15] width 17 height 17
click at [183, 51] on icon at bounding box center [187, 47] width 17 height 17
click at [816, 16] on icon at bounding box center [806, 15] width 17 height 17
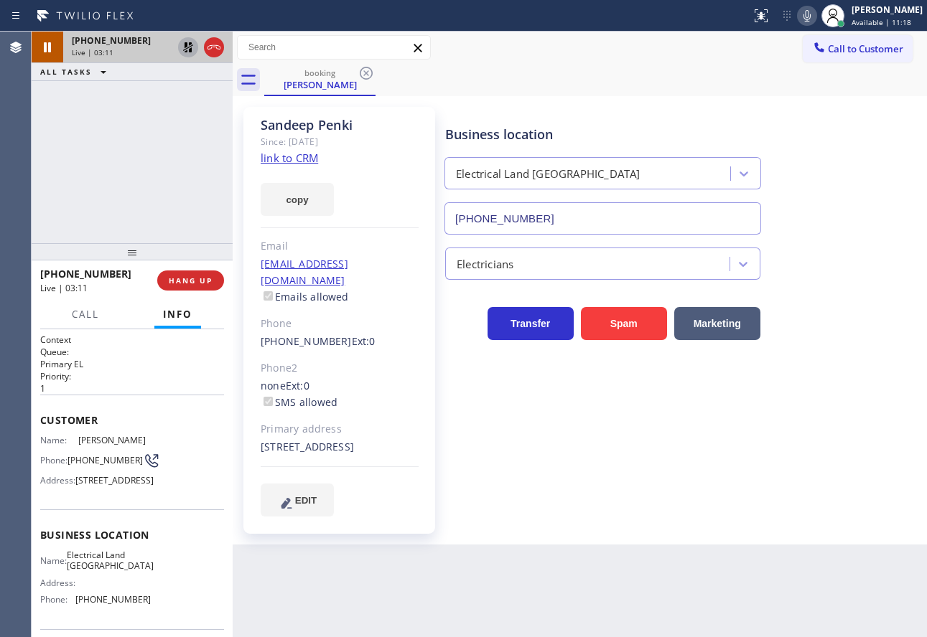
click at [179, 44] on div at bounding box center [188, 47] width 20 height 17
click at [183, 46] on icon at bounding box center [187, 47] width 17 height 17
click at [189, 46] on icon at bounding box center [187, 47] width 17 height 17
click at [810, 16] on icon at bounding box center [806, 15] width 7 height 11
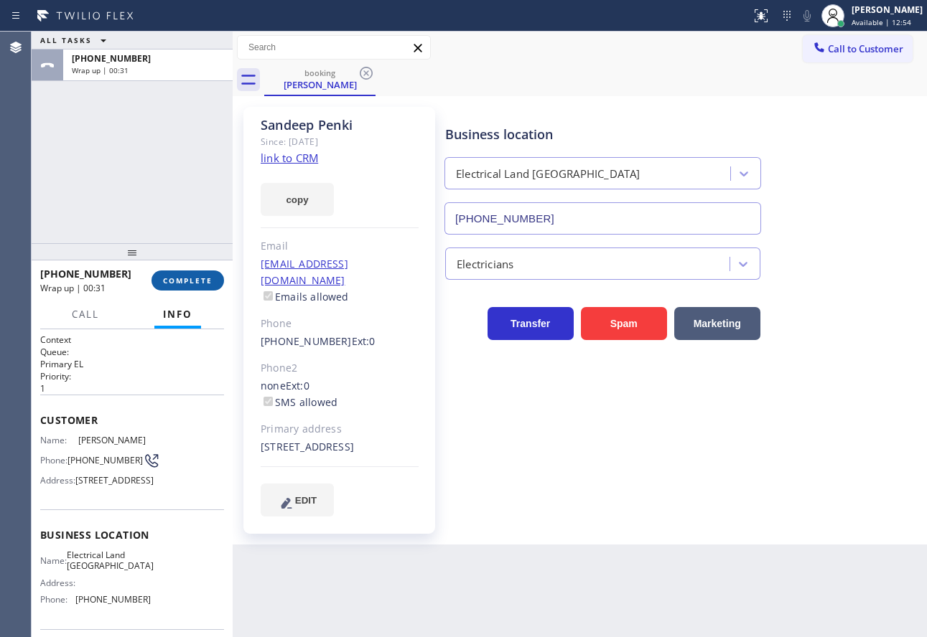
click at [167, 275] on button "COMPLETE" at bounding box center [187, 281] width 73 height 20
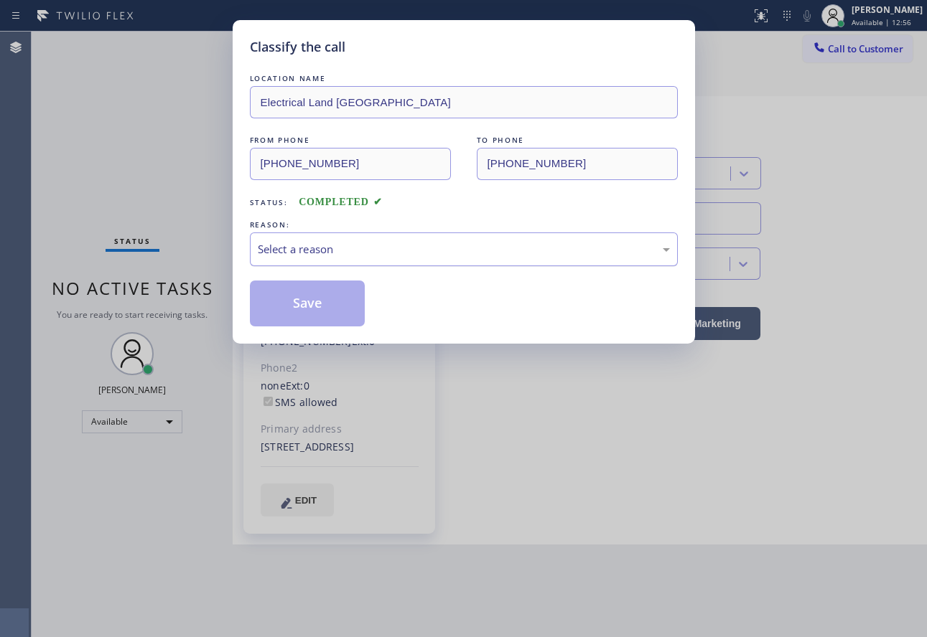
click at [314, 244] on div "Select a reason" at bounding box center [464, 249] width 412 height 17
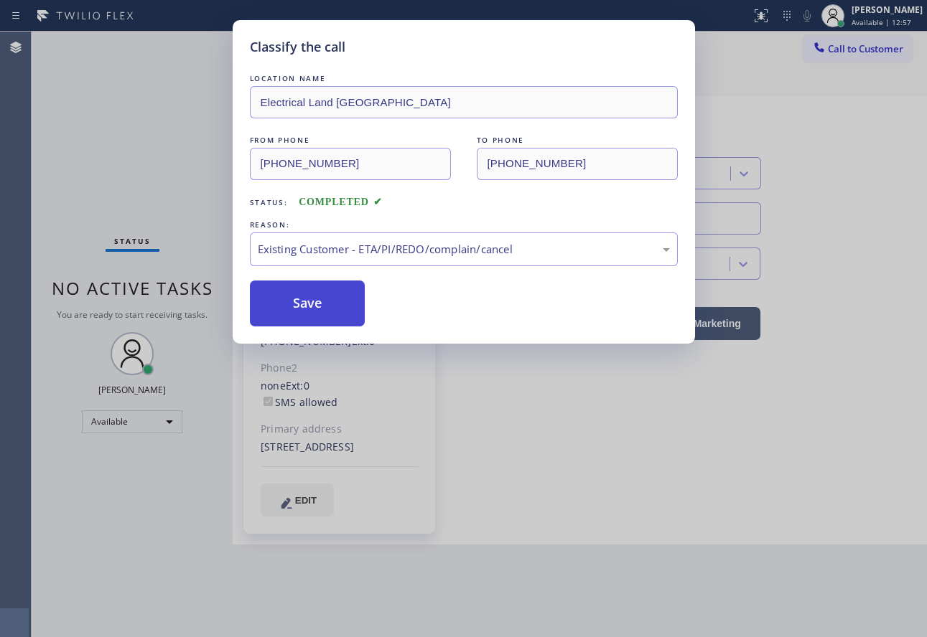
click at [315, 302] on button "Save" at bounding box center [308, 304] width 116 height 46
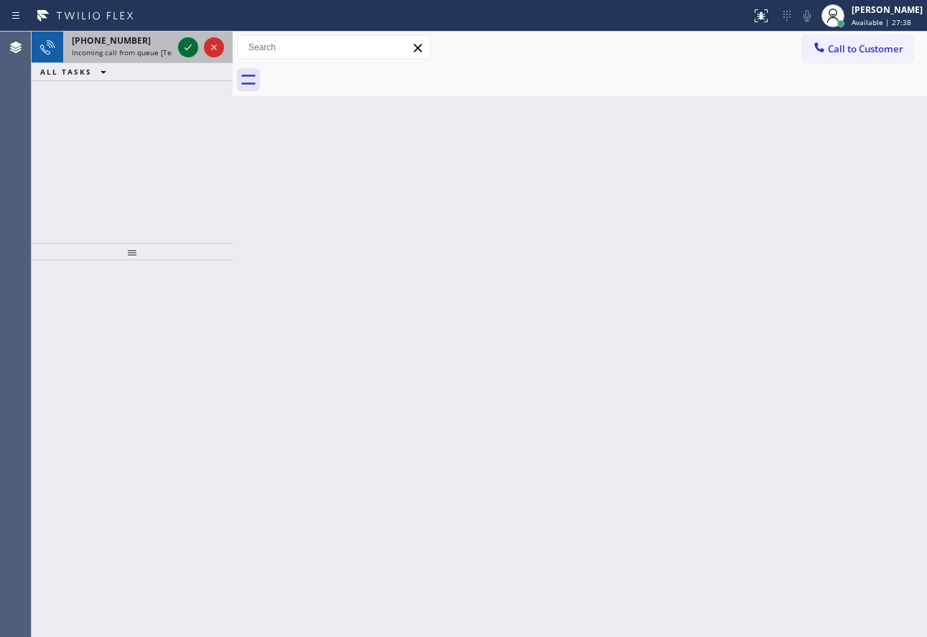
click at [183, 45] on icon at bounding box center [187, 47] width 17 height 17
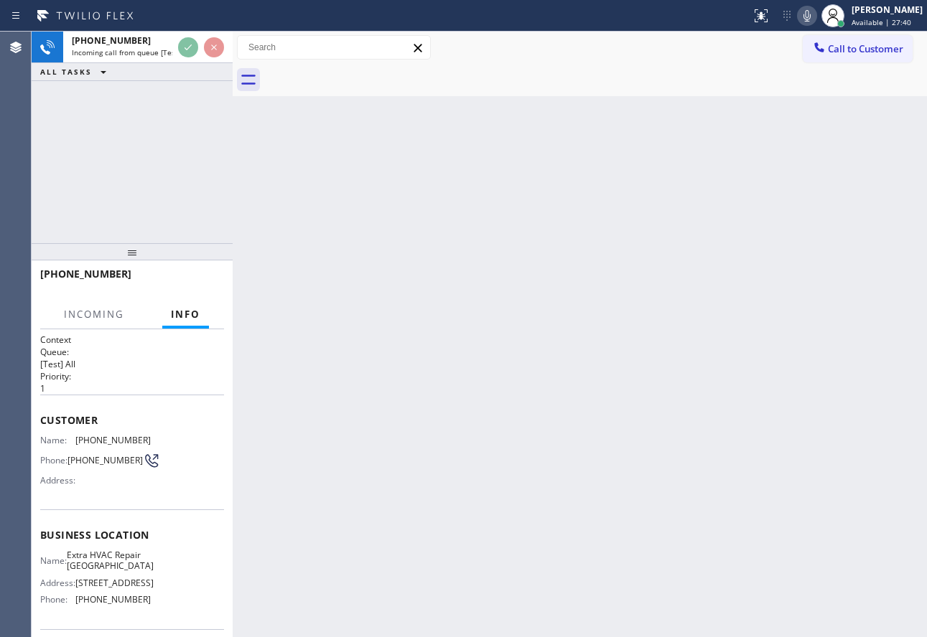
click at [626, 256] on div "Back to Dashboard Change Sender ID Customers Technicians Select a contact Outbo…" at bounding box center [580, 335] width 694 height 606
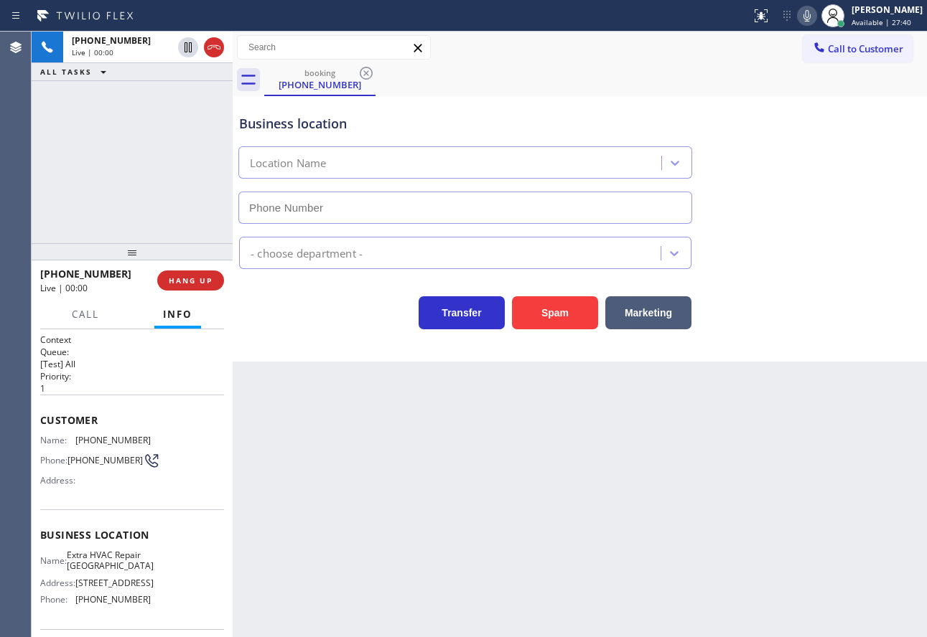
type input "[PHONE_NUMBER]"
click at [816, 22] on icon at bounding box center [806, 15] width 17 height 17
click at [810, 14] on icon at bounding box center [806, 15] width 7 height 11
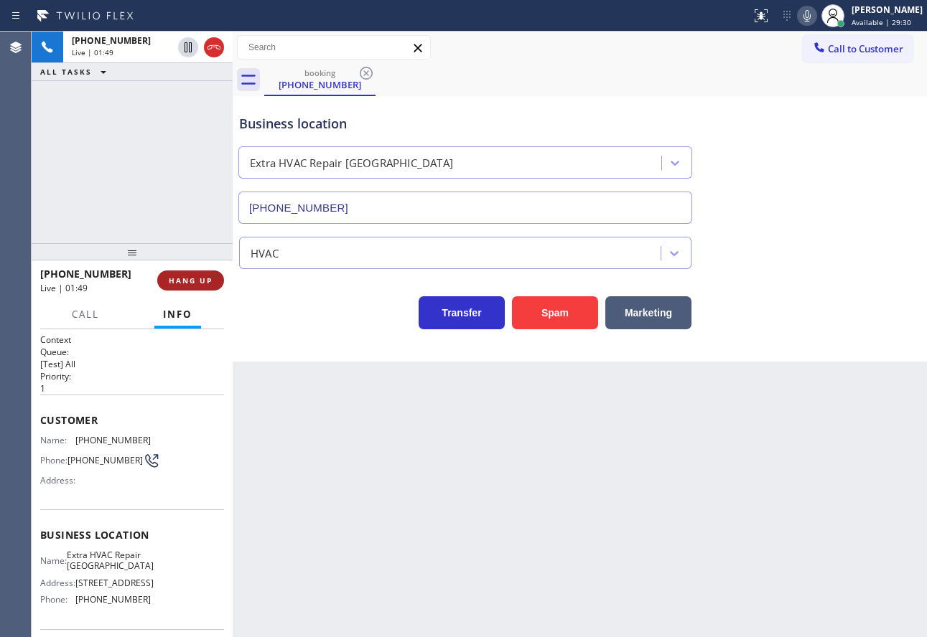
click at [190, 279] on span "HANG UP" at bounding box center [191, 281] width 44 height 10
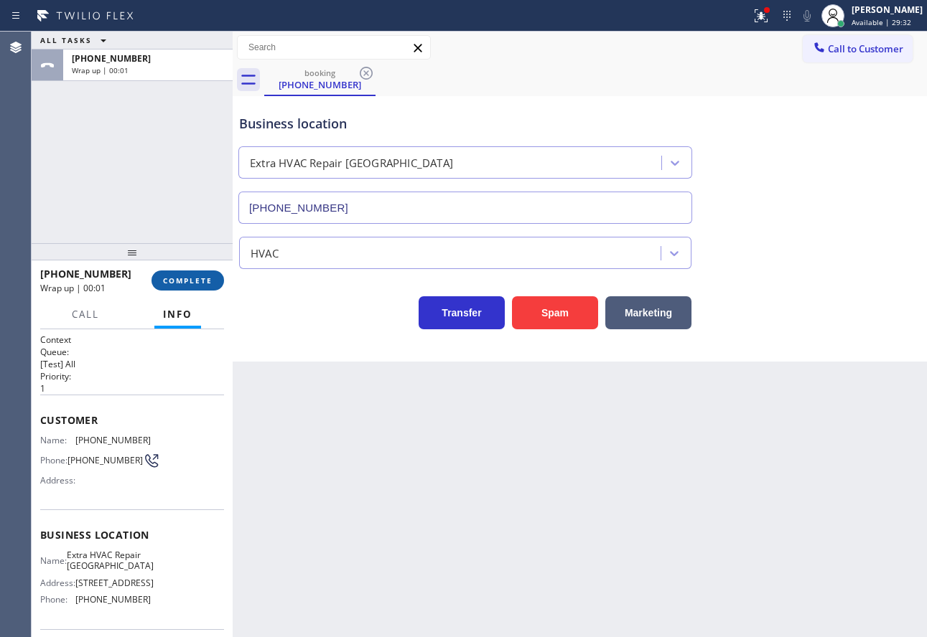
click at [190, 279] on span "COMPLETE" at bounding box center [188, 281] width 50 height 10
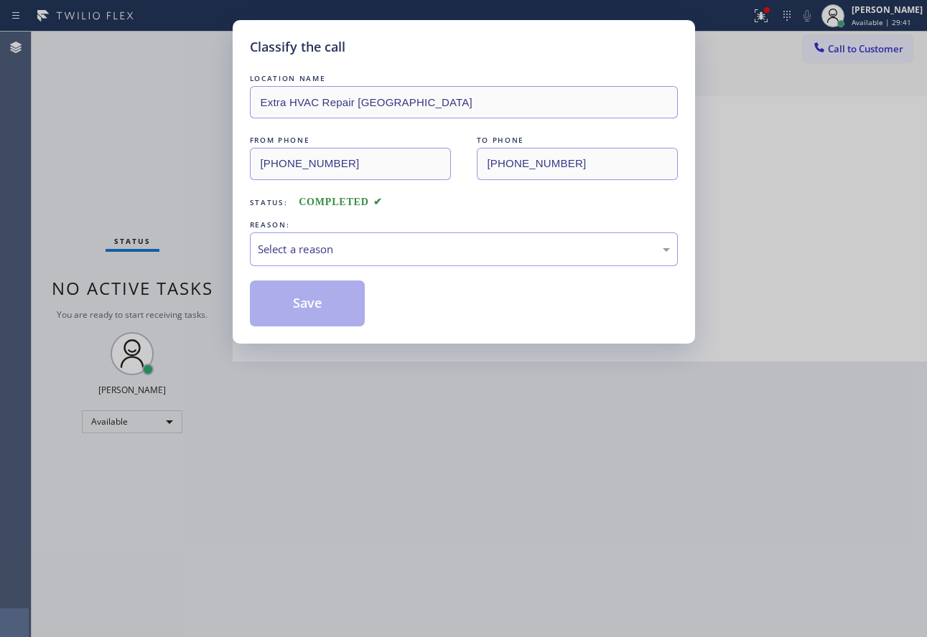
click at [248, 103] on div "Classify the call LOCATION NAME Extra HVAC Repair Norwalk FROM PHONE [PHONE_NUM…" at bounding box center [464, 182] width 462 height 324
click at [355, 257] on div "Select a reason" at bounding box center [464, 249] width 412 height 17
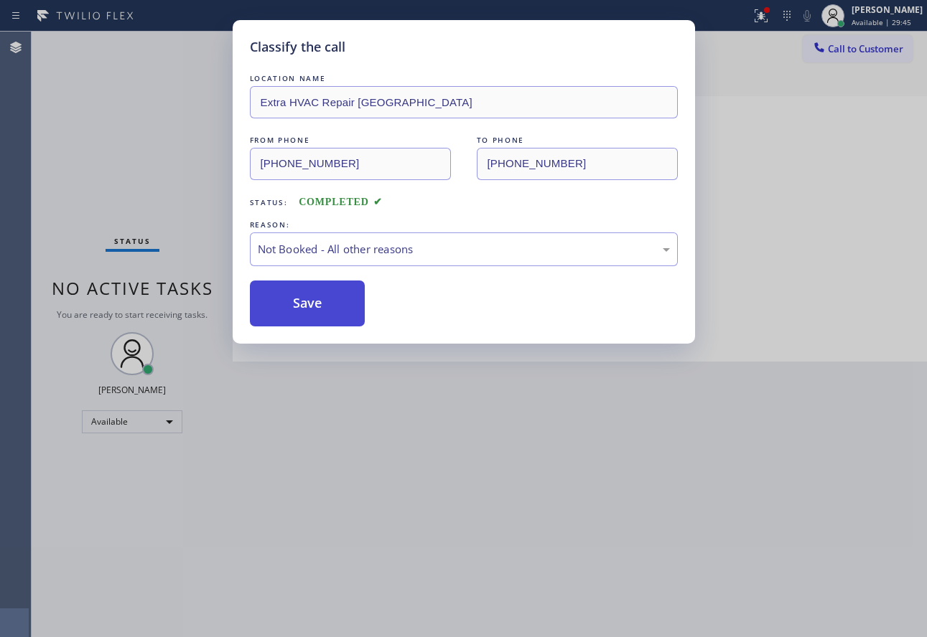
click at [323, 299] on button "Save" at bounding box center [308, 304] width 116 height 46
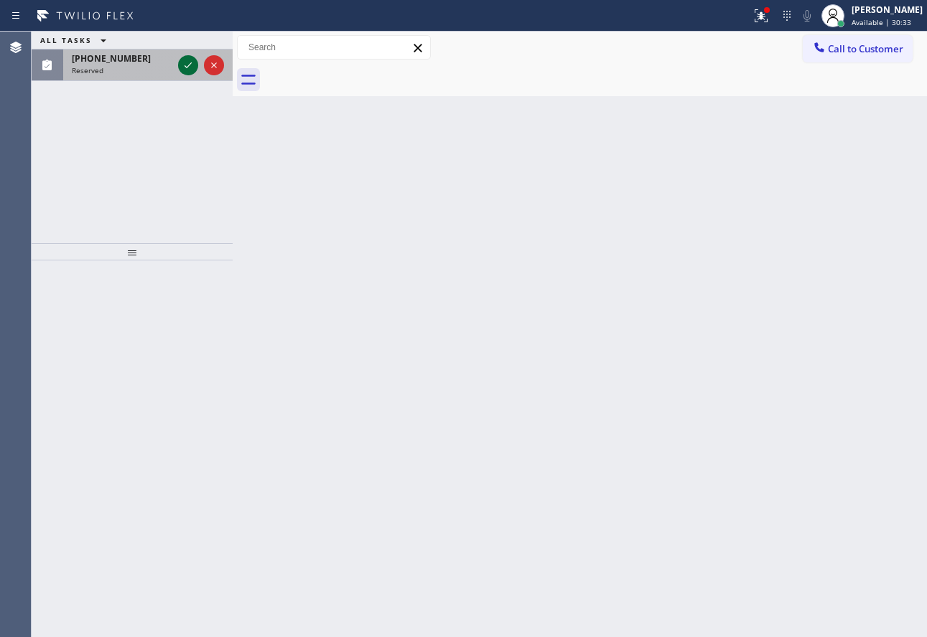
click at [190, 60] on icon at bounding box center [187, 65] width 17 height 17
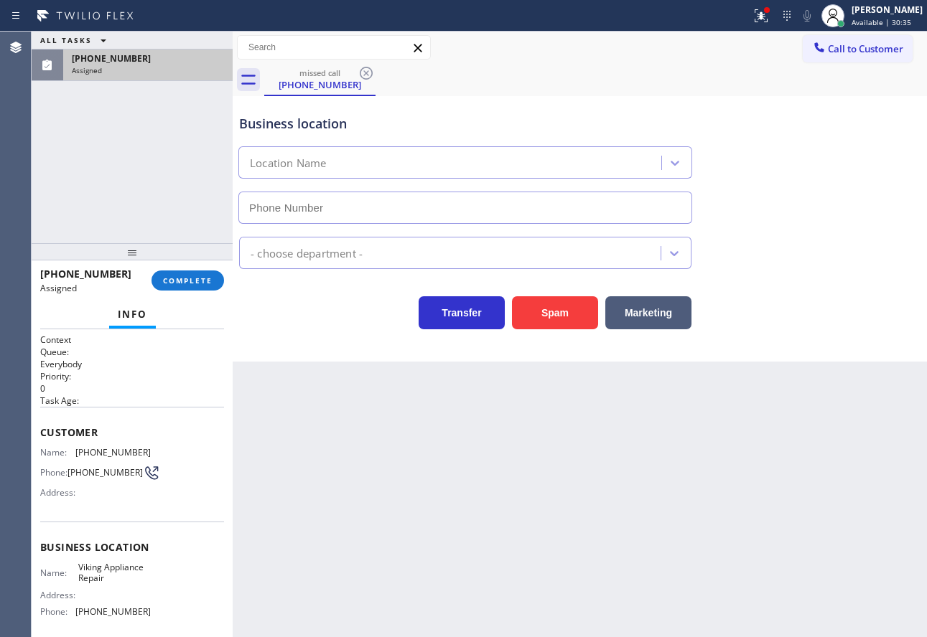
type input "[PHONE_NUMBER]"
click at [197, 278] on span "COMPLETE" at bounding box center [188, 281] width 50 height 10
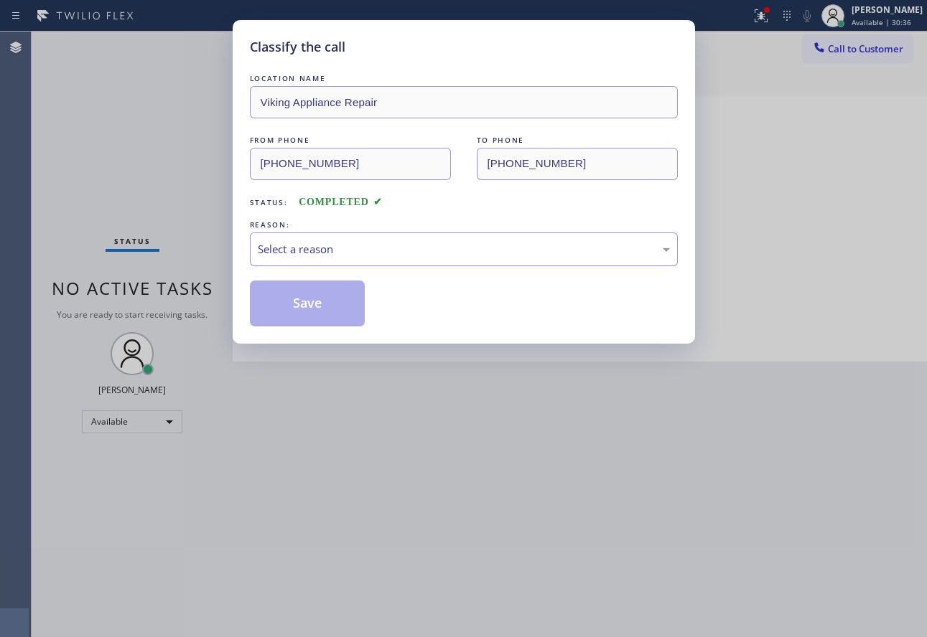
click at [366, 257] on div "Select a reason" at bounding box center [464, 249] width 412 height 17
click at [299, 322] on button "Save" at bounding box center [308, 304] width 116 height 46
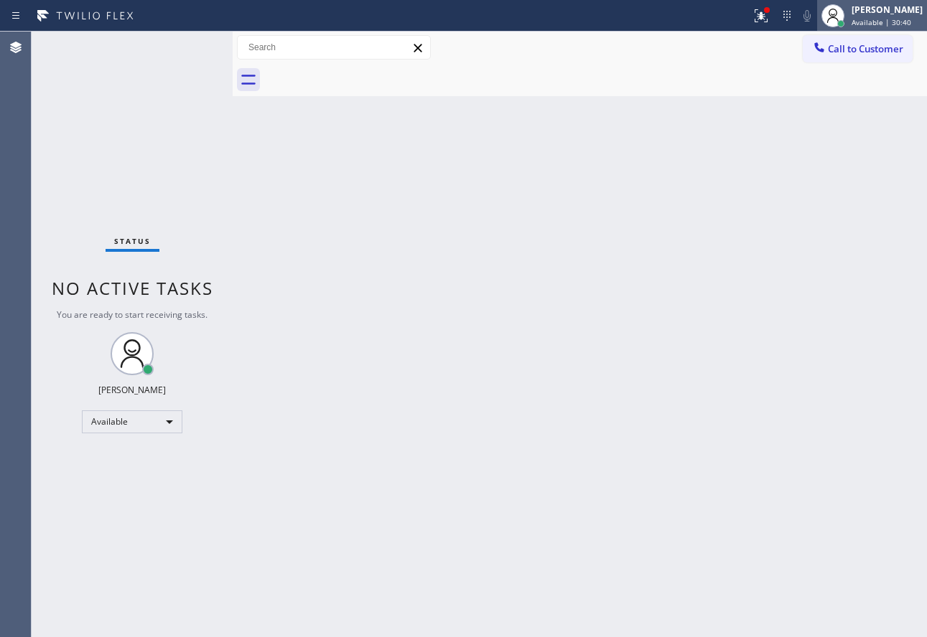
click at [884, 14] on div "[PERSON_NAME]" at bounding box center [886, 10] width 71 height 12
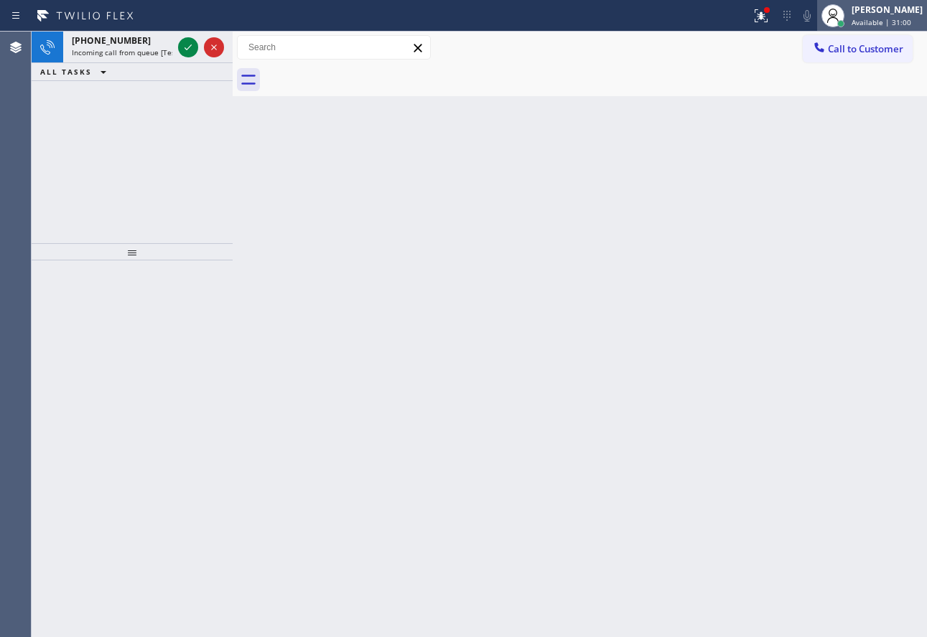
click at [849, 13] on div at bounding box center [833, 16] width 32 height 32
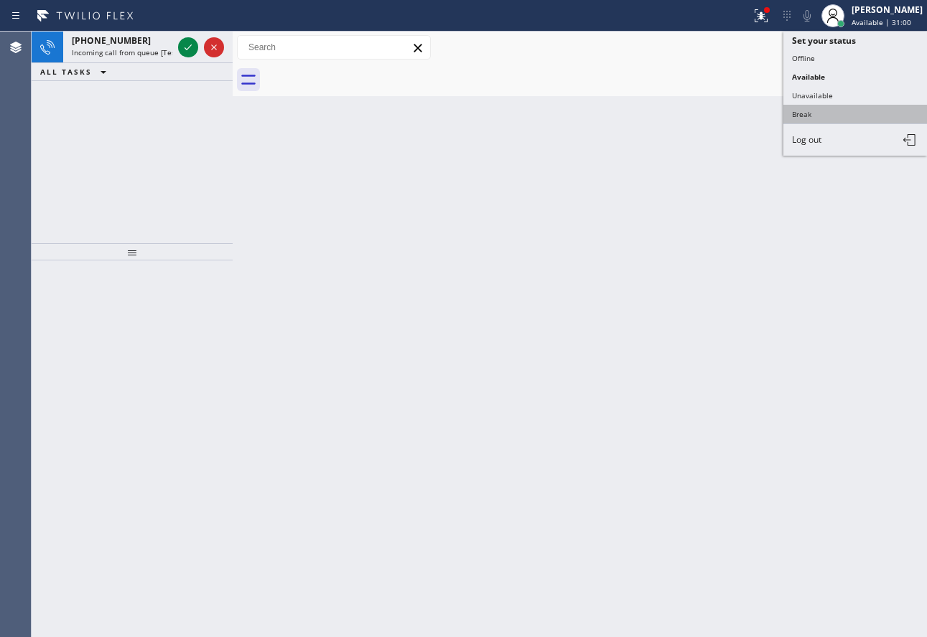
click at [805, 119] on button "Break" at bounding box center [855, 114] width 144 height 19
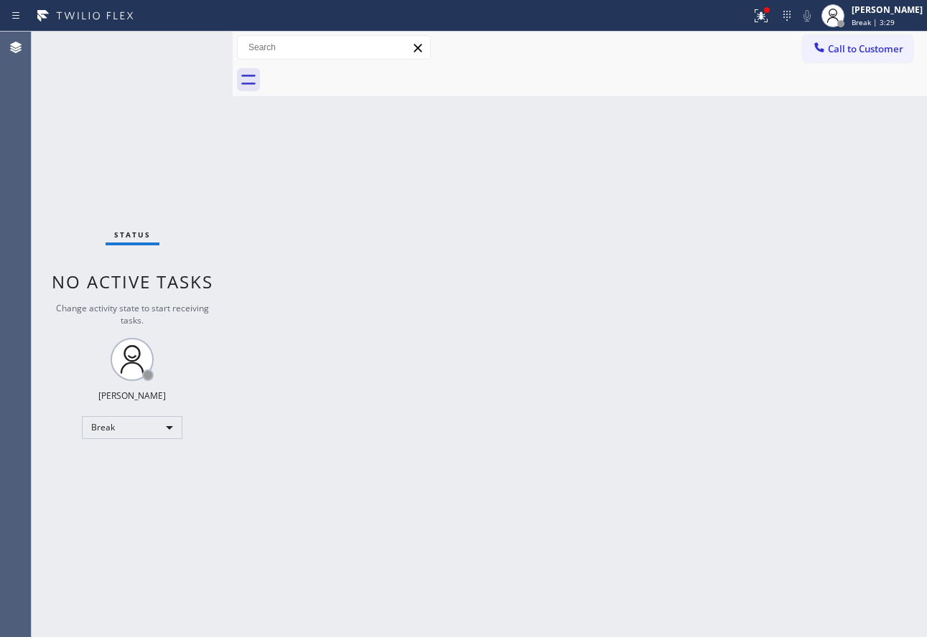
click at [302, 246] on div "Back to Dashboard Change Sender ID Customers Technicians Select a contact Outbo…" at bounding box center [580, 335] width 694 height 606
